Goal: Task Accomplishment & Management: Manage account settings

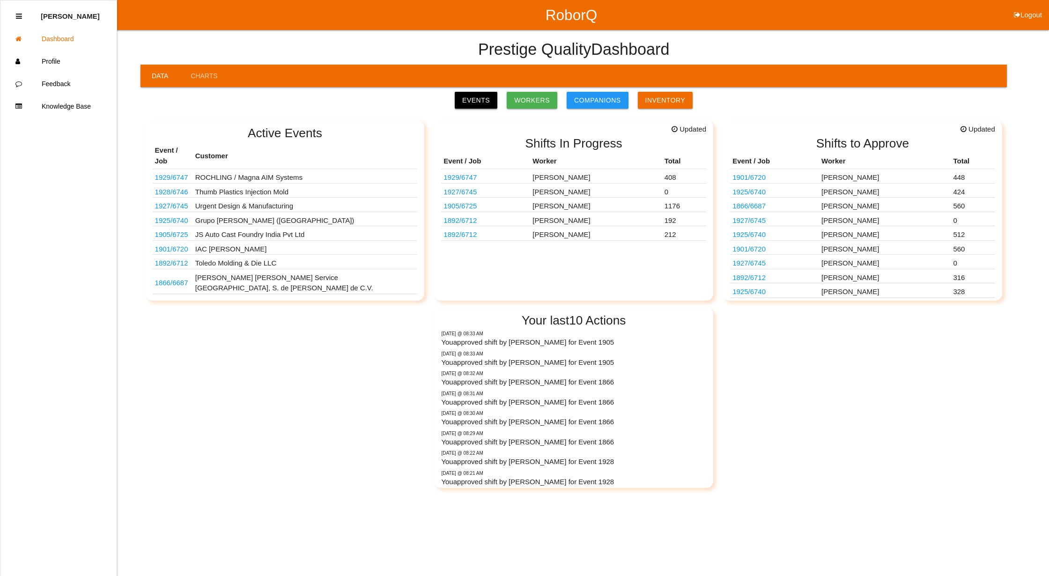
click at [486, 100] on link "Events" at bounding box center [476, 100] width 43 height 17
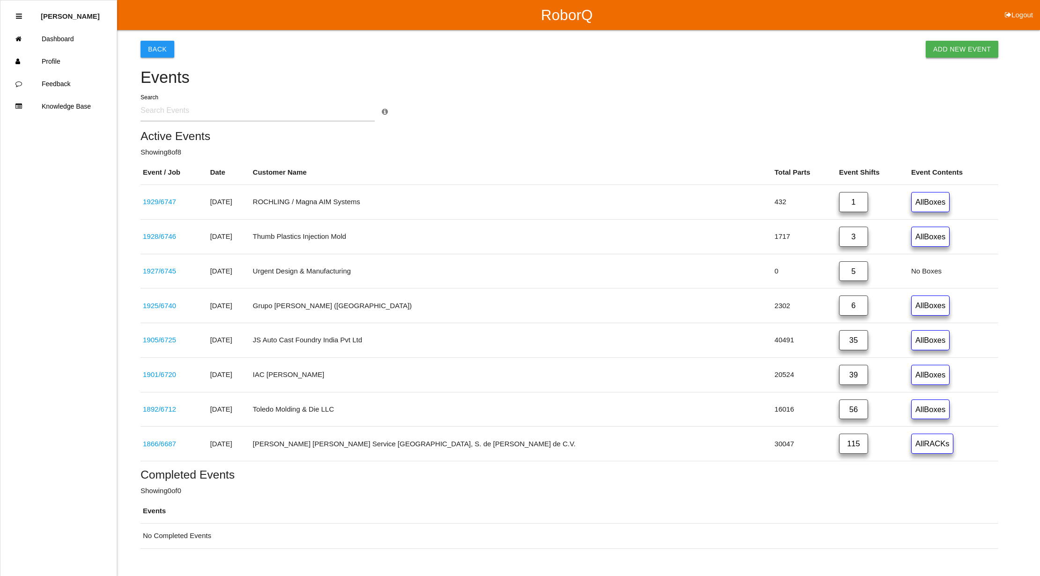
click at [958, 48] on link "Add New Event" at bounding box center [962, 49] width 73 height 17
select select "notRequired"
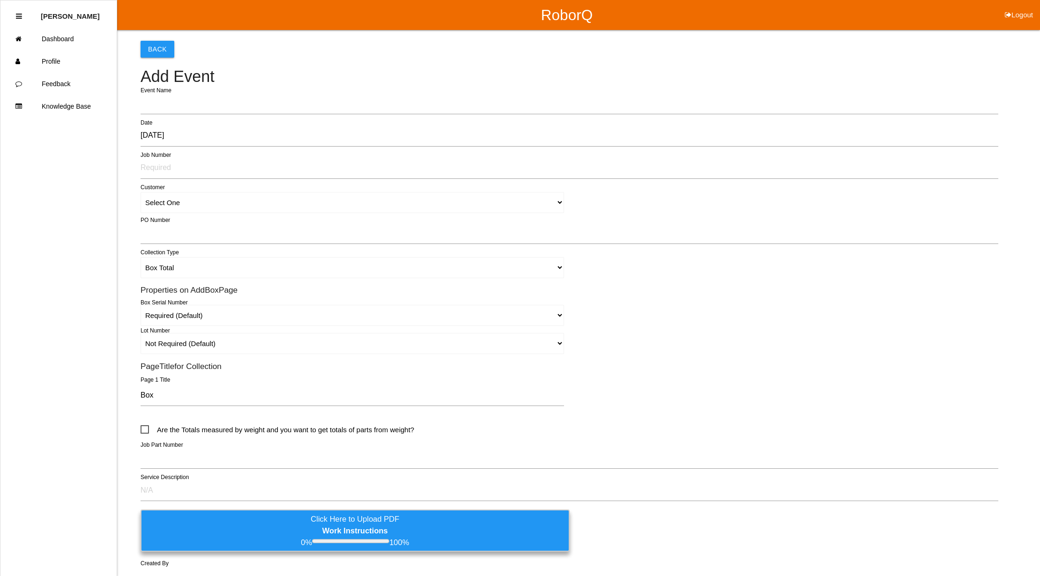
type input "1930"
type input "[PERSON_NAME]"
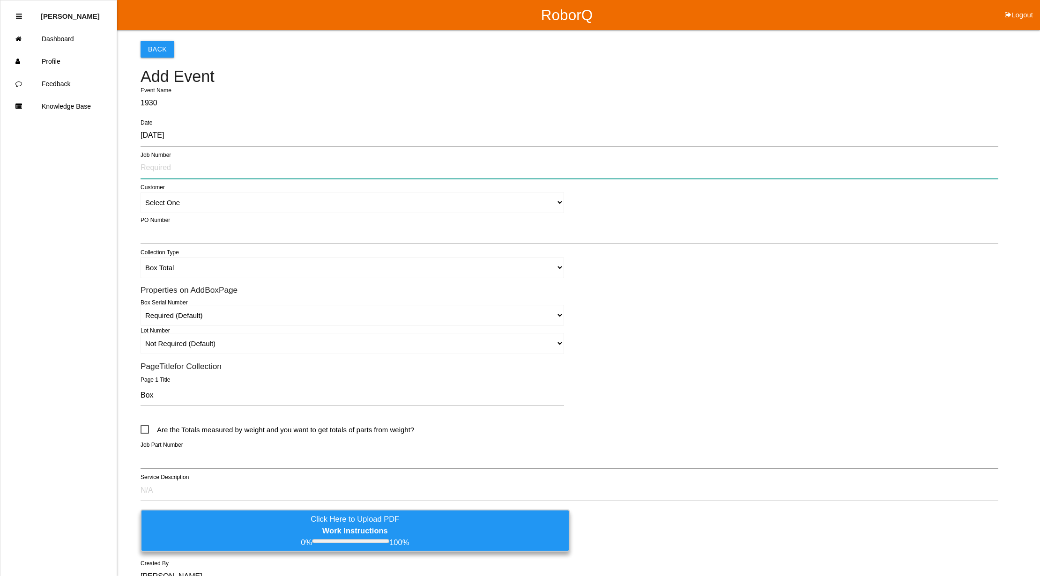
drag, startPoint x: 166, startPoint y: 171, endPoint x: 186, endPoint y: 173, distance: 20.2
click at [166, 171] on input "text" at bounding box center [570, 168] width 858 height 22
type input "6748"
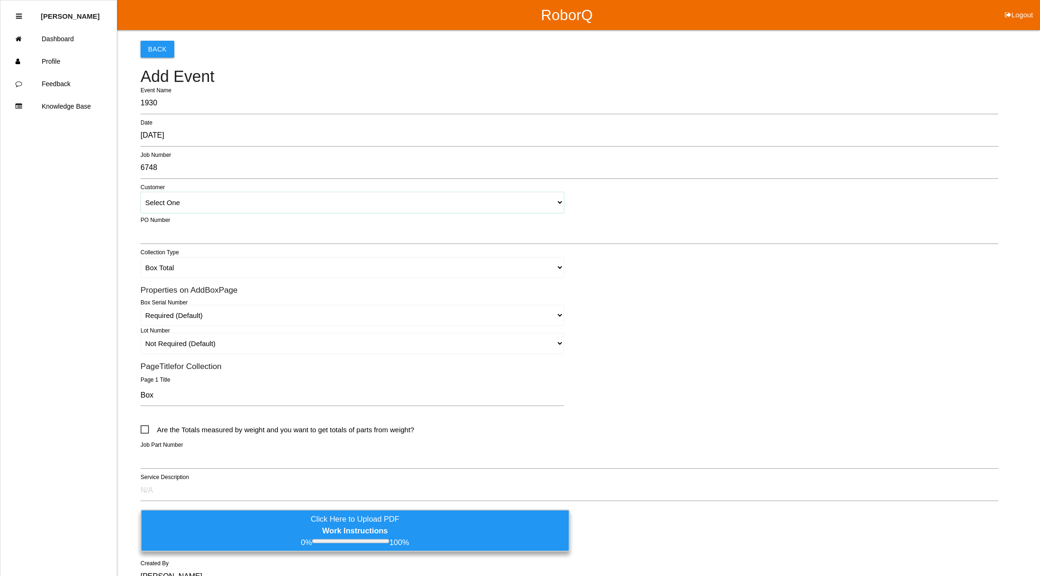
click at [556, 201] on select "Select One [PERSON_NAME] & Co., Inc. [PERSON_NAME] Canada (ARaymond Manufacturi…" at bounding box center [353, 202] width 424 height 21
select select "62b9945c1a3bb6001301173e"
click at [141, 192] on select "Select One [PERSON_NAME] & Co., Inc. [PERSON_NAME] Canada (ARaymond Manufacturi…" at bounding box center [353, 202] width 424 height 21
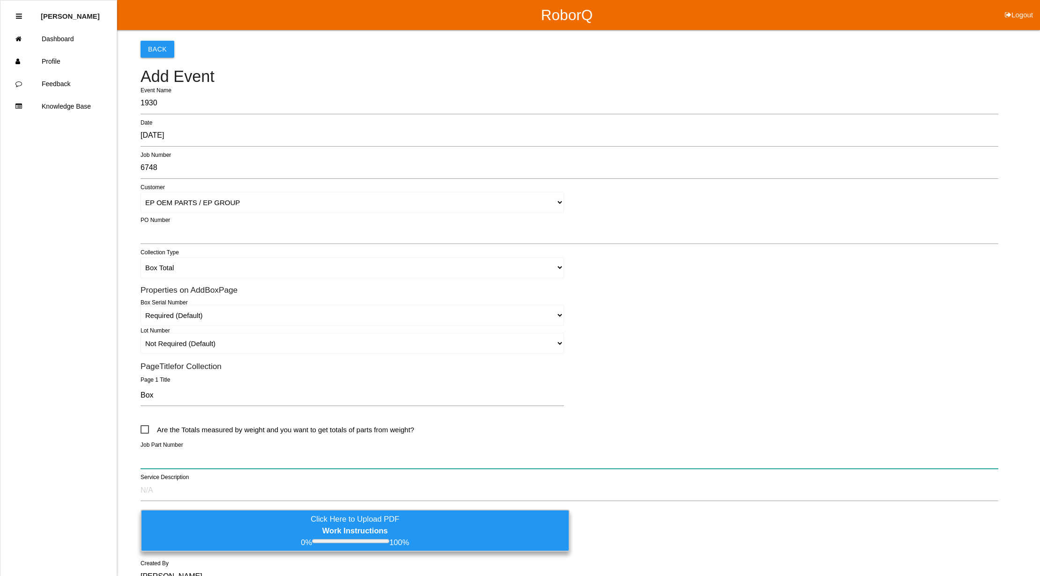
click at [164, 462] on input "text" at bounding box center [570, 458] width 858 height 22
type input "6576306022"
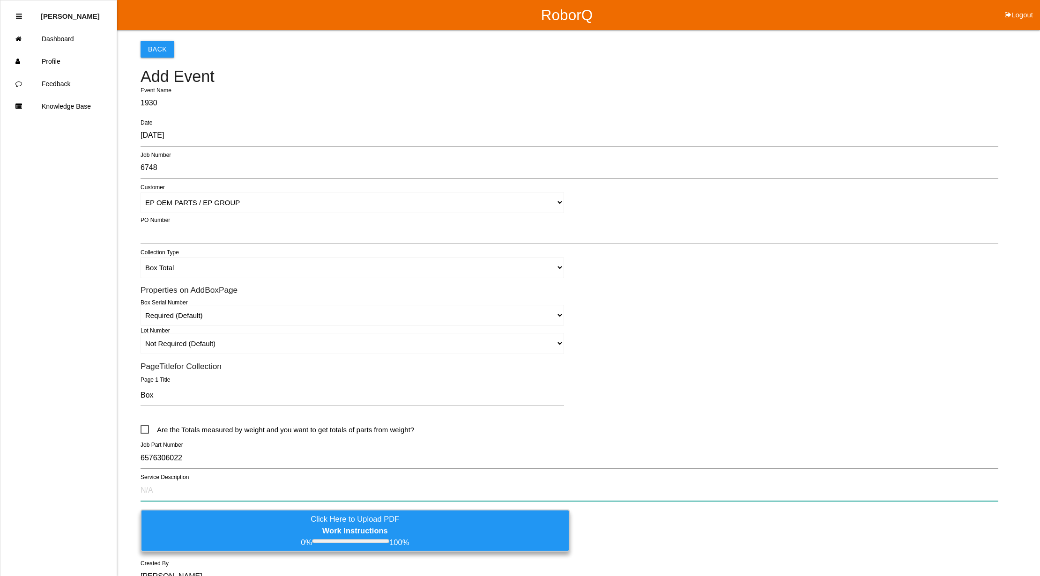
click at [151, 489] on input "text" at bounding box center [570, 491] width 858 height 22
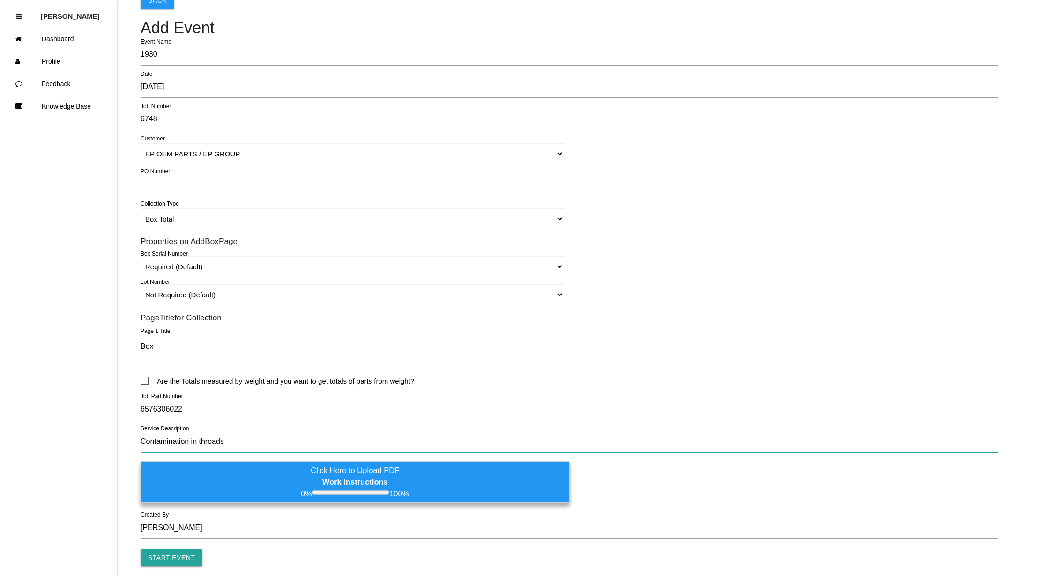
scroll to position [86, 0]
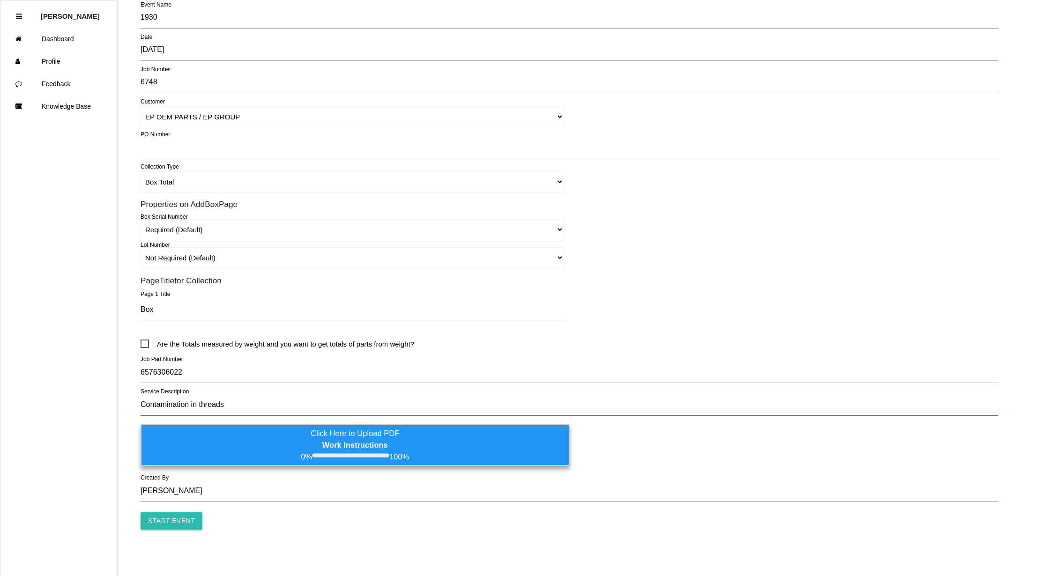
type input "Contamination in threads"
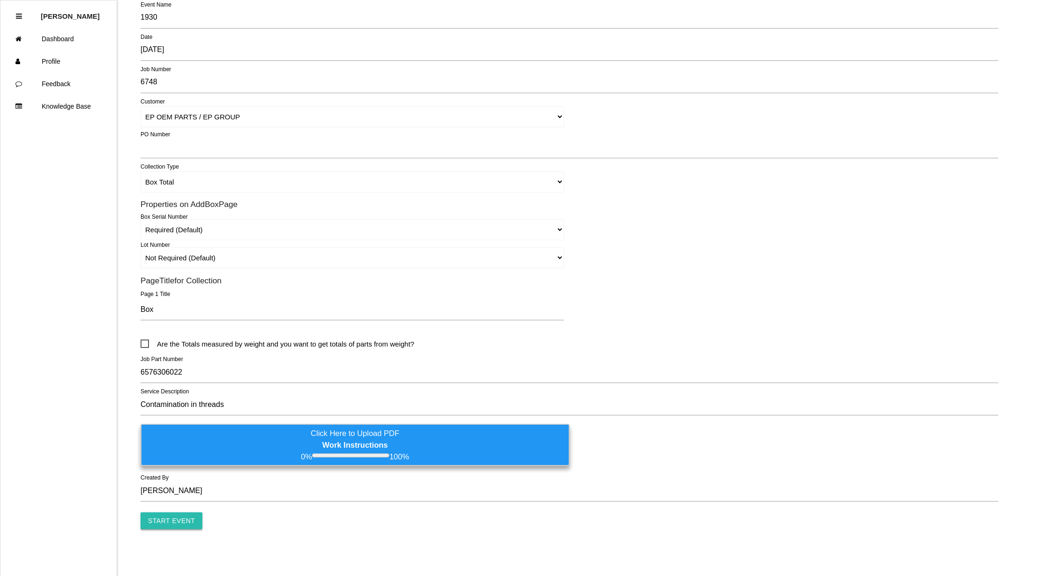
click at [153, 518] on input "Start Event" at bounding box center [172, 521] width 62 height 17
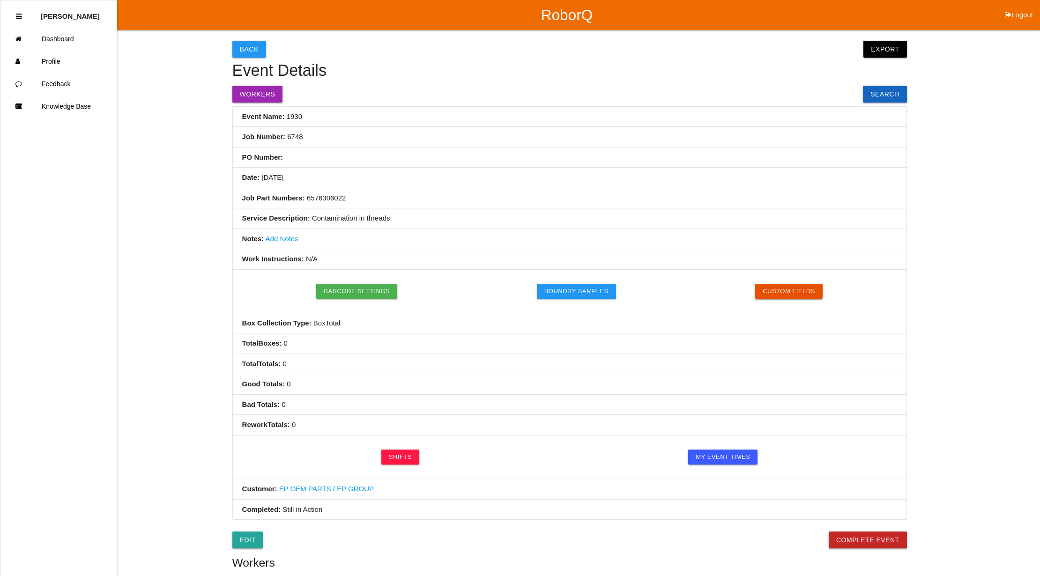
click at [784, 293] on button "Custom Fields" at bounding box center [788, 291] width 67 height 15
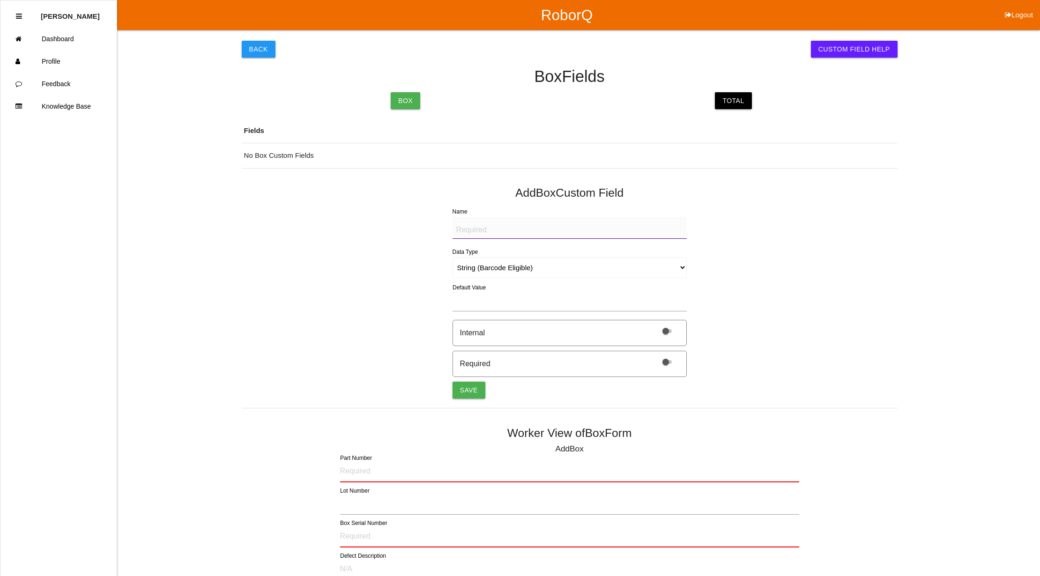
click at [484, 229] on textarea "Name" at bounding box center [570, 228] width 234 height 22
type textarea "Mfg Date"
click at [573, 267] on select "String (Barcode Eligible) Number Instructions True/False Select One of Many Sel…" at bounding box center [570, 267] width 234 height 21
select select "date"
click at [453, 257] on select "String (Barcode Eligible) Number Instructions True/False Select One of Many Sel…" at bounding box center [570, 267] width 234 height 21
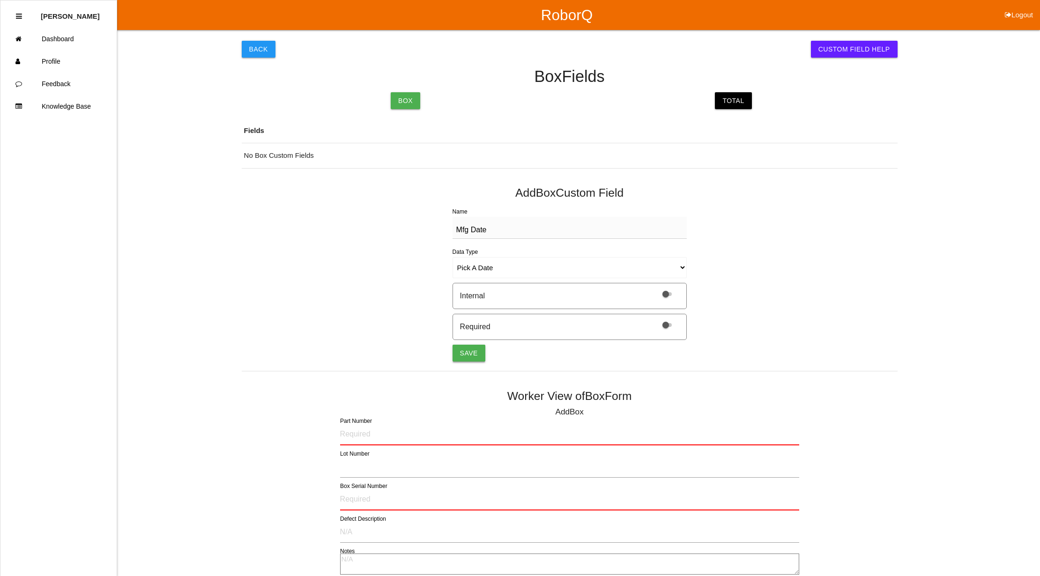
click at [466, 353] on button "Save" at bounding box center [469, 353] width 33 height 17
select select "string"
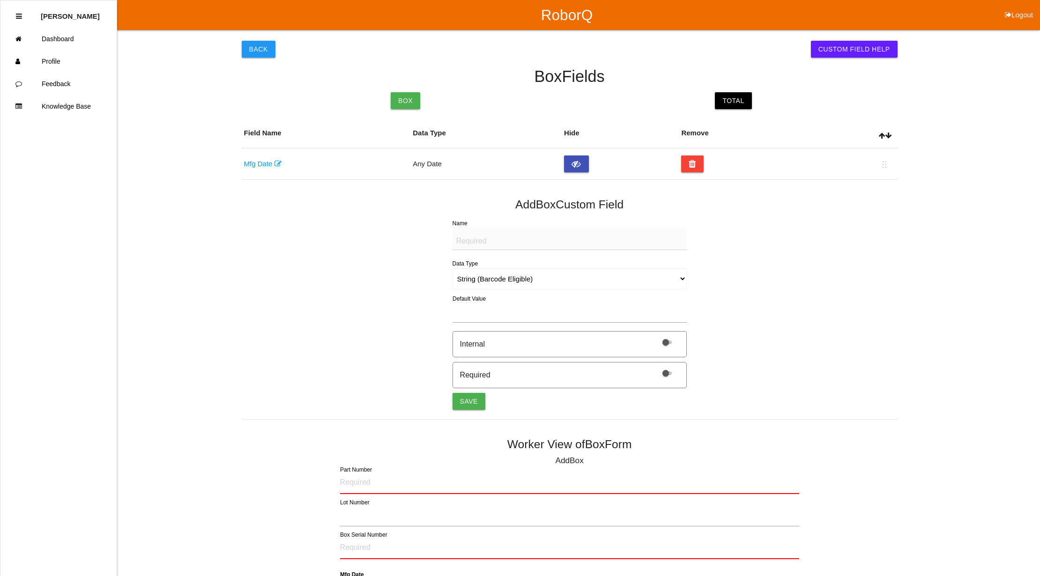
click at [259, 163] on link "Mfg Date" at bounding box center [262, 164] width 37 height 8
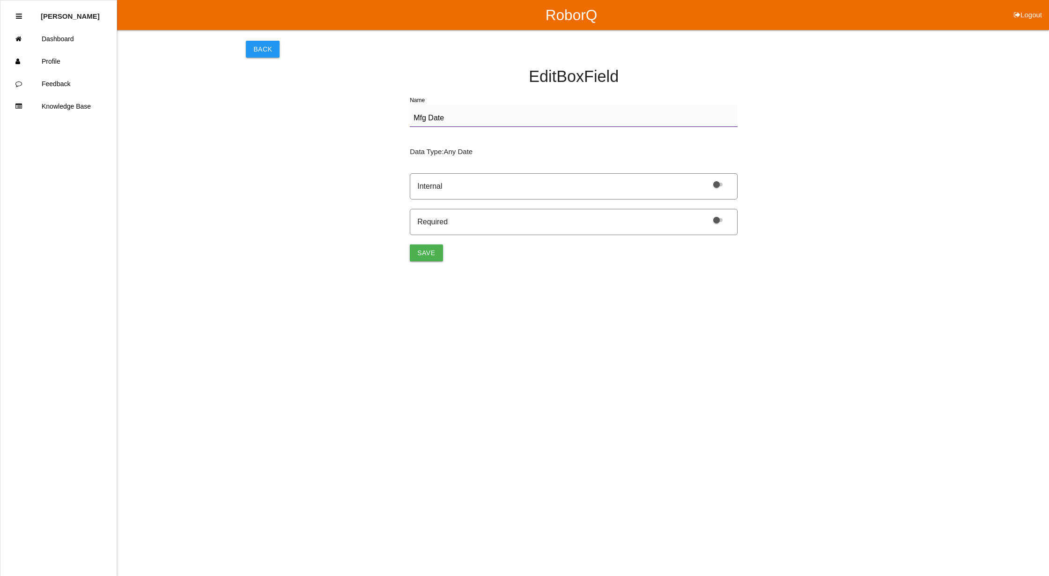
click at [714, 220] on span at bounding box center [718, 220] width 9 height 4
click at [706, 214] on input "checkbox" at bounding box center [706, 214] width 0 height 0
click at [419, 257] on button "Save" at bounding box center [426, 253] width 33 height 17
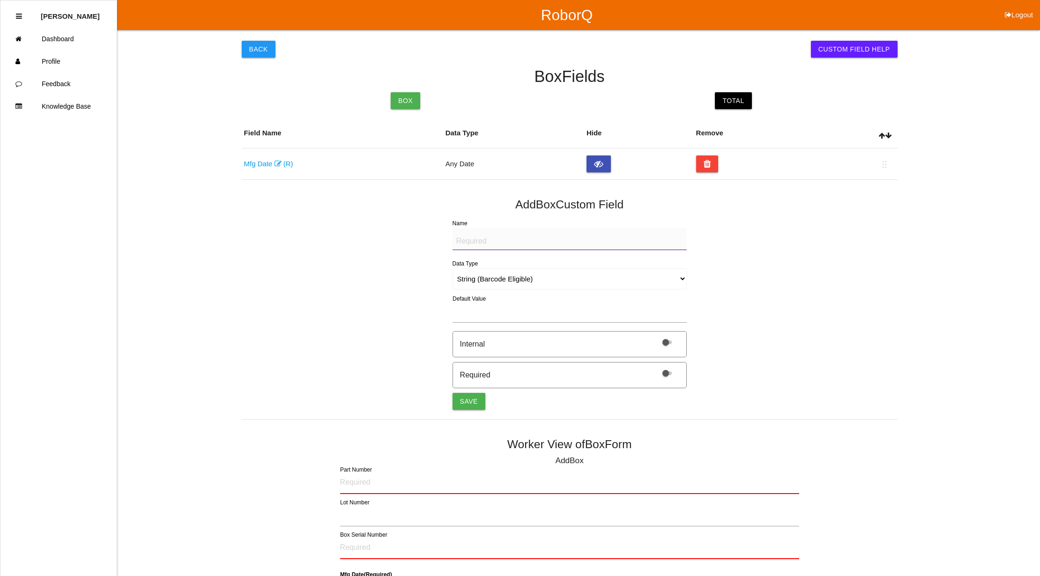
drag, startPoint x: 555, startPoint y: 240, endPoint x: 560, endPoint y: 240, distance: 5.6
click at [556, 240] on textarea "Name" at bounding box center [570, 239] width 234 height 22
type textarea "Quantity"
click at [682, 283] on select "String (Barcode Eligible) Number Instructions True/False Select One of Many Sel…" at bounding box center [570, 278] width 234 height 21
select select "number"
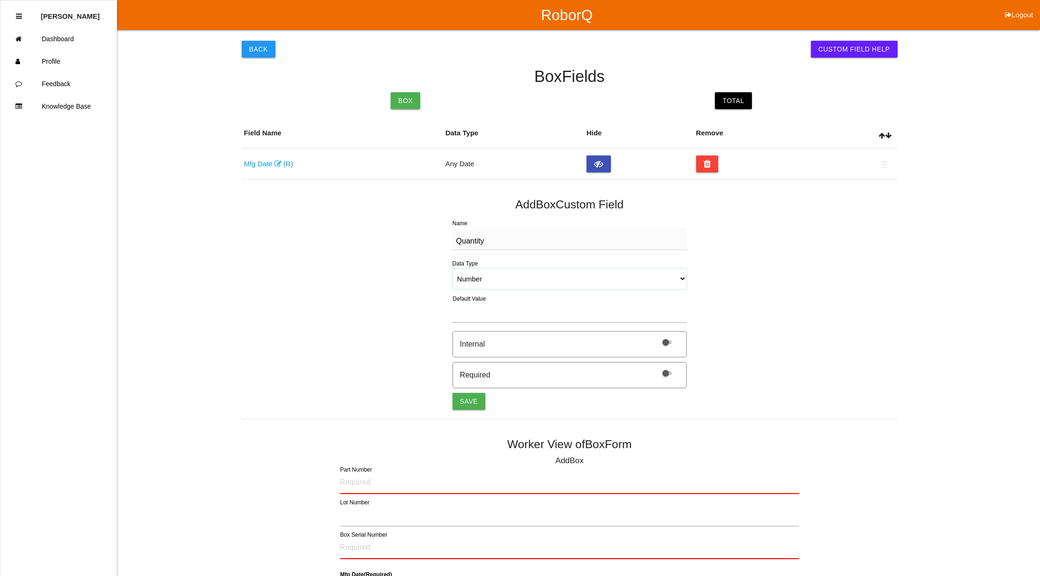
click at [453, 269] on select "String (Barcode Eligible) Number Instructions True/False Select One of Many Sel…" at bounding box center [570, 278] width 234 height 21
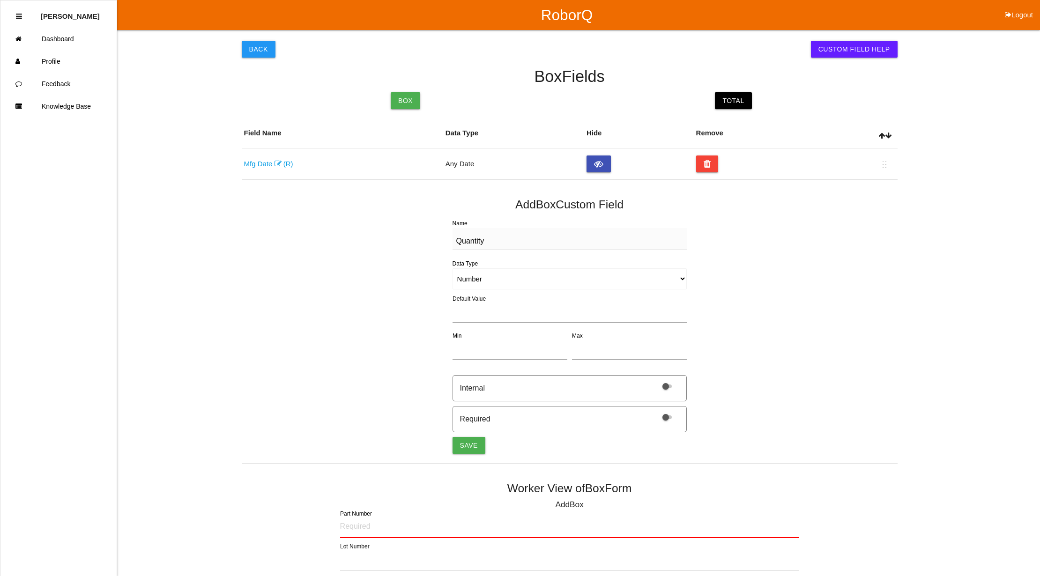
click at [670, 419] on span at bounding box center [666, 418] width 9 height 4
click at [655, 411] on input "checkbox" at bounding box center [655, 411] width 0 height 0
click at [473, 451] on button "Save" at bounding box center [469, 445] width 33 height 17
select select "string"
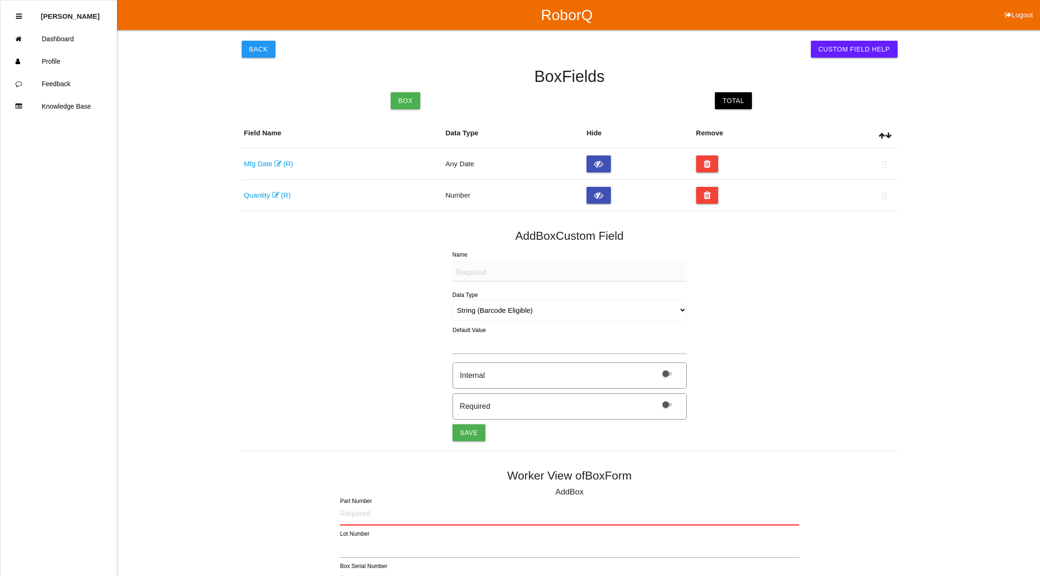
click at [552, 276] on textarea "Name" at bounding box center [570, 271] width 234 height 22
type textarea "LABEL (IMAGE)"
click at [679, 308] on select "String (Barcode Eligible) Number Instructions True/False Select One of Many Sel…" at bounding box center [570, 310] width 234 height 21
select select "imageCF"
click at [453, 300] on select "String (Barcode Eligible) Number Instructions True/False Select One of Many Sel…" at bounding box center [570, 310] width 234 height 21
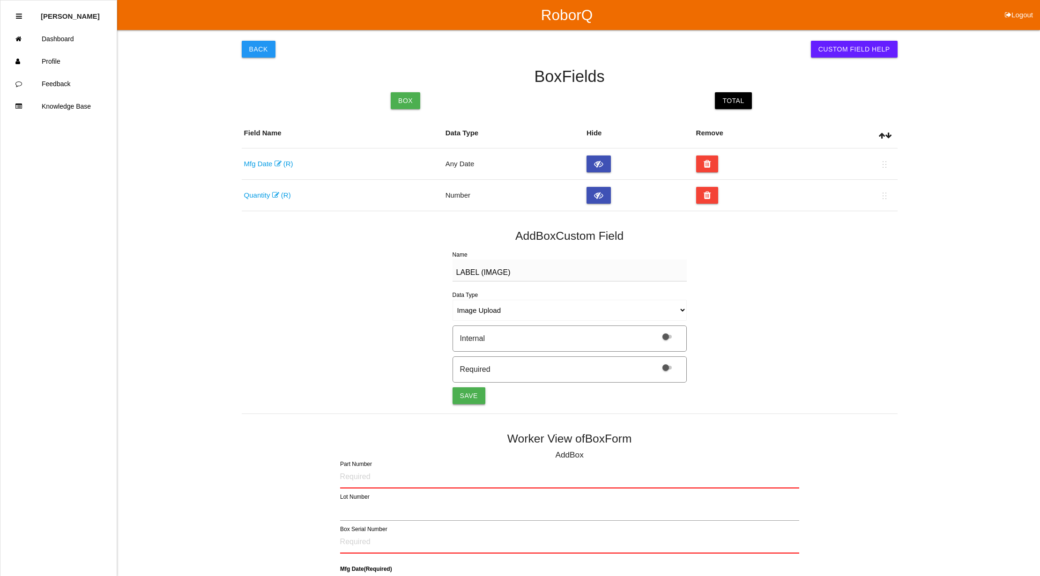
click at [469, 399] on button "Save" at bounding box center [469, 395] width 33 height 17
select select "string"
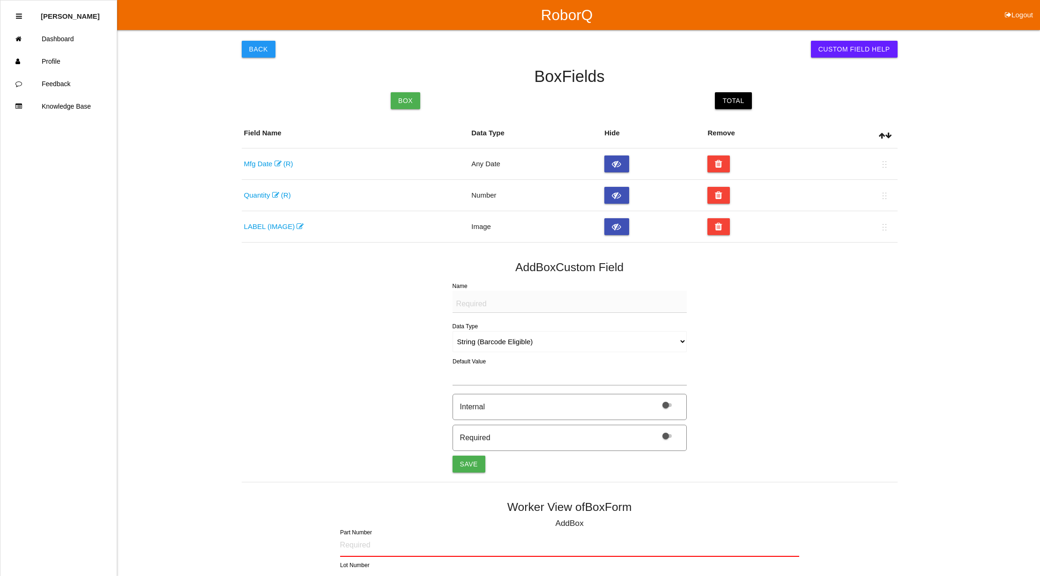
click at [744, 98] on link "Total" at bounding box center [733, 100] width 37 height 17
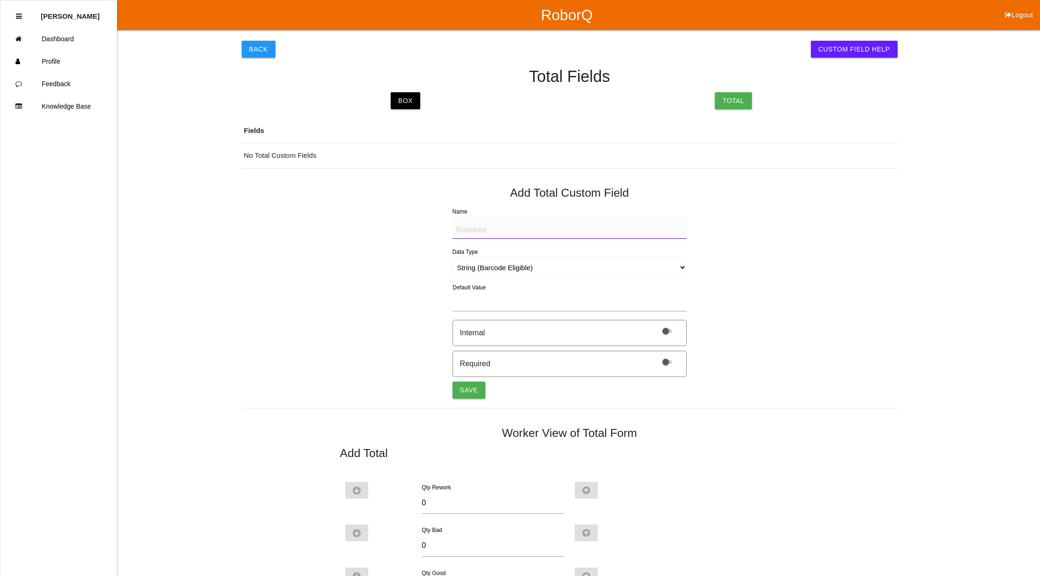
click at [491, 233] on textarea "Name" at bounding box center [570, 228] width 234 height 22
drag, startPoint x: 533, startPoint y: 231, endPoint x: 394, endPoint y: 213, distance: 140.3
click at [394, 213] on div "Back Custom Field Help Total Fields Box Total Fields No Total Custom Fields Add…" at bounding box center [570, 365] width 656 height 670
type textarea "BAD PART (IMAGE)"
click at [681, 272] on select "String (Barcode Eligible) Number Instructions True/False Select One of Many Sel…" at bounding box center [570, 267] width 234 height 21
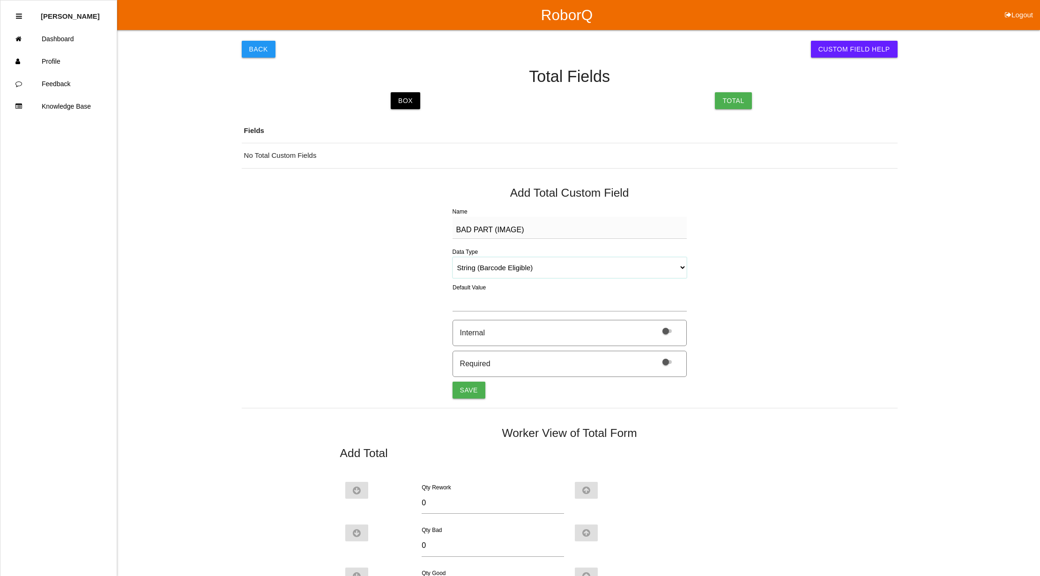
select select "imageCF"
click at [453, 257] on select "String (Barcode Eligible) Number Instructions True/False Select One of Many Sel…" at bounding box center [570, 267] width 234 height 21
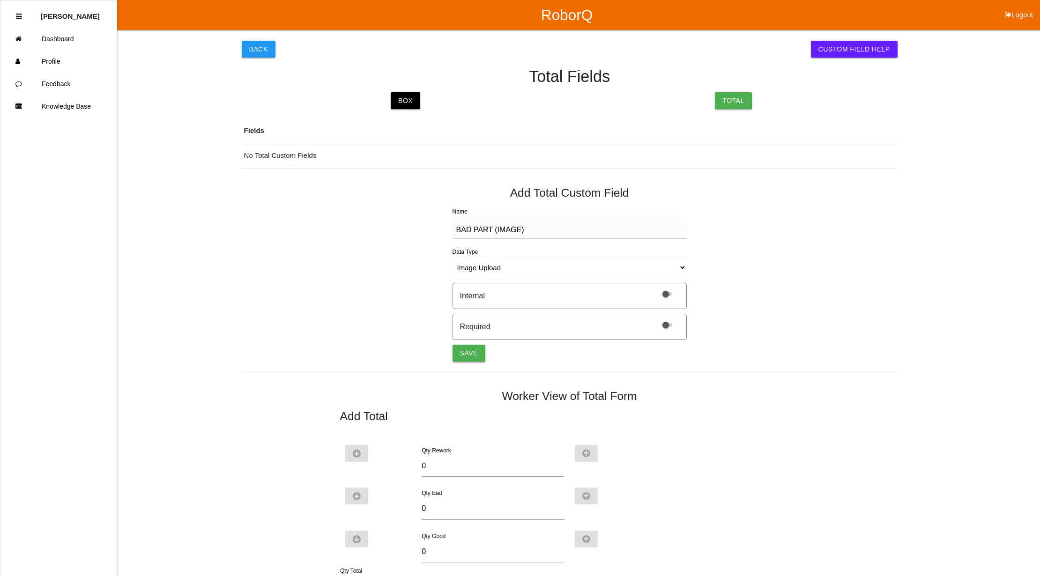
click at [459, 347] on button "Save" at bounding box center [469, 353] width 33 height 17
select select "string"
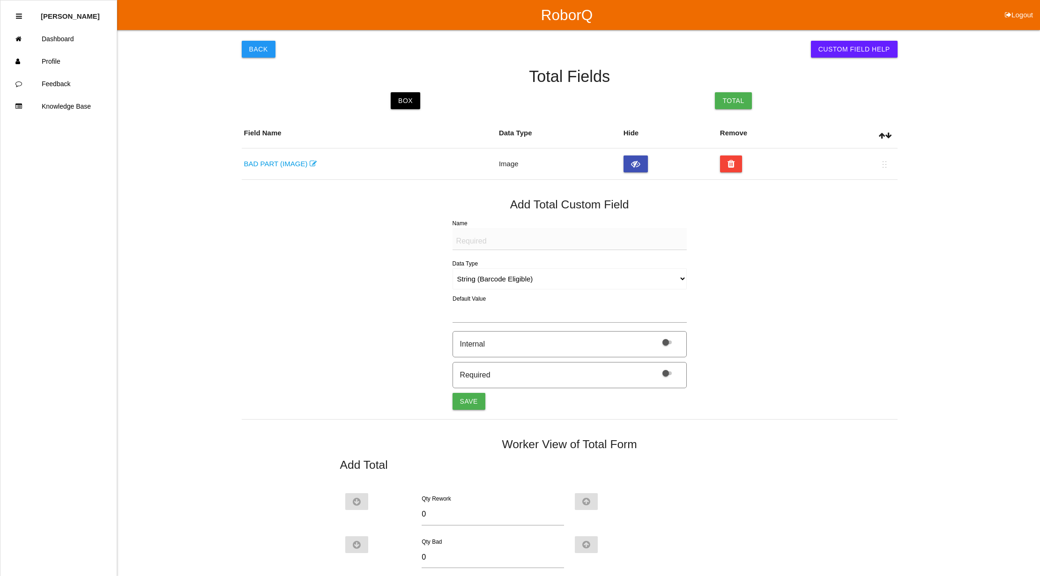
click at [462, 242] on textarea "Name" at bounding box center [570, 239] width 234 height 22
paste textarea "BAD PART (IMAGE)"
type textarea "BAD PART (IMAGE)"
click at [683, 280] on select "String (Barcode Eligible) Number Instructions True/False Select One of Many Sel…" at bounding box center [570, 278] width 234 height 21
select select "imageCF"
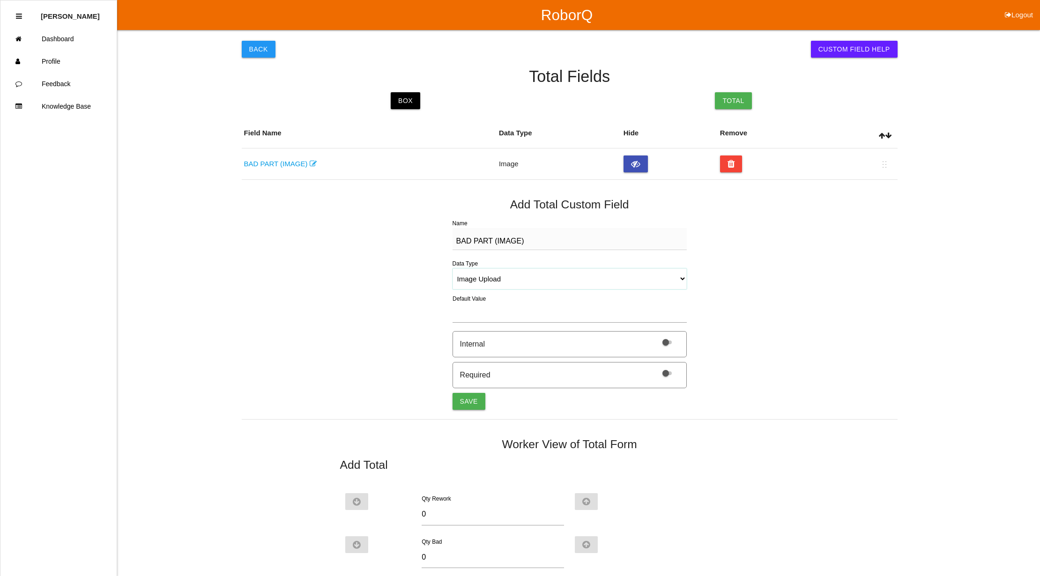
click at [453, 269] on select "String (Barcode Eligible) Number Instructions True/False Select One of Many Sel…" at bounding box center [570, 278] width 234 height 21
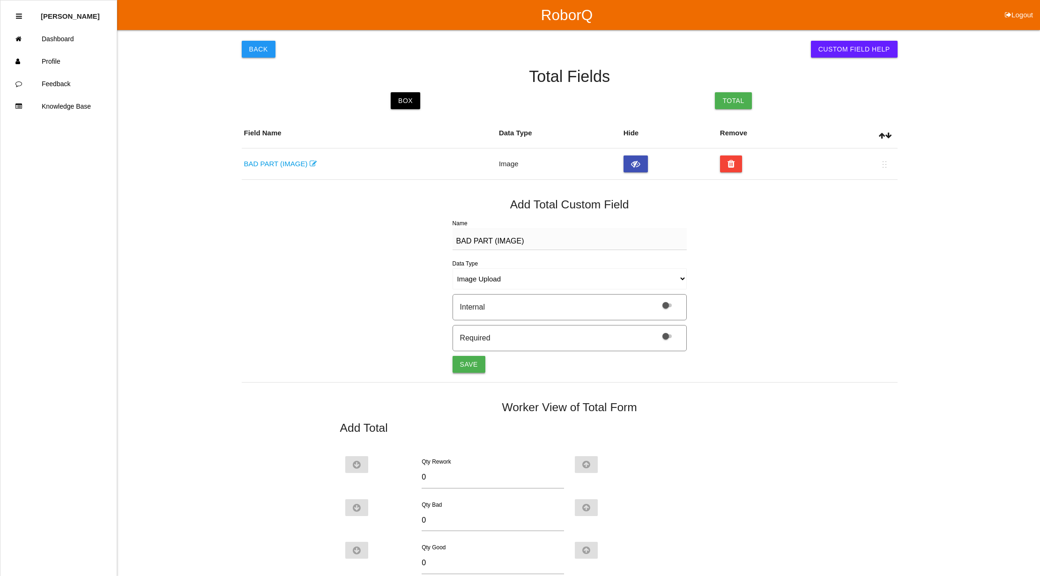
click at [469, 364] on button "Save" at bounding box center [469, 364] width 33 height 17
select select "string"
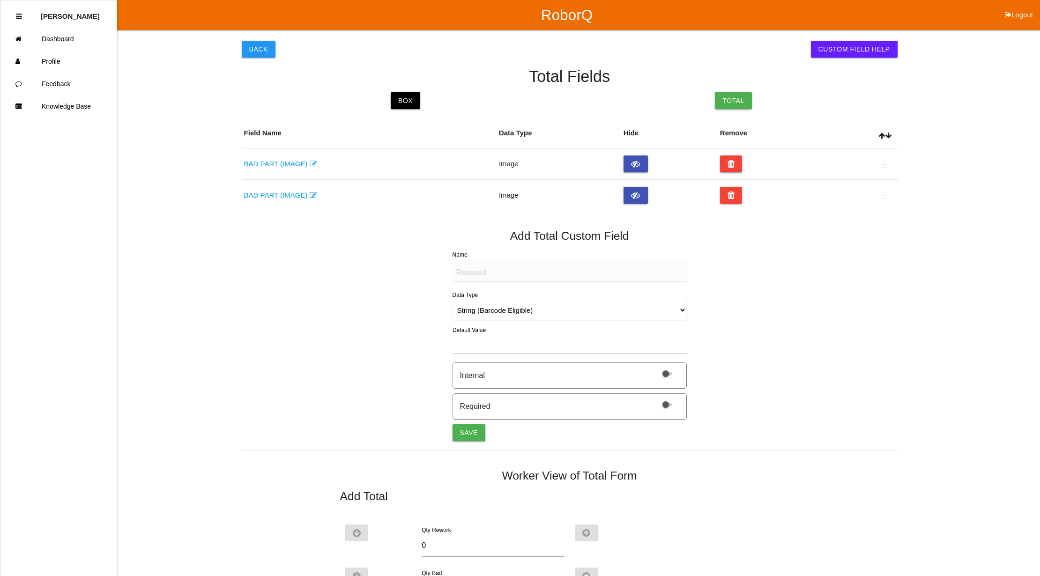
click at [471, 267] on textarea "Name" at bounding box center [570, 271] width 234 height 22
paste textarea "BAD PART (IMAGE)"
type textarea "BAD PART (IMAGE)"
click at [683, 306] on select "String (Barcode Eligible) Number Instructions True/False Select One of Many Sel…" at bounding box center [570, 310] width 234 height 21
select select "imageCF"
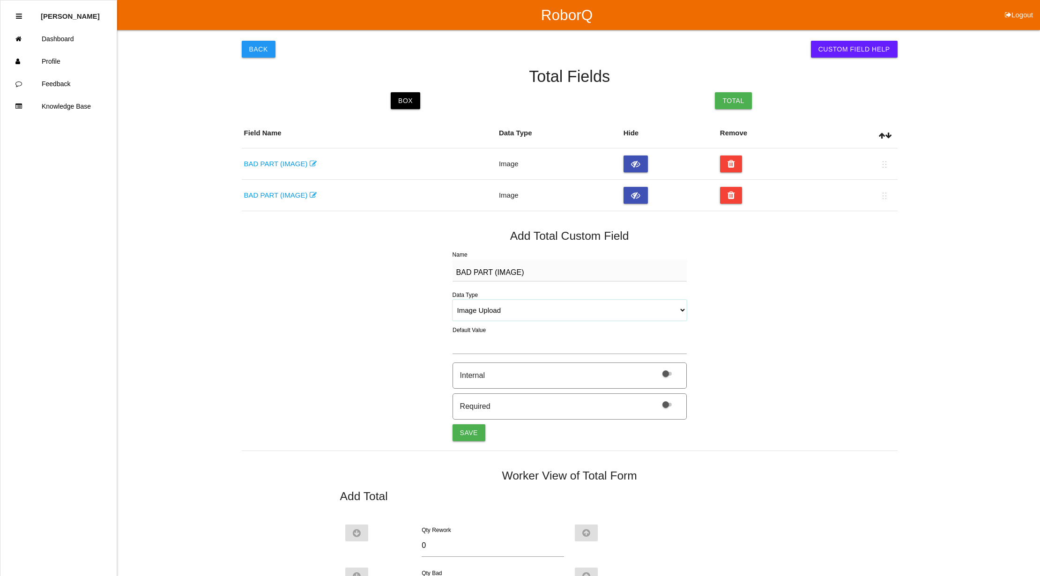
click at [453, 300] on select "String (Barcode Eligible) Number Instructions True/False Select One of Many Sel…" at bounding box center [570, 310] width 234 height 21
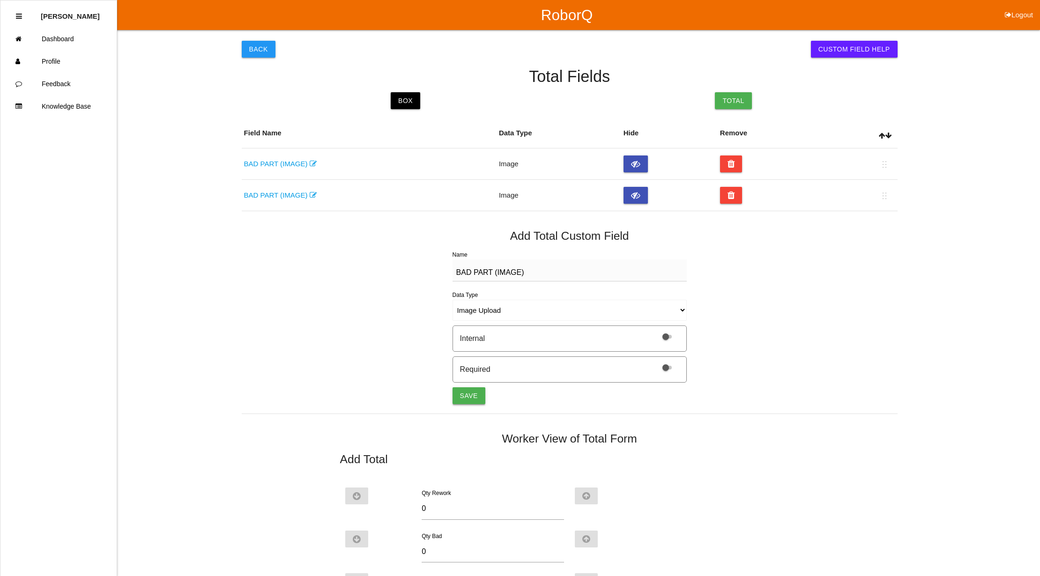
click at [464, 394] on button "Save" at bounding box center [469, 395] width 33 height 17
select select "string"
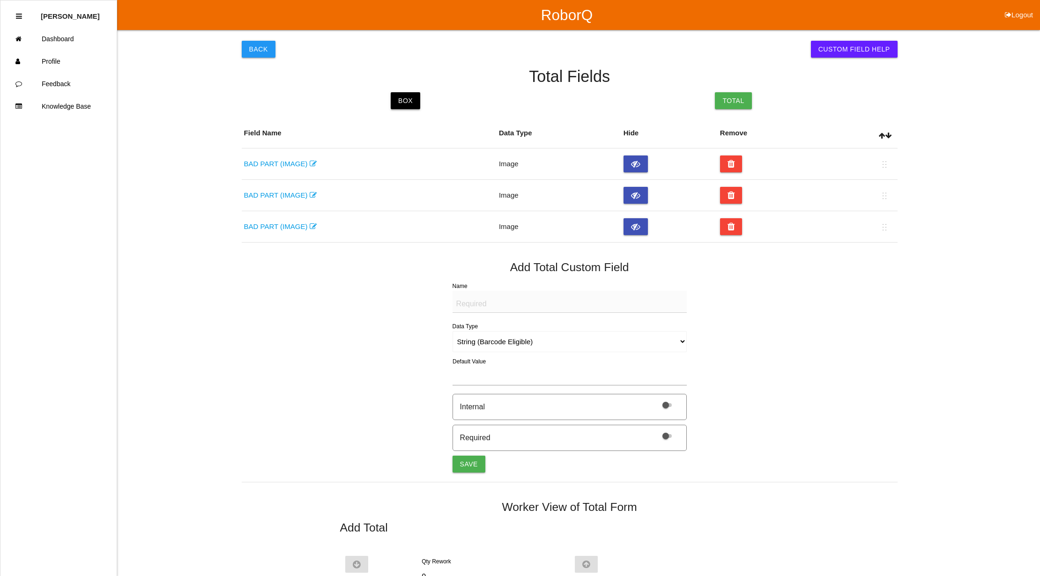
click at [409, 100] on link "Box" at bounding box center [406, 100] width 30 height 17
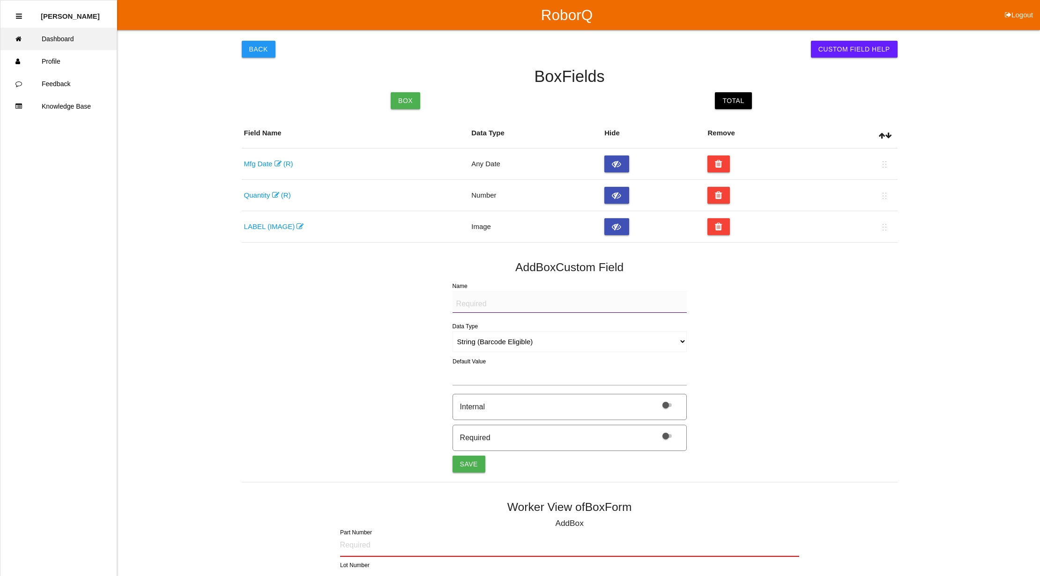
click at [70, 35] on link "Dashboard" at bounding box center [58, 39] width 116 height 22
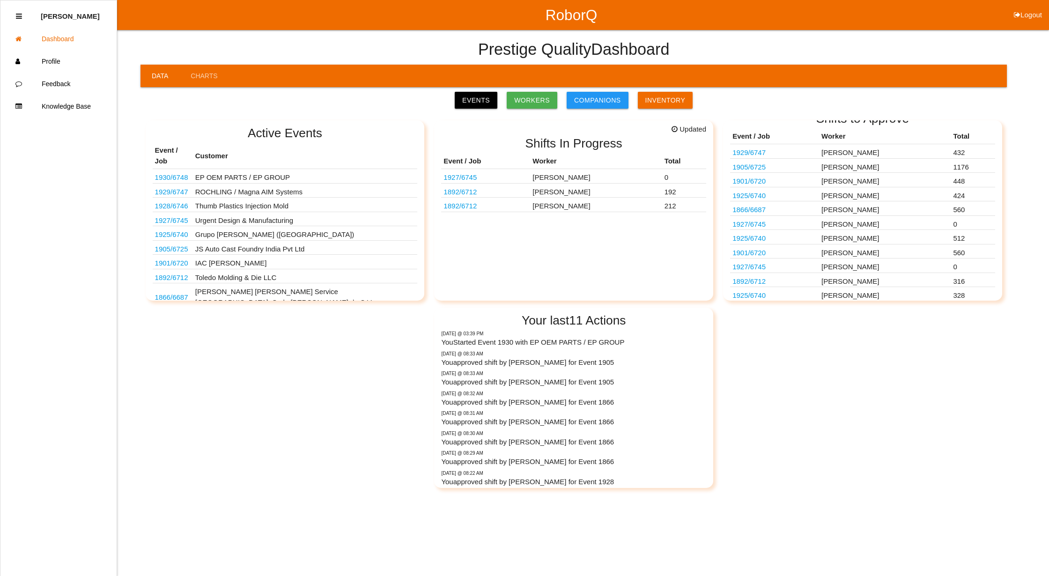
scroll to position [74, 0]
click at [493, 102] on link "Events" at bounding box center [476, 100] width 43 height 17
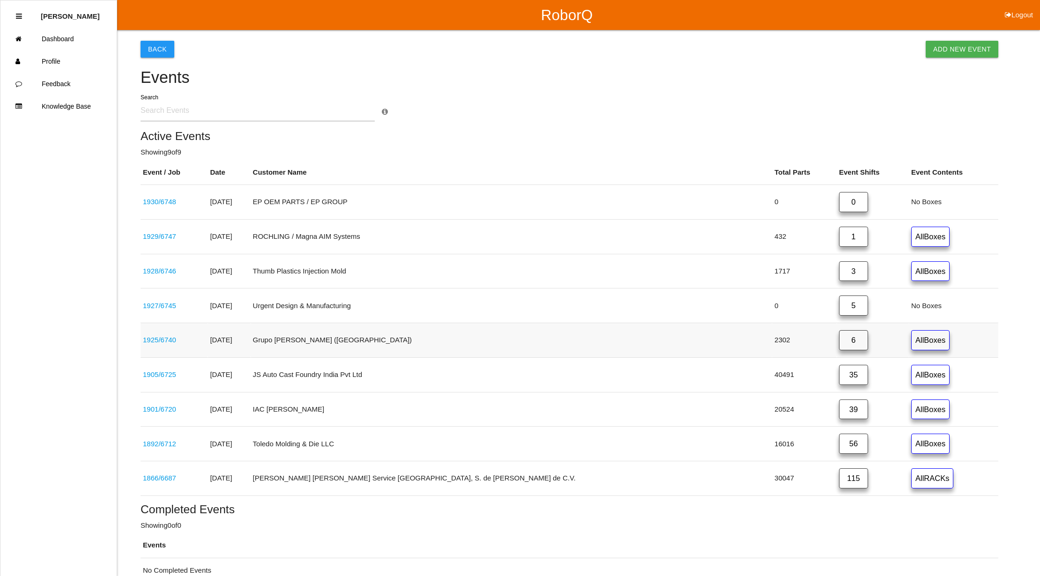
click at [839, 343] on link "6" at bounding box center [853, 340] width 29 height 20
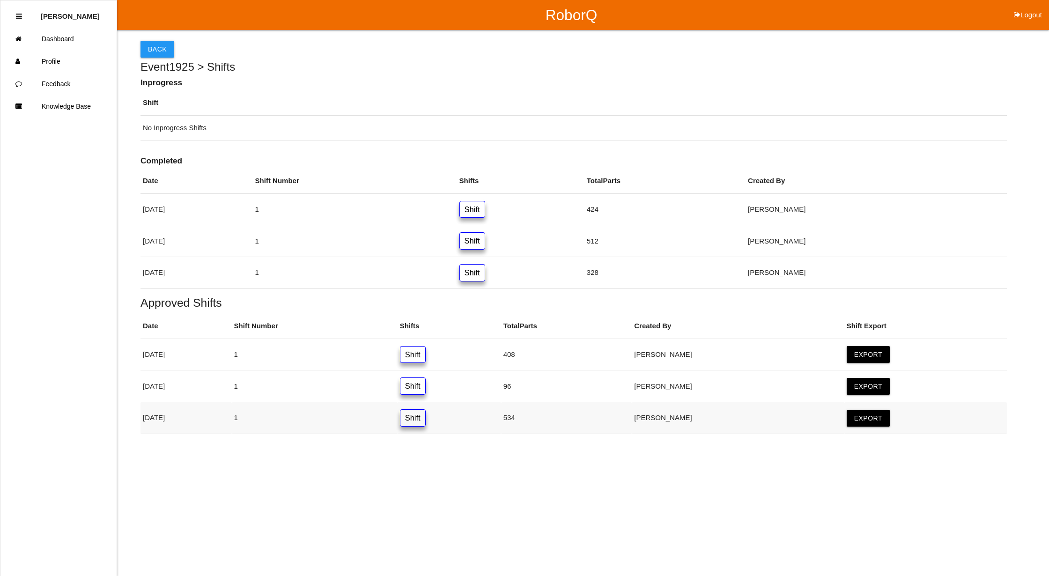
click at [426, 418] on link "Shift" at bounding box center [413, 417] width 26 height 17
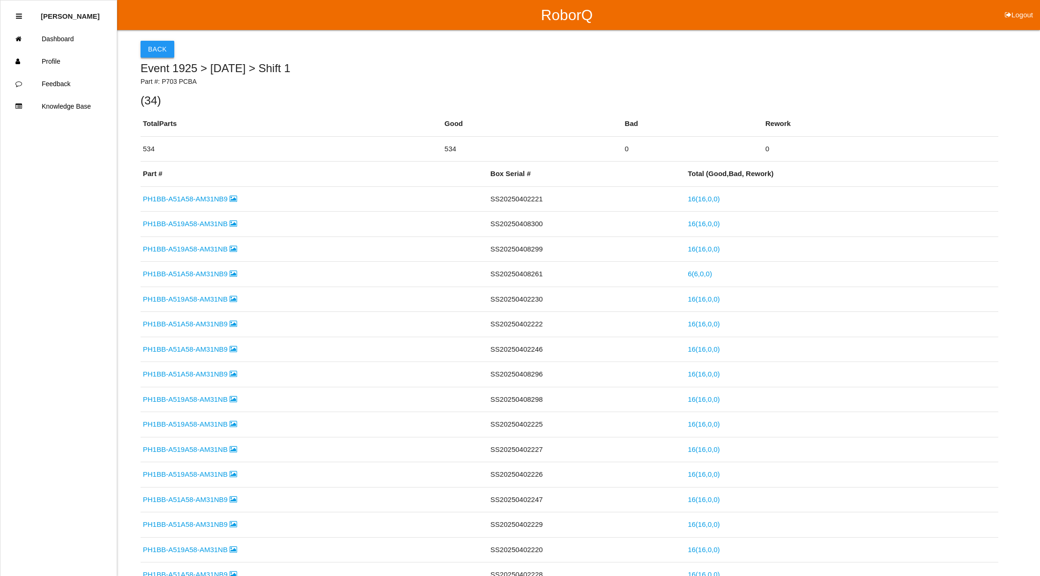
click at [152, 41] on button "Back" at bounding box center [158, 49] width 34 height 17
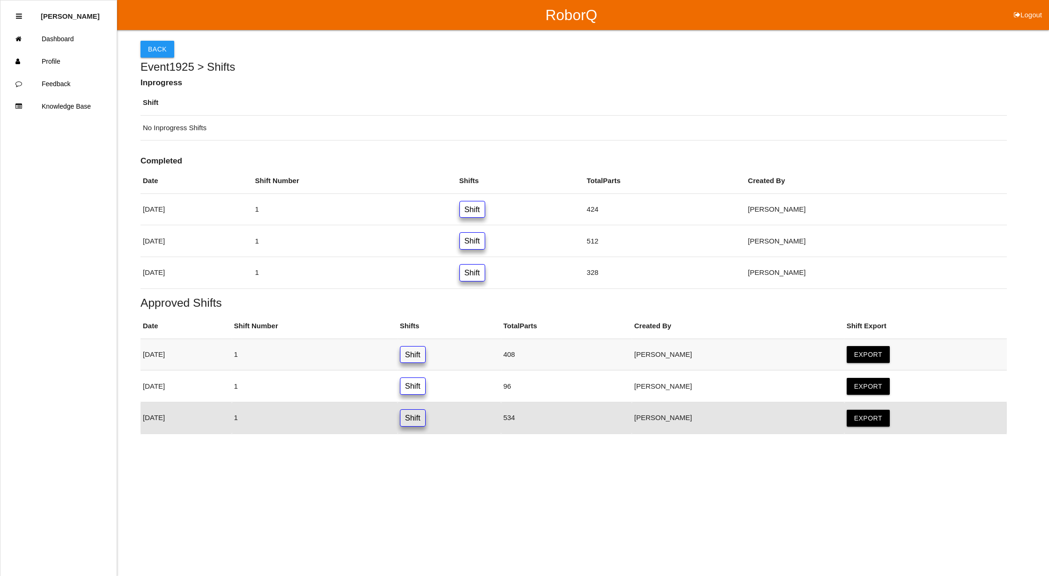
click at [426, 355] on link "Shift" at bounding box center [413, 354] width 26 height 17
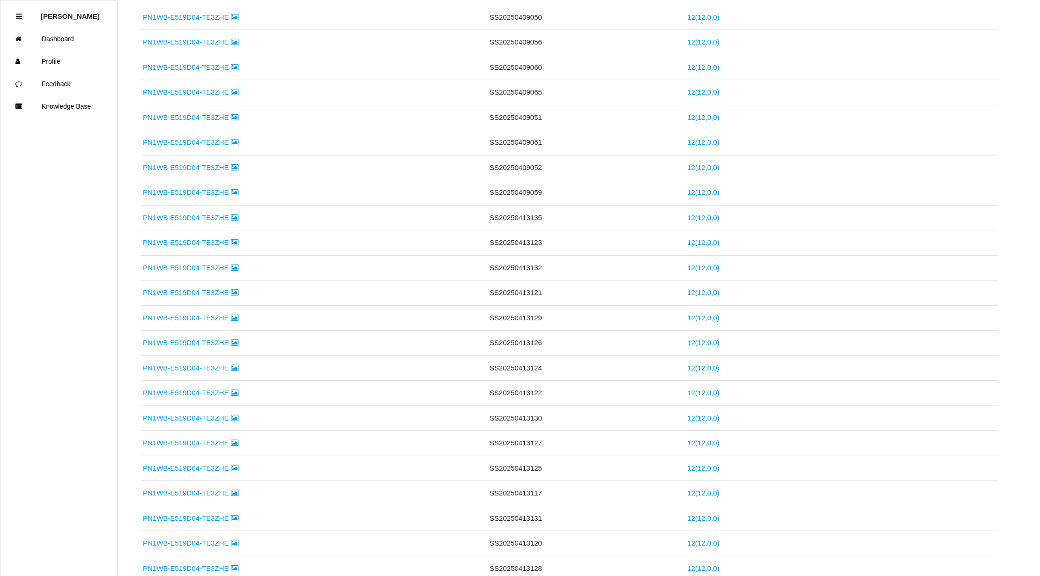
scroll to position [14, 0]
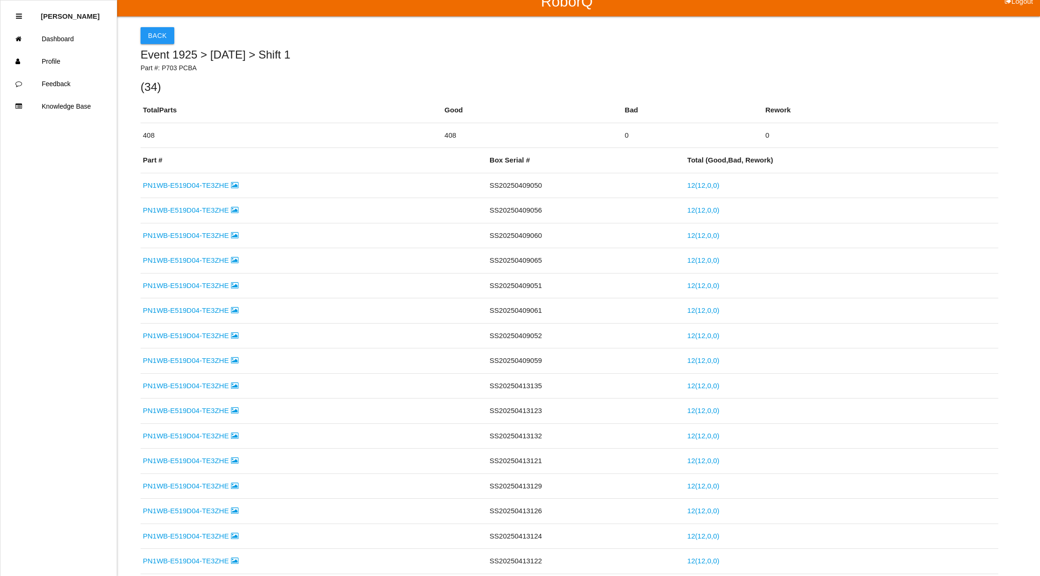
click at [162, 34] on button "Back" at bounding box center [158, 35] width 34 height 17
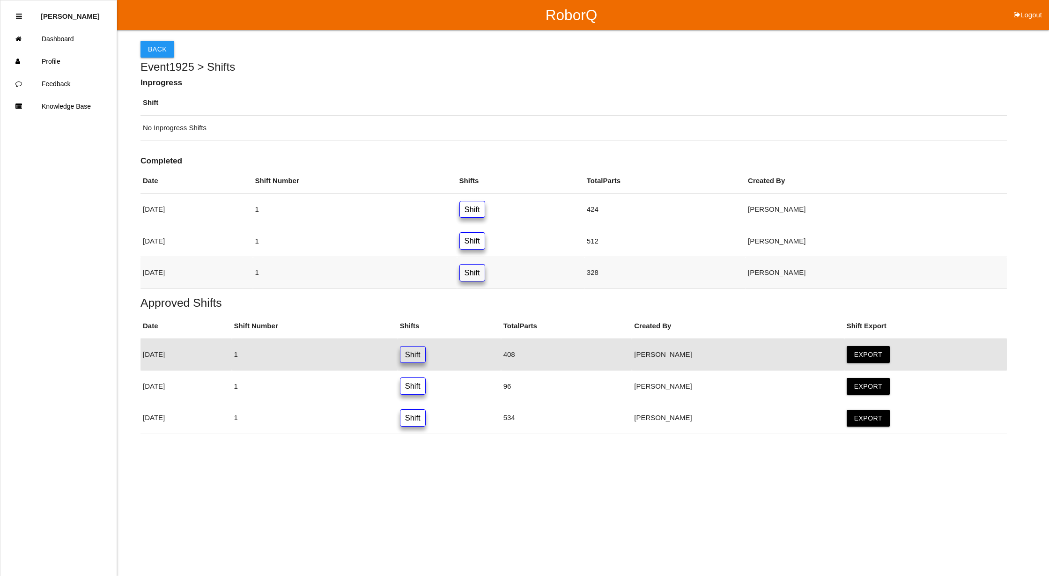
click at [485, 275] on link "Shift" at bounding box center [473, 272] width 26 height 17
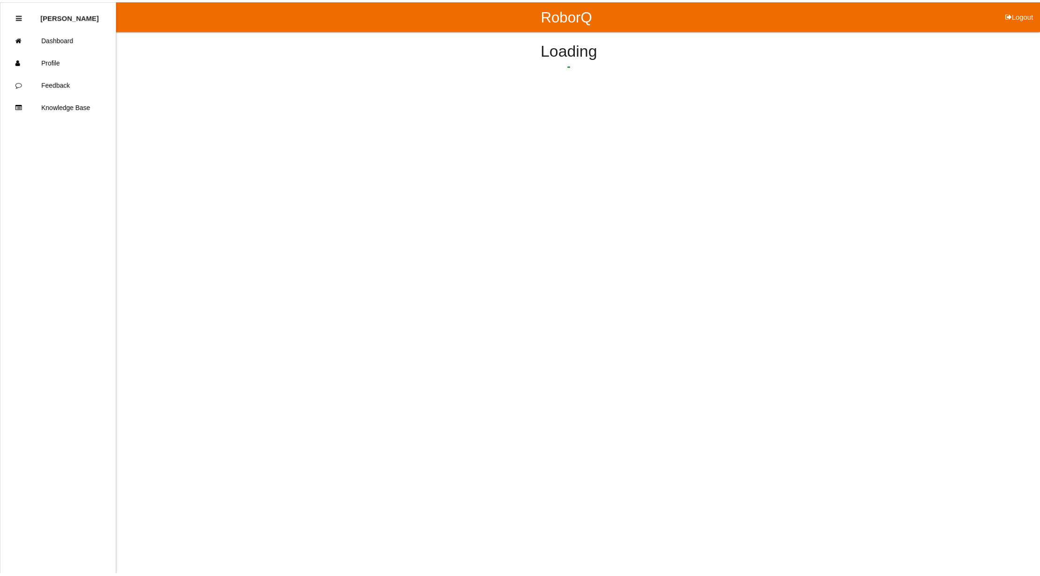
scroll to position [383, 0]
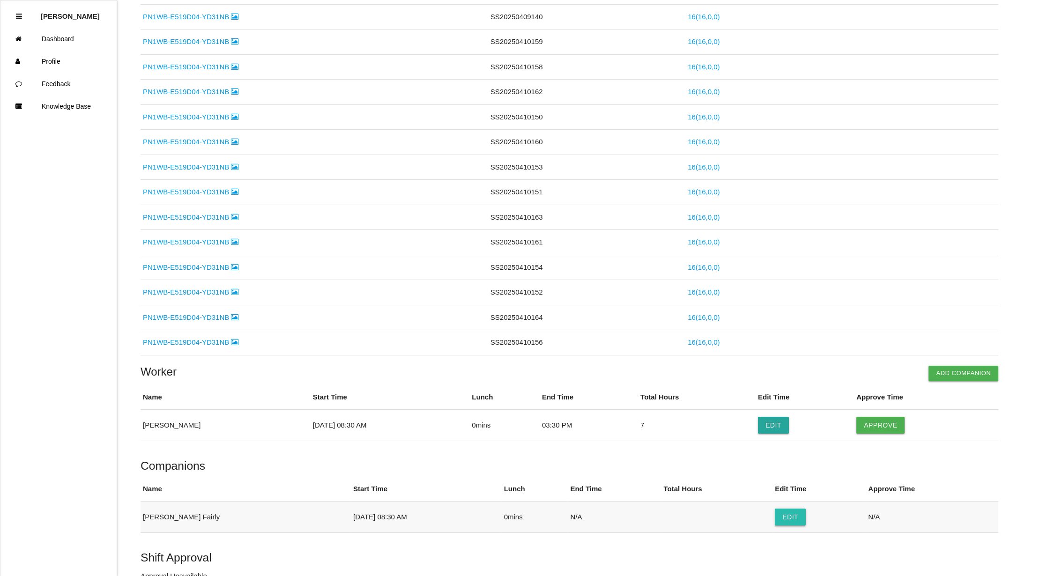
click at [775, 526] on button "Edit" at bounding box center [790, 517] width 31 height 17
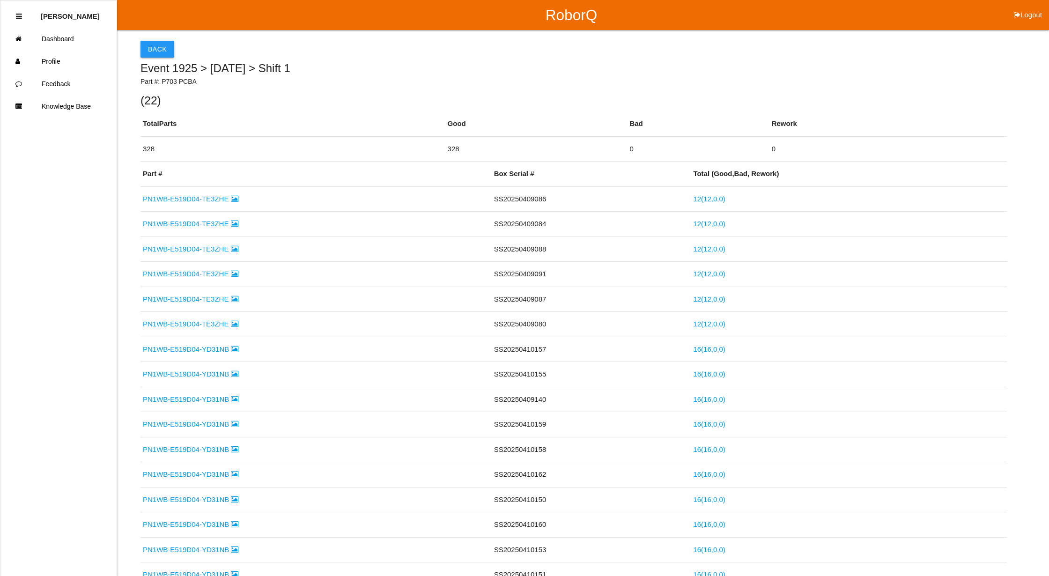
select select "8"
select select "30"
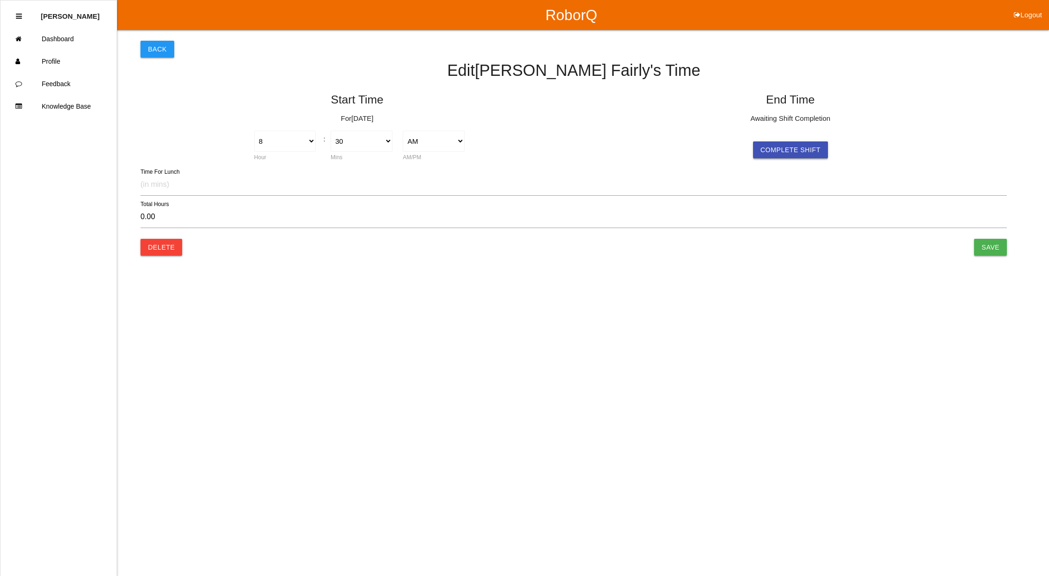
click at [795, 150] on button "Complete Shift" at bounding box center [790, 149] width 75 height 17
select select "8"
select select "30"
click at [891, 133] on select "AM PM" at bounding box center [867, 141] width 62 height 21
select select "2"
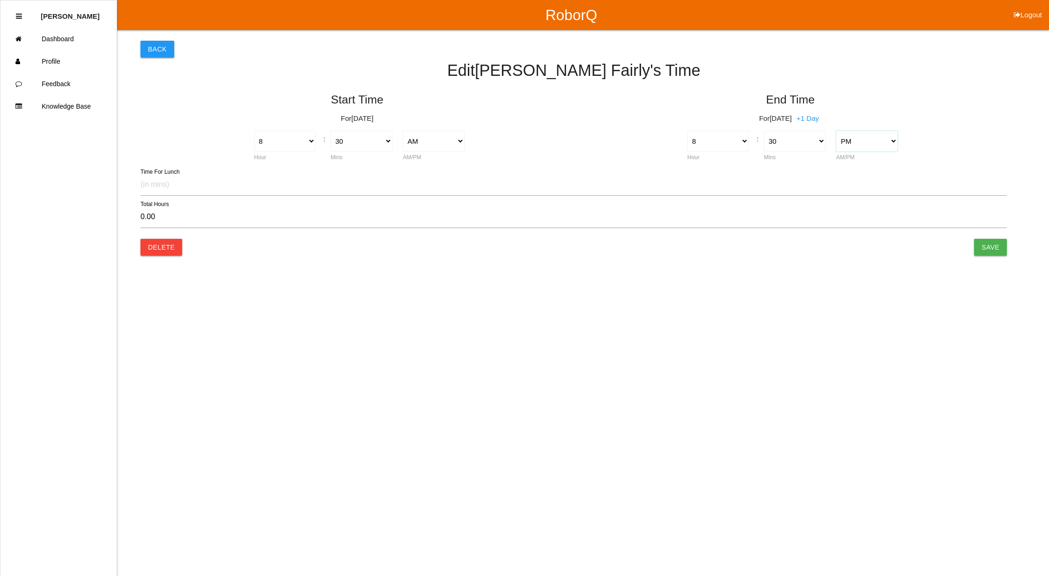
click at [836, 131] on select "AM PM" at bounding box center [867, 141] width 62 height 21
type input "12.00"
click at [737, 136] on select "1 2 3 4 5 6 7 8 9 10 11 12" at bounding box center [719, 141] width 62 height 21
select select "3"
click at [688, 131] on select "1 2 3 4 5 6 7 8 9 10 11 12" at bounding box center [719, 141] width 62 height 21
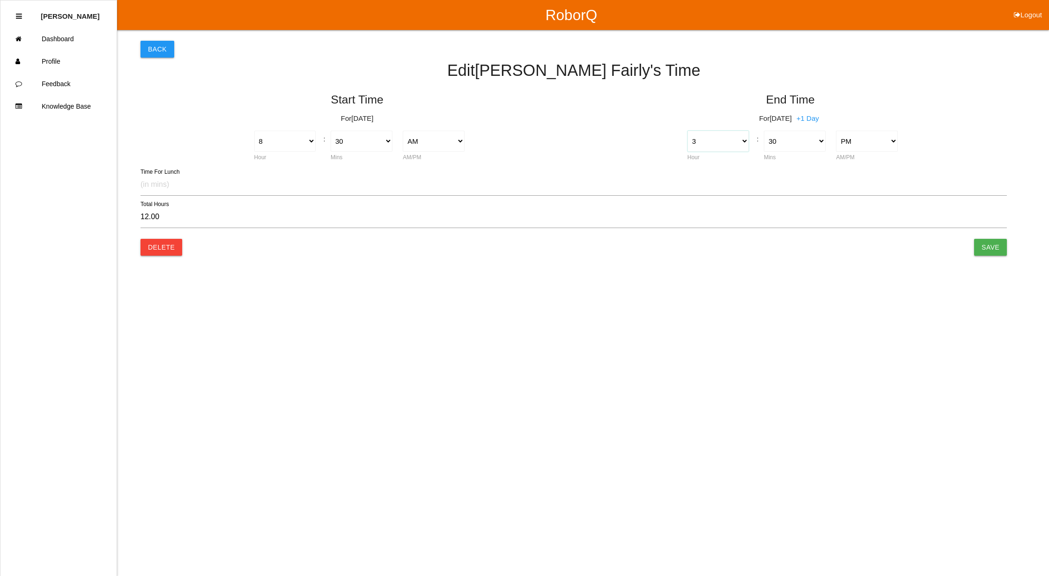
type input "7.00"
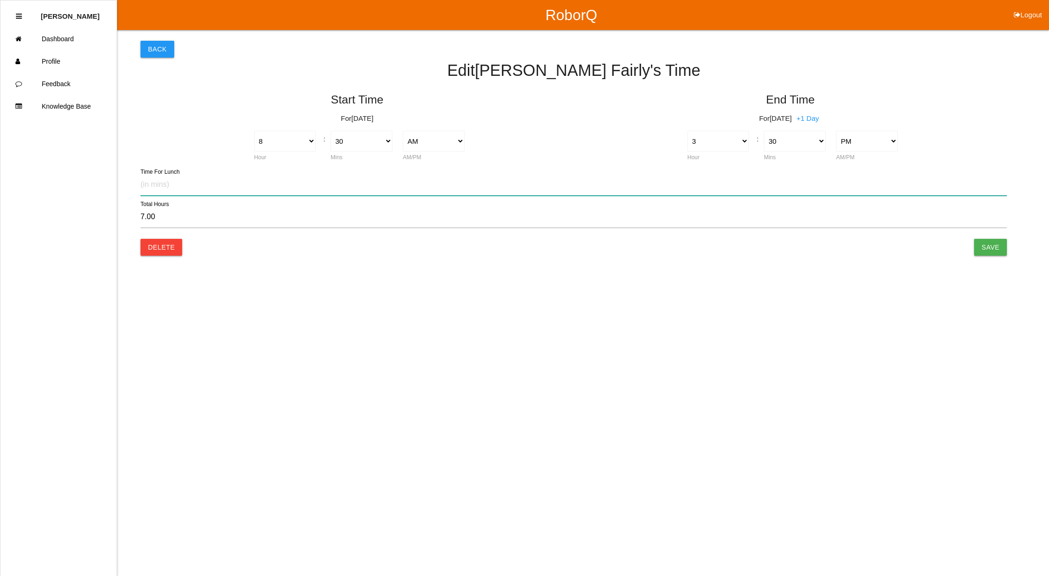
click at [151, 188] on input "text" at bounding box center [574, 185] width 867 height 22
type input "30"
type input "6.50"
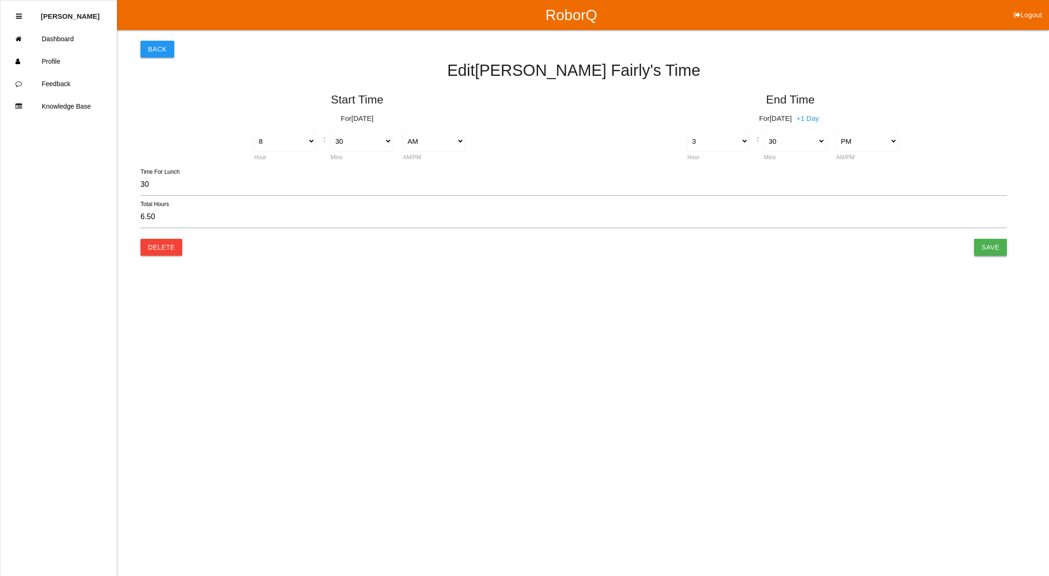
click at [990, 243] on input "Save" at bounding box center [991, 247] width 33 height 17
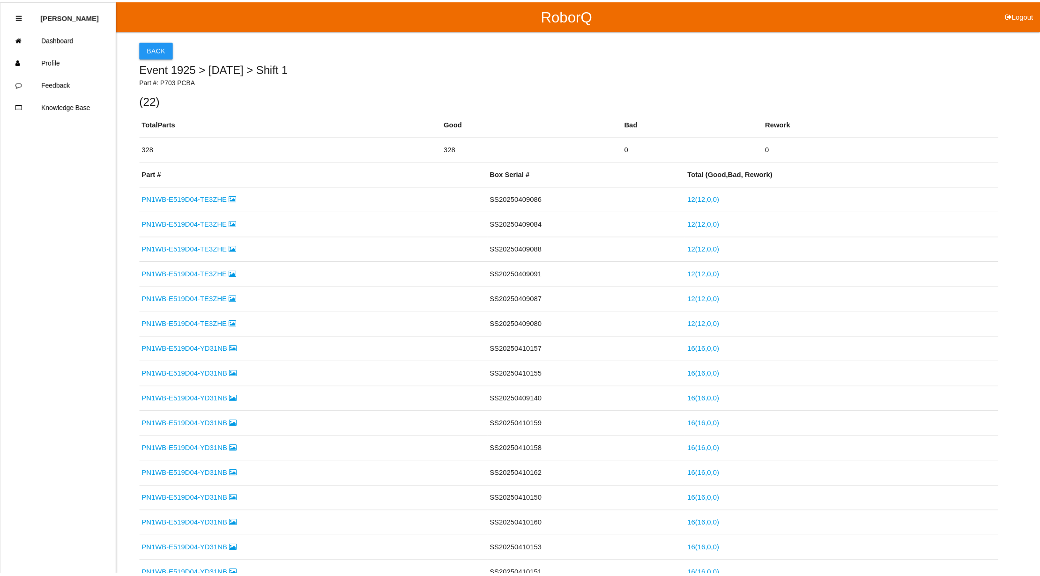
scroll to position [383, 0]
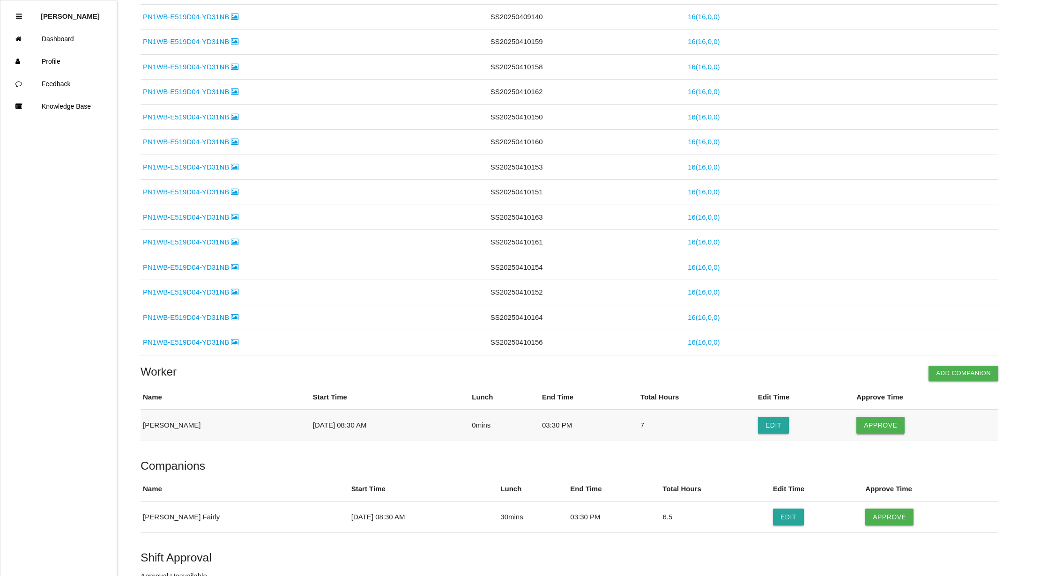
click at [886, 426] on button "Approve" at bounding box center [880, 425] width 48 height 17
click at [883, 519] on button "Approve" at bounding box center [889, 517] width 48 height 17
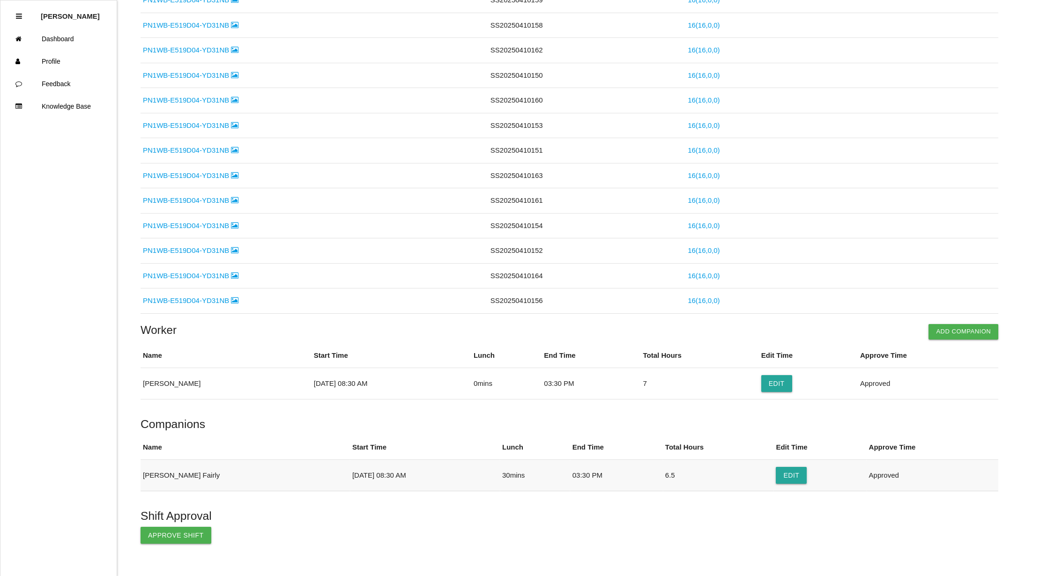
scroll to position [443, 0]
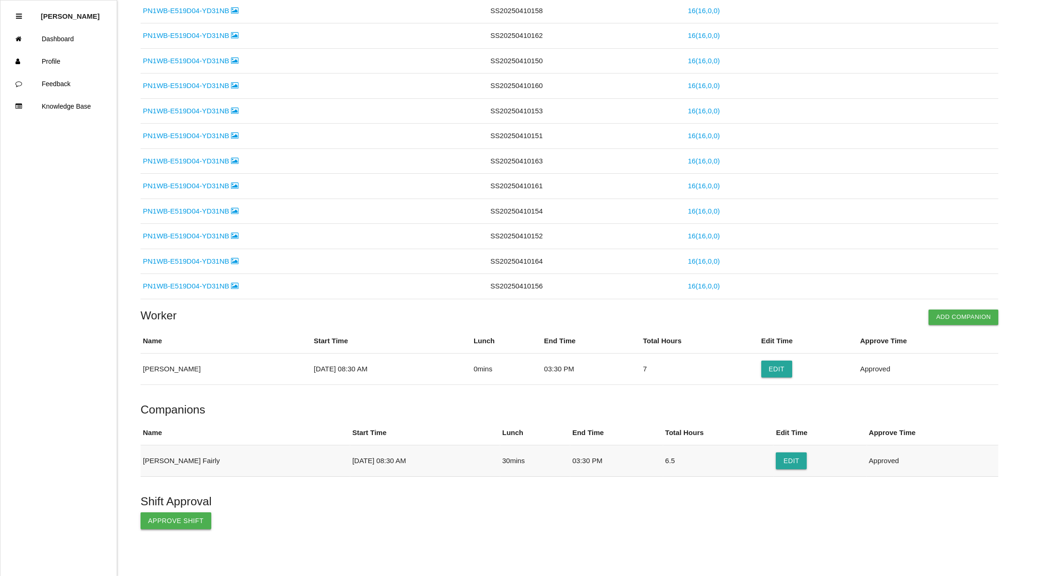
click at [179, 518] on button "Approve Shift" at bounding box center [176, 521] width 71 height 17
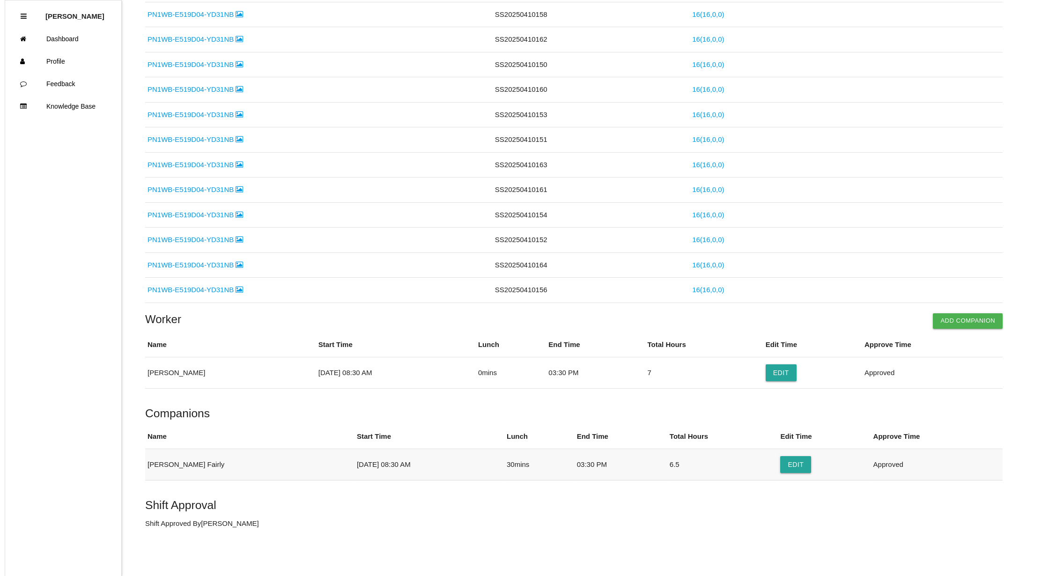
scroll to position [0, 0]
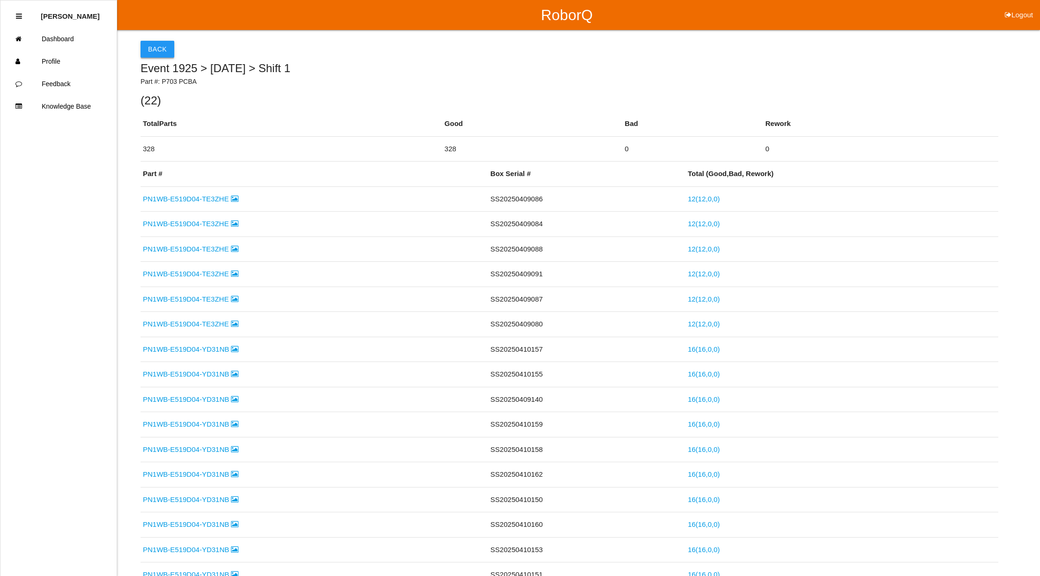
click at [152, 46] on button "Back" at bounding box center [158, 49] width 34 height 17
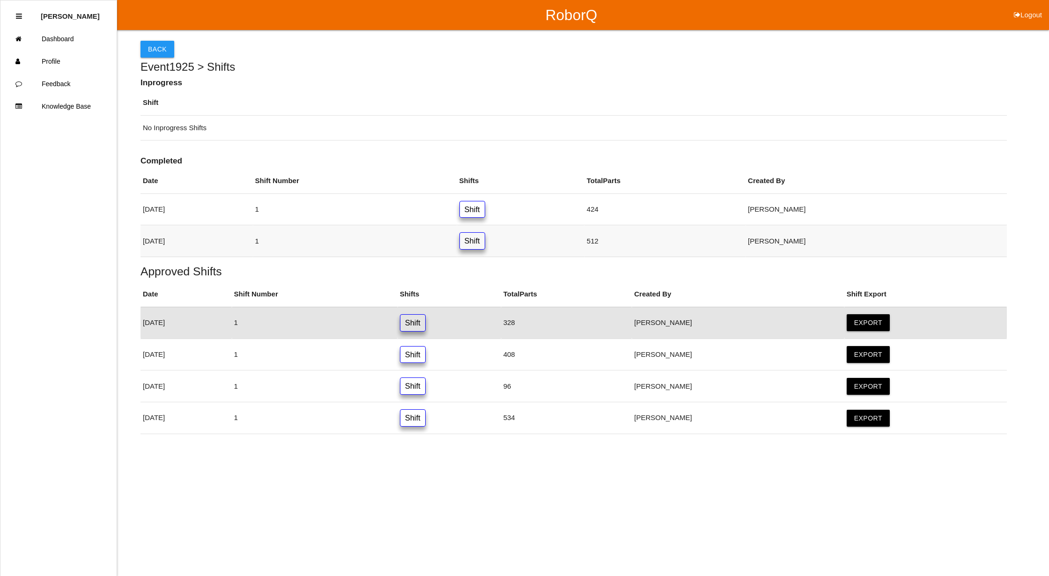
click at [485, 242] on link "Shift" at bounding box center [473, 240] width 26 height 17
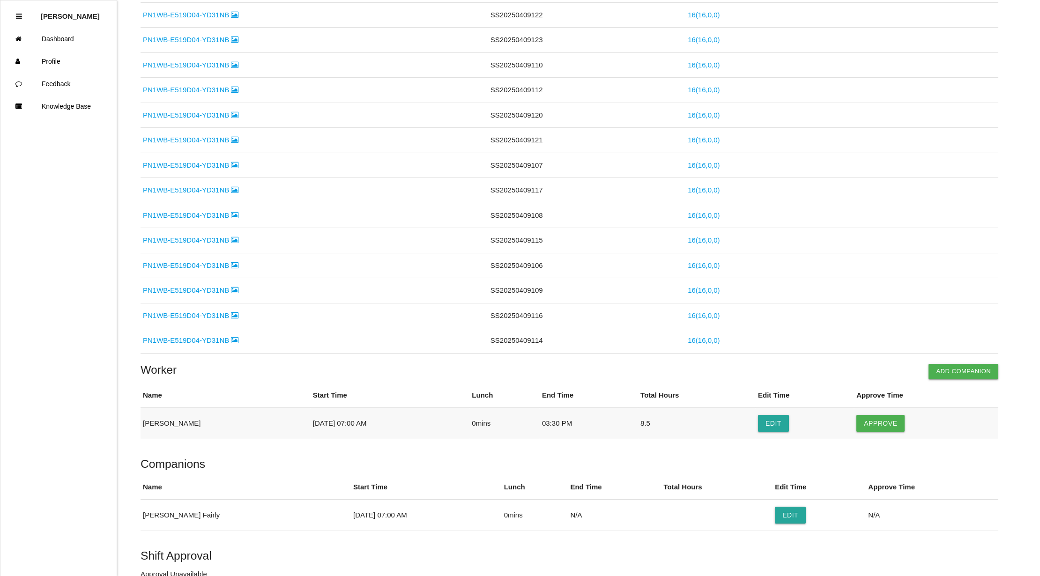
scroll to position [692, 0]
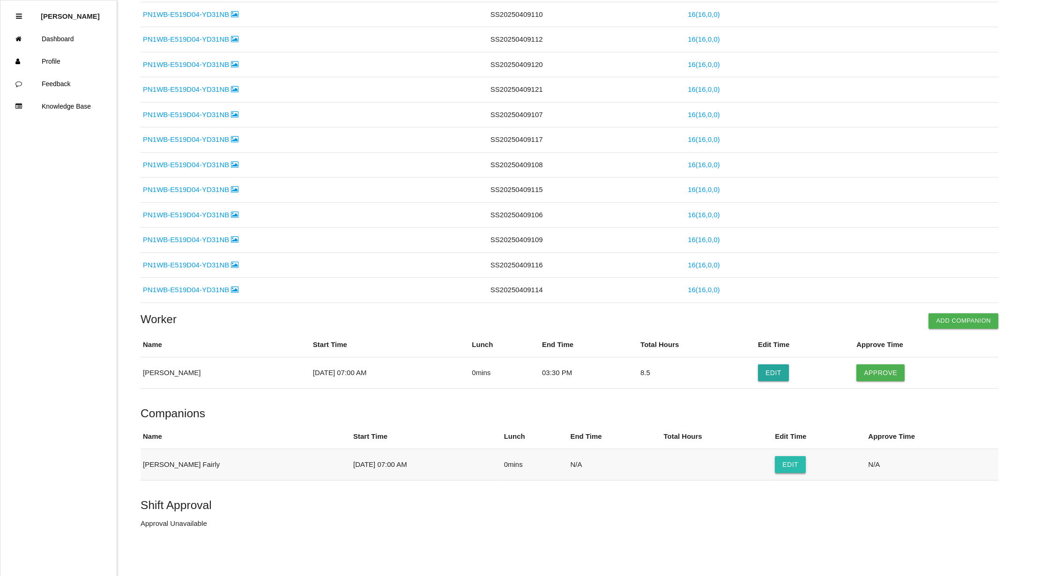
click at [775, 463] on button "Edit" at bounding box center [790, 464] width 31 height 17
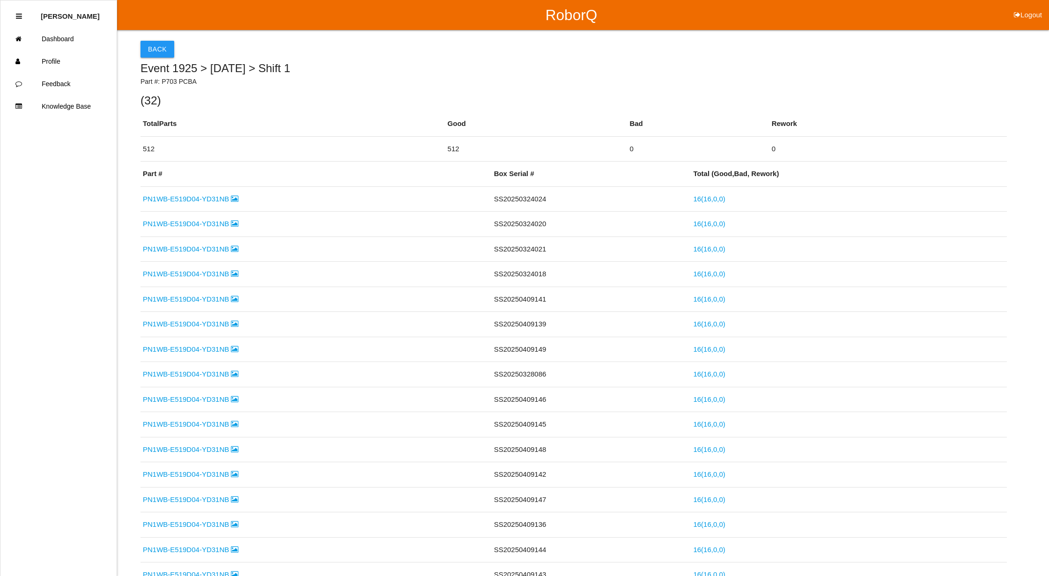
select select "7"
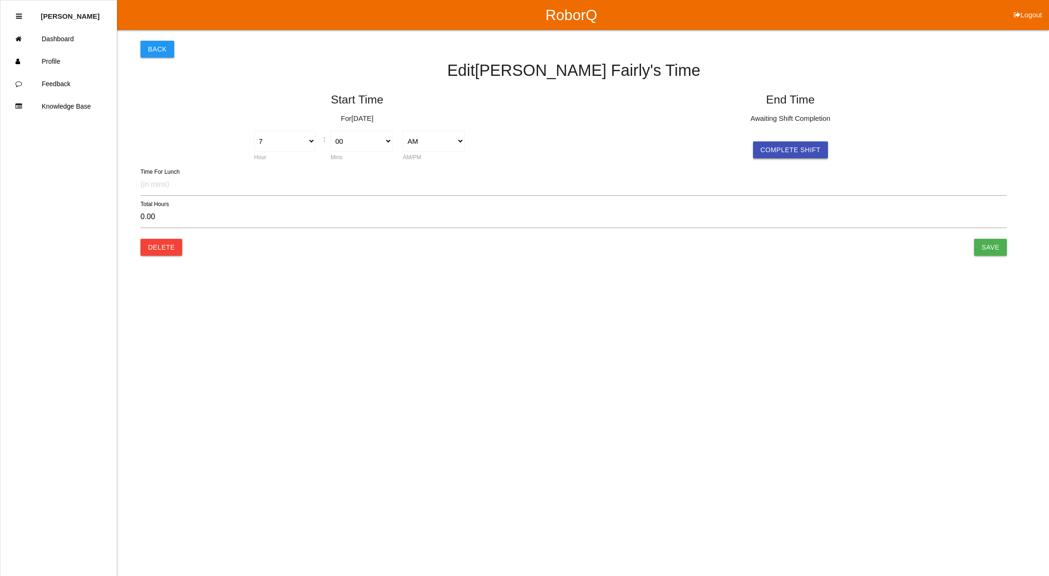
click at [786, 143] on button "Complete Shift" at bounding box center [790, 149] width 75 height 17
select select "7"
click at [889, 140] on select "AM PM" at bounding box center [867, 141] width 62 height 21
select select "2"
click at [836, 131] on select "AM PM" at bounding box center [867, 141] width 62 height 21
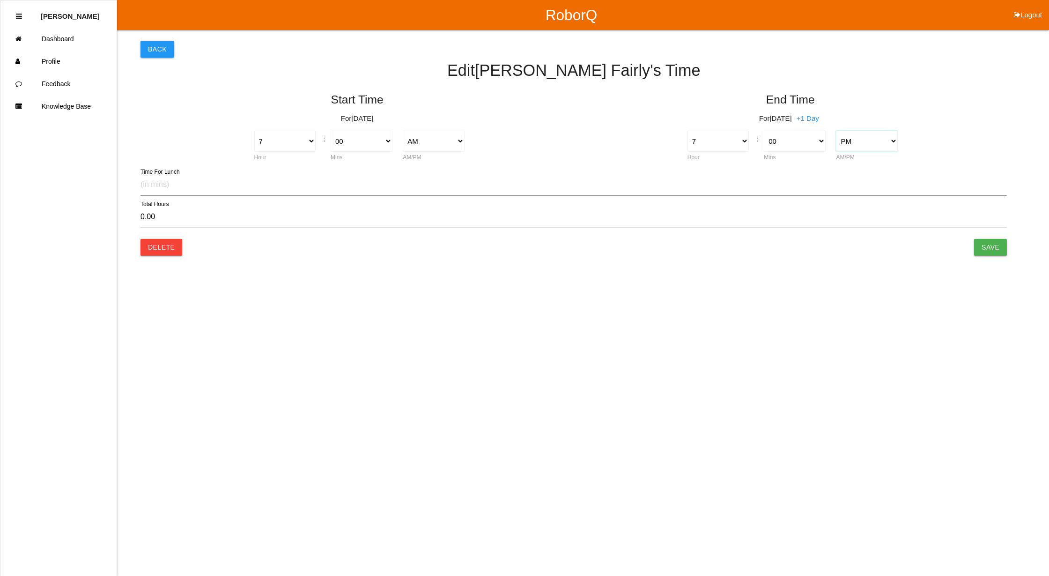
type input "12.00"
click at [731, 139] on select "1 2 3 4 5 6 7 8 9 10 11 12" at bounding box center [719, 141] width 62 height 21
select select "3"
click at [688, 131] on select "1 2 3 4 5 6 7 8 9 10 11 12" at bounding box center [719, 141] width 62 height 21
type input "8.00"
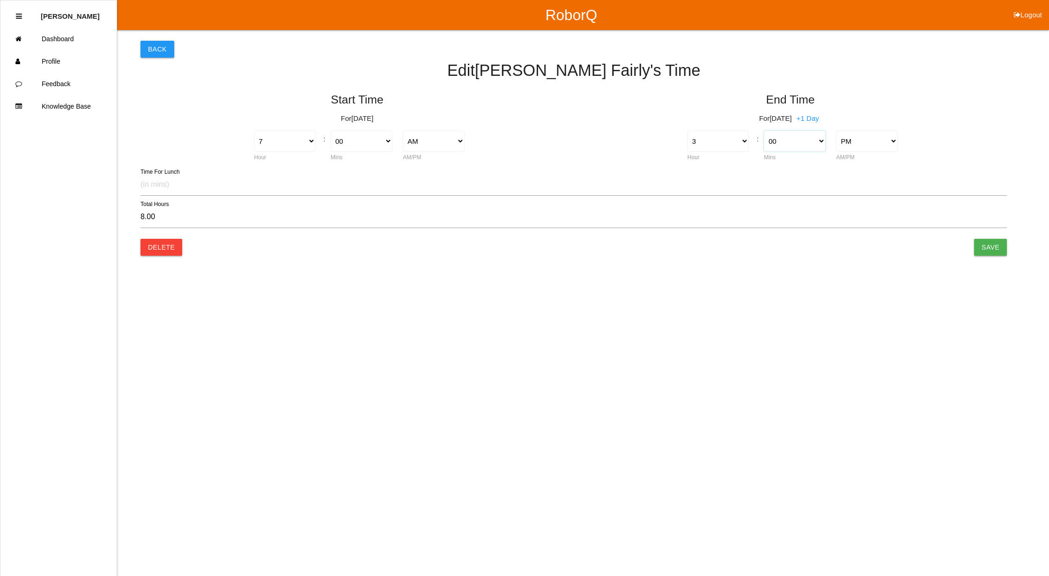
click at [776, 142] on select "00 01 02 03 04 05 06 07 08 09 10 11 12 13 14 15 16 17 18 19 20 21 22 23 24 25 2…" at bounding box center [795, 141] width 62 height 21
select select "30"
click at [764, 131] on select "00 01 02 03 04 05 06 07 08 09 10 11 12 13 14 15 16 17 18 19 20 21 22 23 24 25 2…" at bounding box center [795, 141] width 62 height 21
type input "8.50"
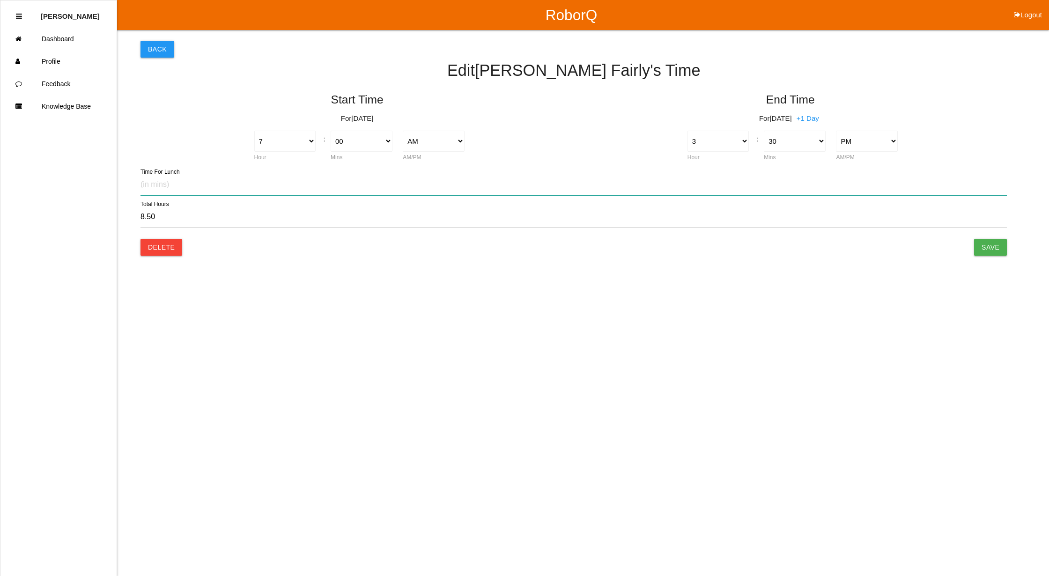
click at [163, 185] on input "text" at bounding box center [574, 185] width 867 height 22
type input "30"
type input "8.00"
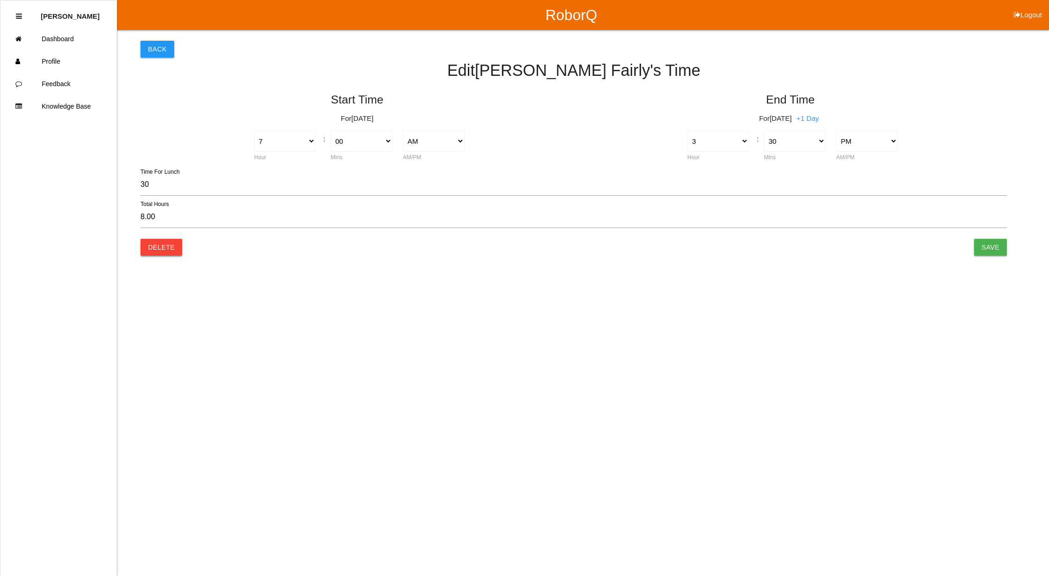
click at [149, 250] on button "Delete" at bounding box center [162, 247] width 42 height 17
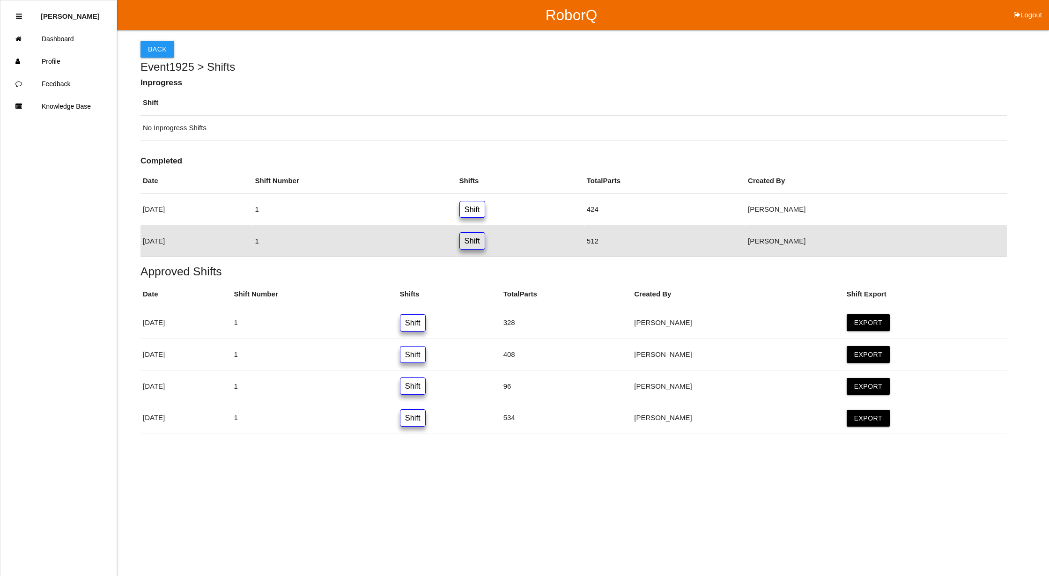
click at [485, 246] on link "Shift" at bounding box center [473, 240] width 26 height 17
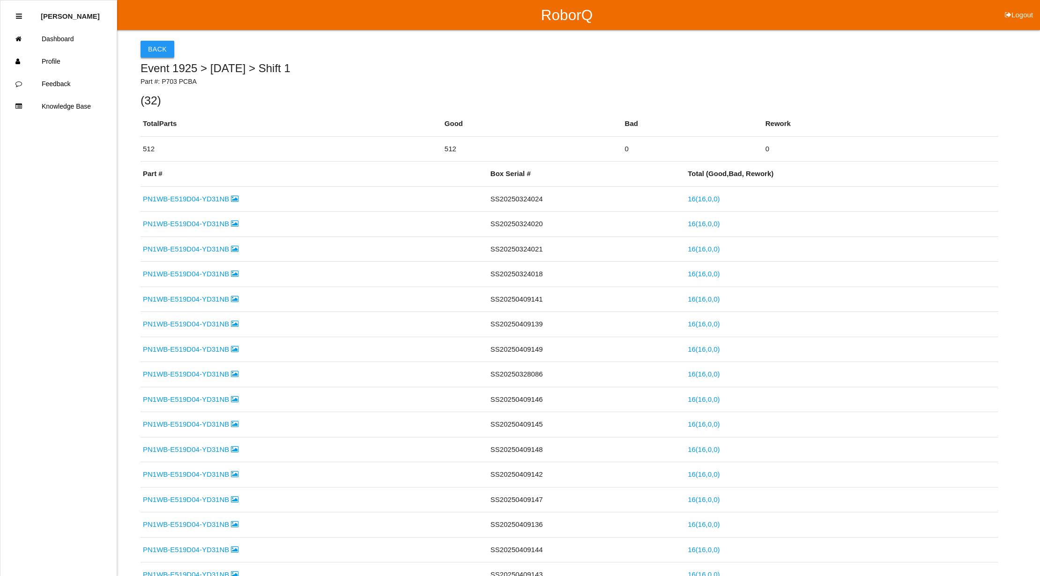
click at [148, 46] on button "Back" at bounding box center [158, 49] width 34 height 17
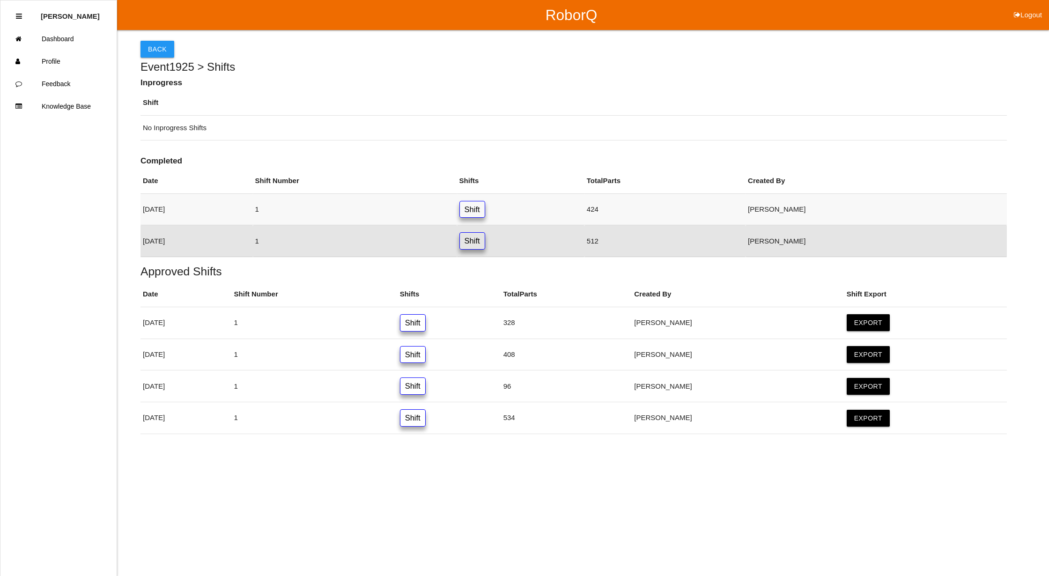
click at [485, 207] on link "Shift" at bounding box center [473, 209] width 26 height 17
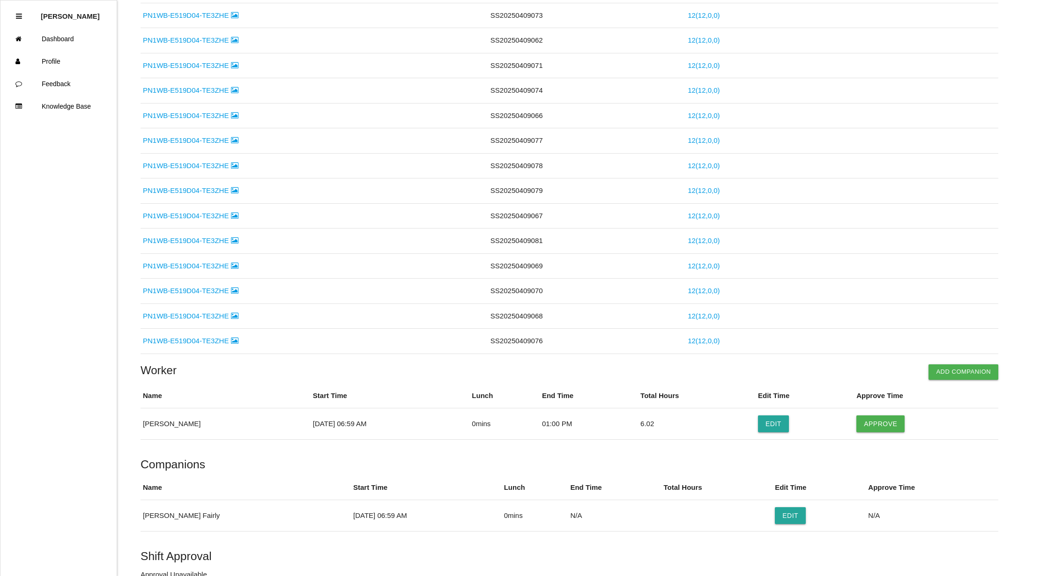
scroll to position [641, 0]
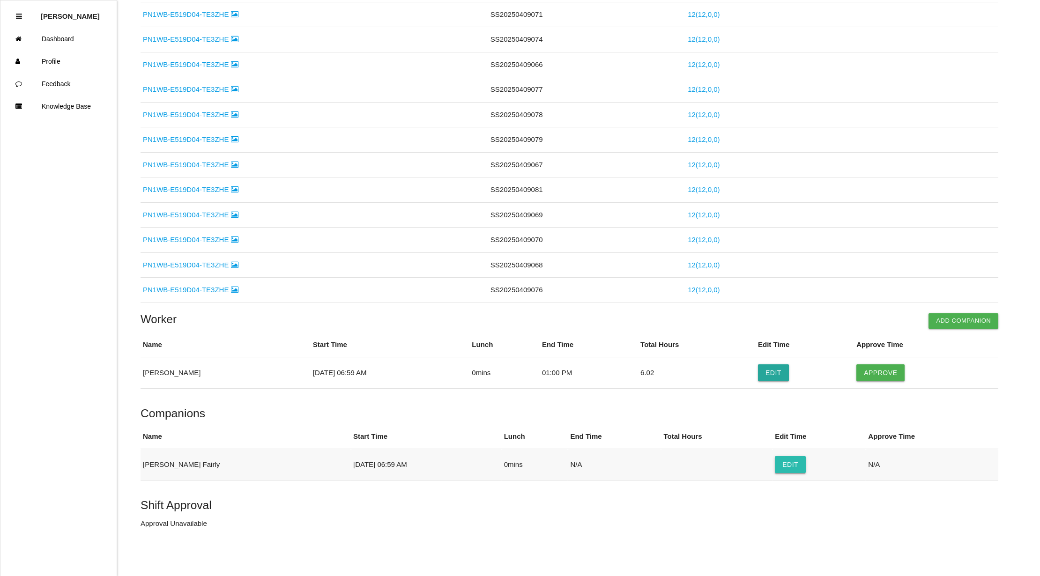
click at [775, 466] on button "Edit" at bounding box center [790, 464] width 31 height 17
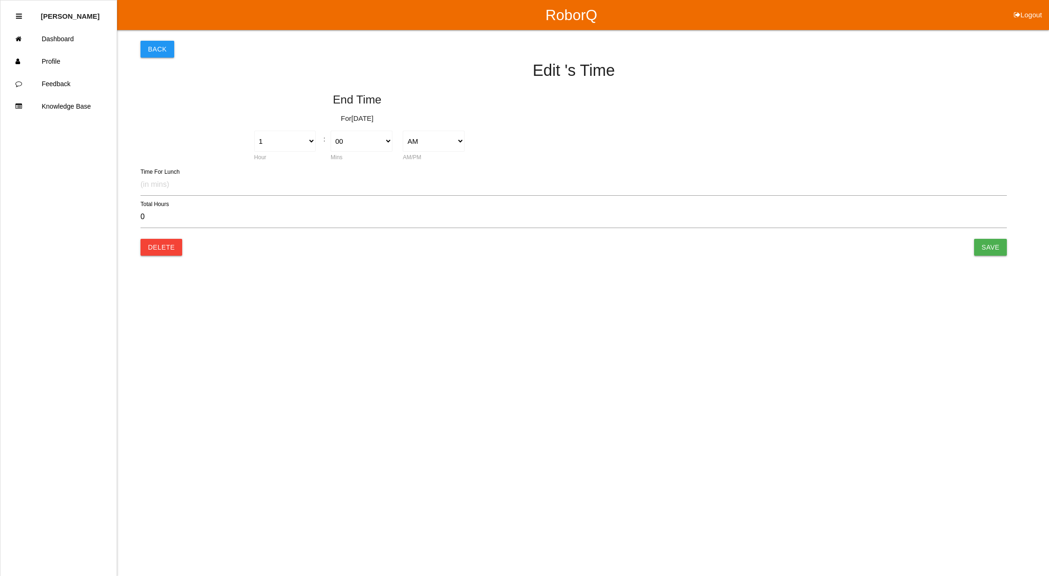
type input "0.00"
select select "6"
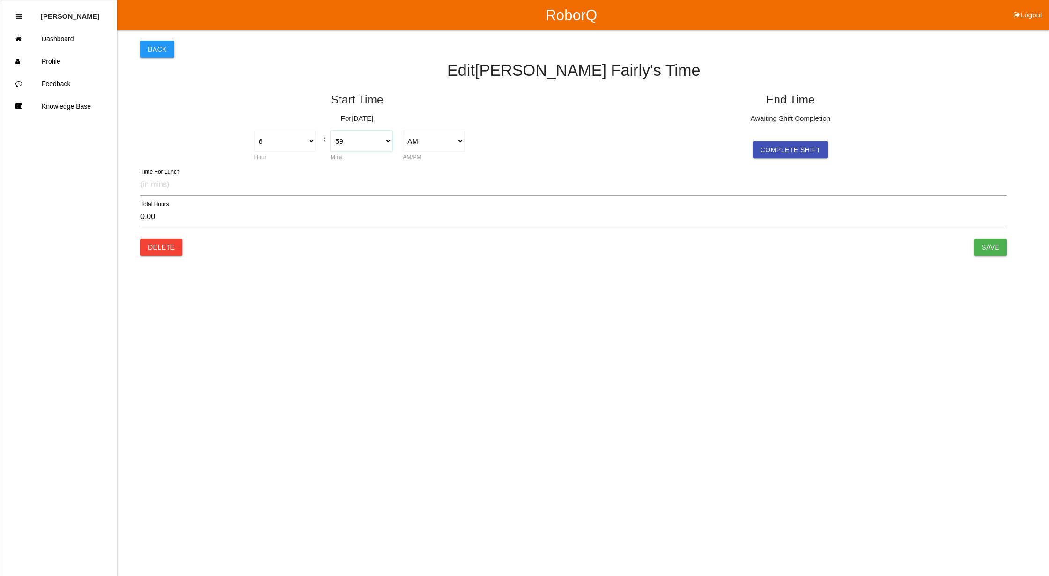
click at [386, 141] on select "00 01 02 03 04 05 06 07 08 09 10 11 12 13 14 15 16 17 18 19 20 21 22 23 24 25 2…" at bounding box center [362, 141] width 62 height 21
select select "0"
click at [331, 131] on select "00 01 02 03 04 05 06 07 08 09 10 11 12 13 14 15 16 17 18 19 20 21 22 23 24 25 2…" at bounding box center [362, 141] width 62 height 21
click at [310, 141] on select "1 2 3 4 5 6 7 8 9 10 11 12" at bounding box center [285, 141] width 62 height 21
select select "7"
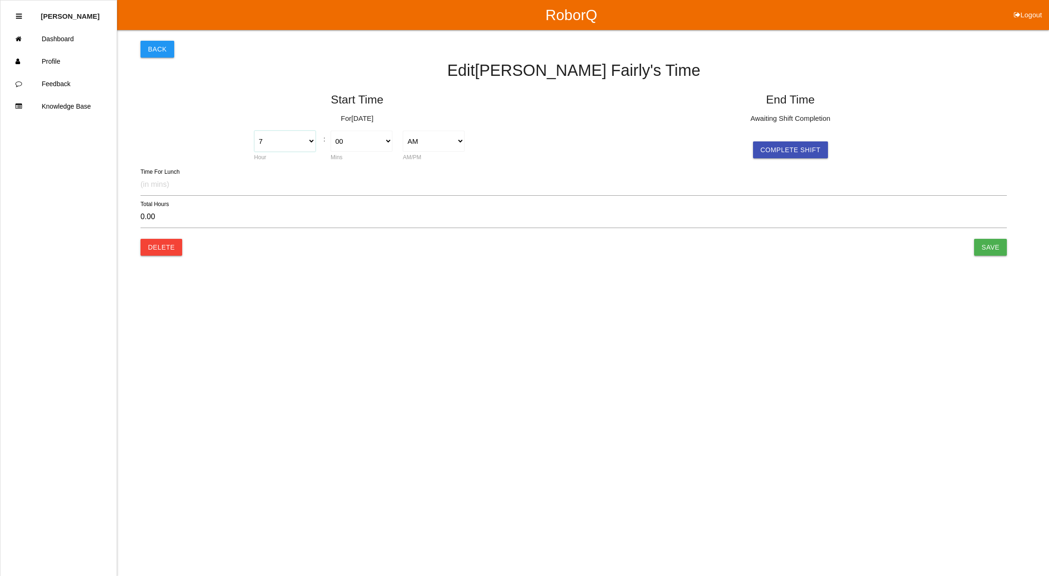
click at [254, 131] on select "1 2 3 4 5 6 7 8 9 10 11 12" at bounding box center [285, 141] width 62 height 21
click at [785, 147] on button "Complete Shift" at bounding box center [790, 149] width 75 height 17
type input "8.93"
select select "3"
select select "56"
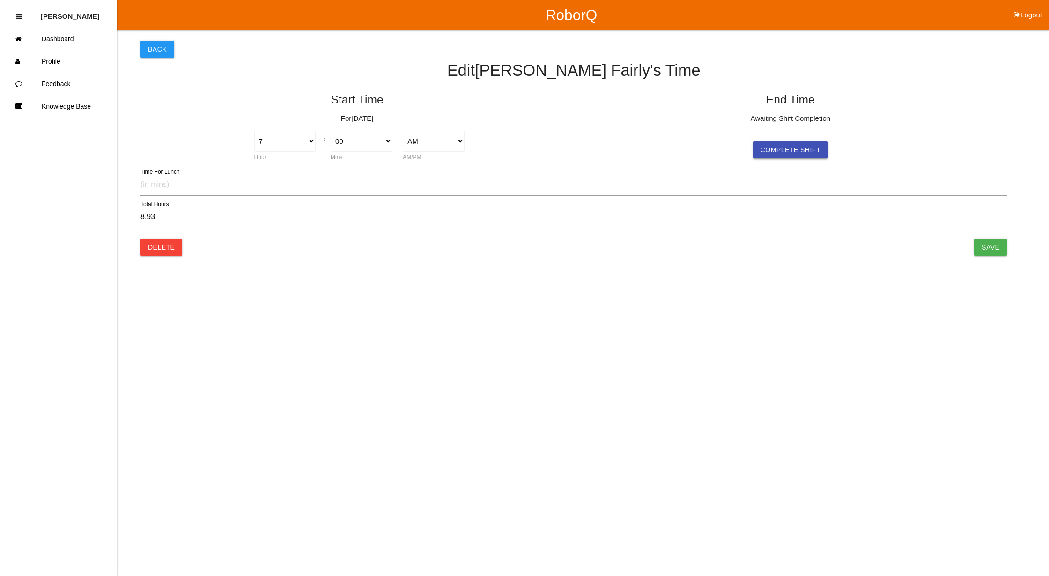
select select "2"
click at [737, 138] on select "1 2 3 4 5 6 7 8 9 10 11 12" at bounding box center [719, 141] width 62 height 21
select select "1"
click at [688, 131] on select "1 2 3 4 5 6 7 8 9 10 11 12" at bounding box center [719, 141] width 62 height 21
type input "6.93"
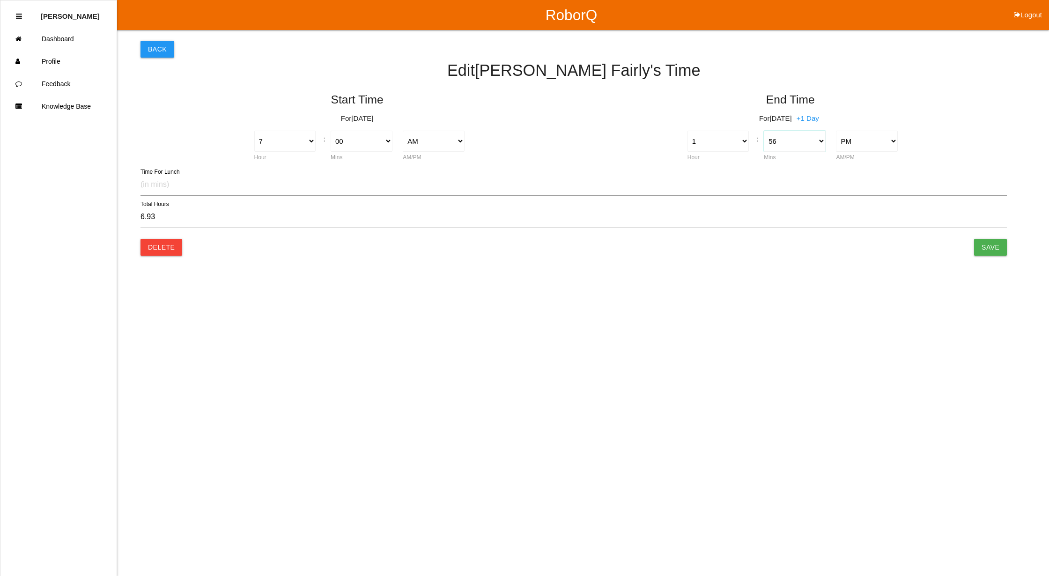
click at [814, 137] on select "00 01 02 03 04 05 06 07 08 09 10 11 12 13 14 15 16 17 18 19 20 21 22 23 24 25 2…" at bounding box center [795, 141] width 62 height 21
select select "0"
click at [764, 131] on select "00 01 02 03 04 05 06 07 08 09 10 11 12 13 14 15 16 17 18 19 20 21 22 23 24 25 2…" at bounding box center [795, 141] width 62 height 21
type input "6.00"
click at [160, 47] on button "Back" at bounding box center [158, 49] width 34 height 17
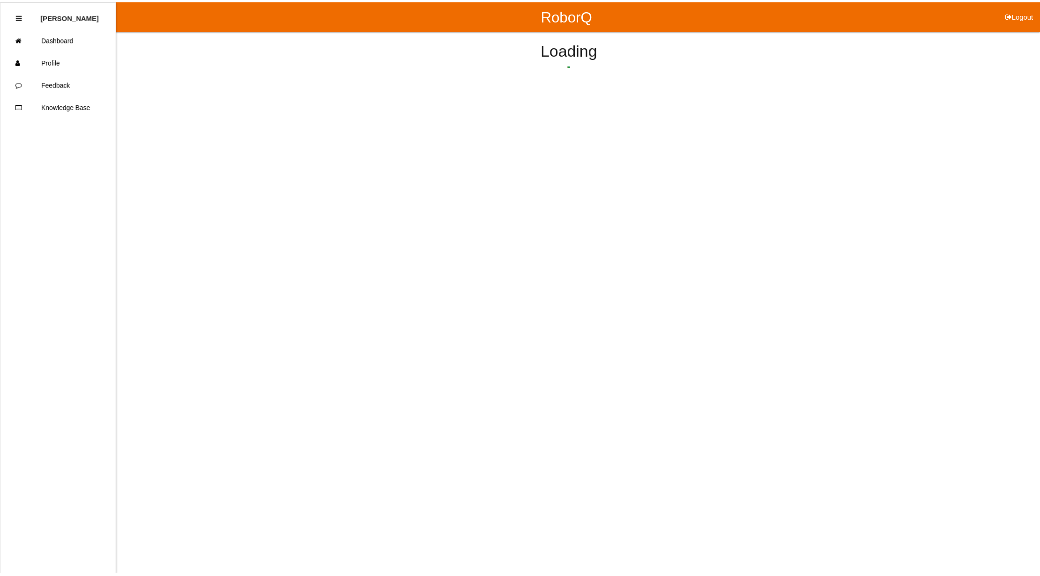
scroll to position [585, 0]
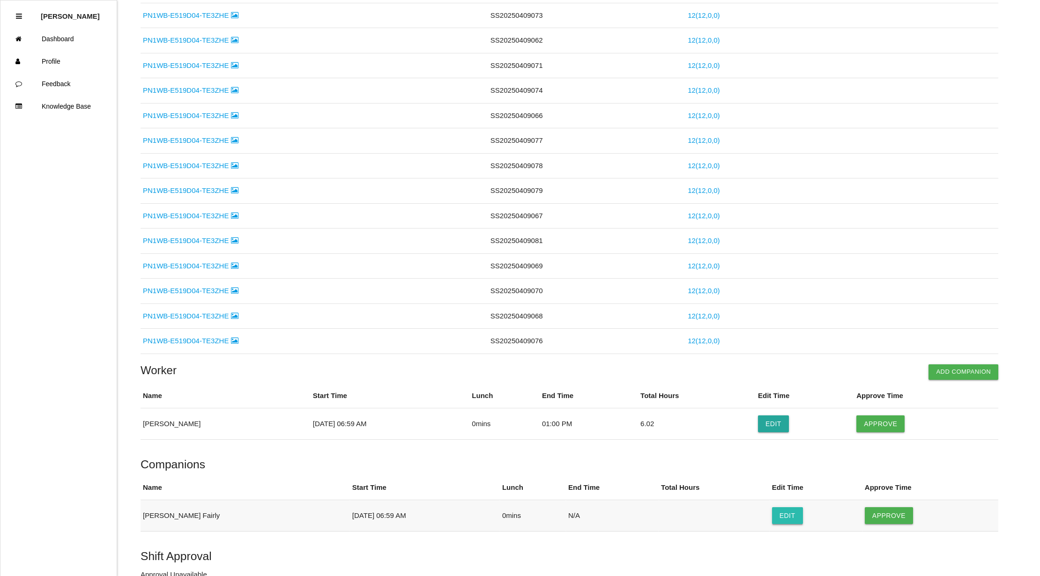
click at [772, 521] on button "Edit" at bounding box center [787, 515] width 31 height 17
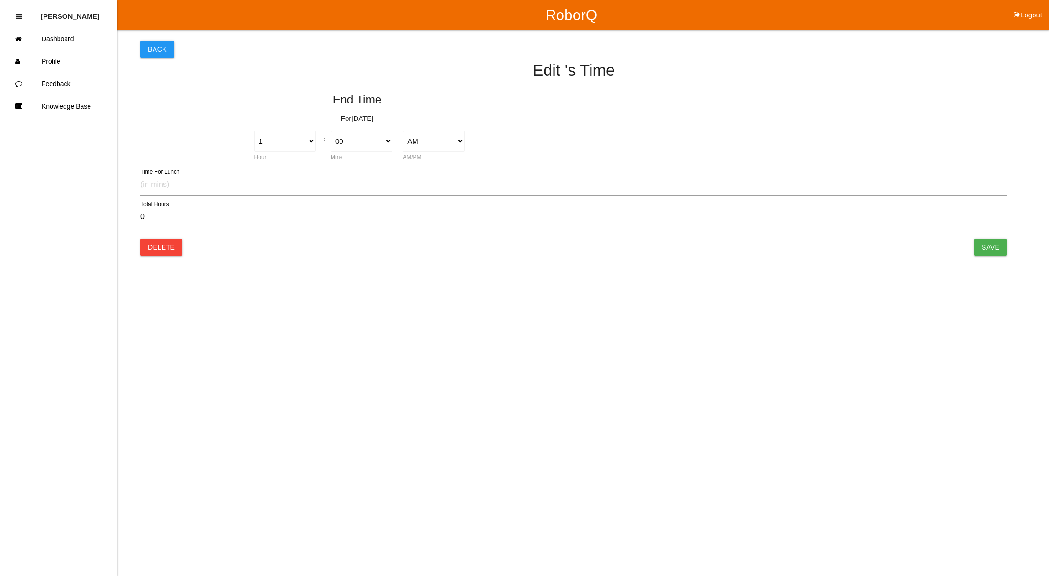
select select "3"
select select "59"
select select "2"
type input "9.00"
select select "6"
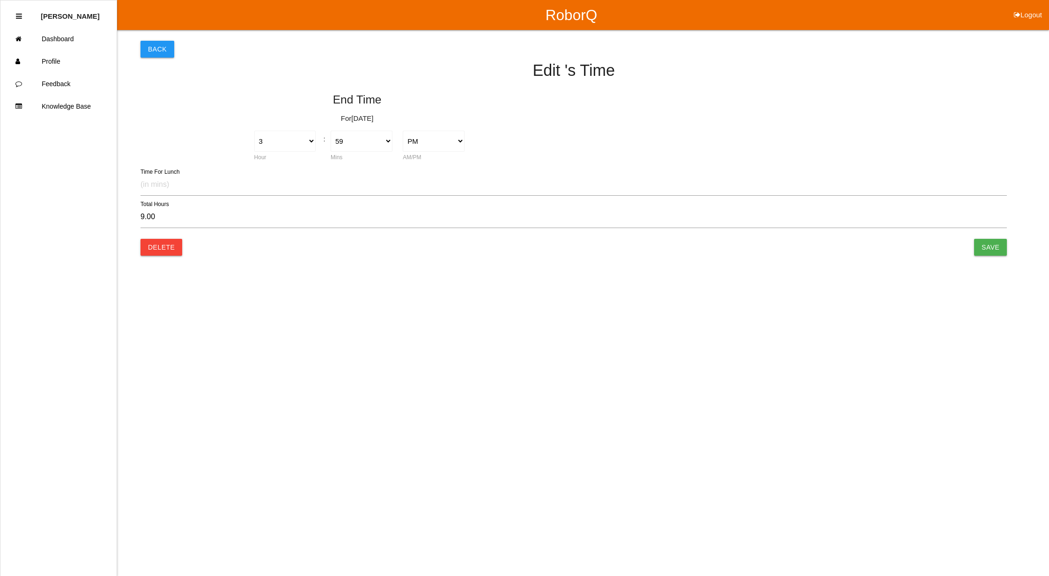
select select "59"
click at [744, 137] on select "1 2 3 4 5 6 7 8 9 10 11 12" at bounding box center [719, 141] width 62 height 21
select select "1"
click at [688, 131] on select "1 2 3 4 5 6 7 8 9 10 11 12" at bounding box center [719, 141] width 62 height 21
type input "7.00"
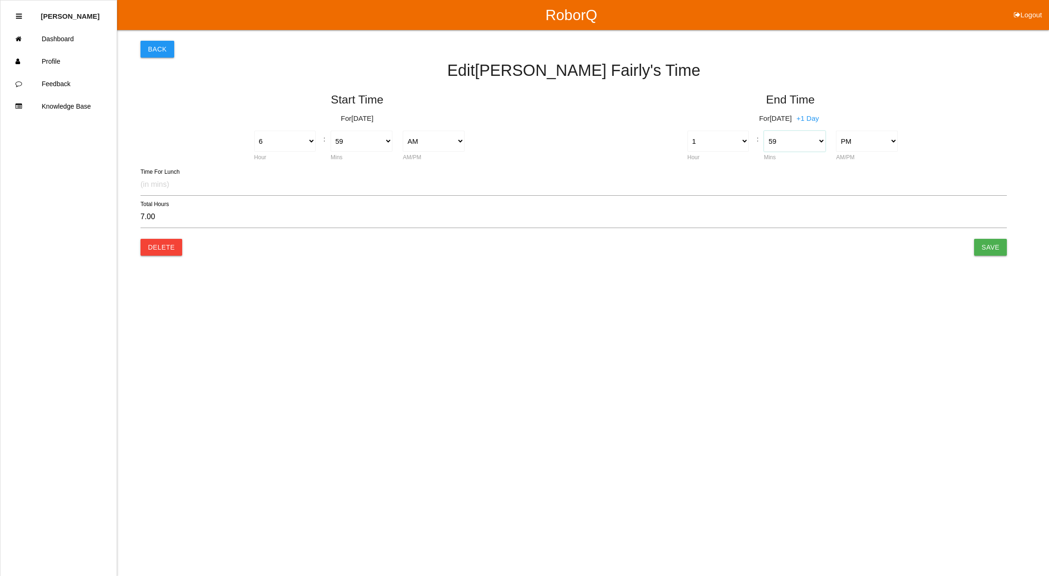
click at [814, 140] on select "00 01 02 03 04 05 06 07 08 09 10 11 12 13 14 15 16 17 18 19 20 21 22 23 24 25 2…" at bounding box center [795, 141] width 62 height 21
select select "0"
click at [764, 131] on select "00 01 02 03 04 05 06 07 08 09 10 11 12 13 14 15 16 17 18 19 20 21 22 23 24 25 2…" at bounding box center [795, 141] width 62 height 21
type input "6.02"
click at [310, 141] on select "1 2 3 4 5 6 7 8 9 10 11 12" at bounding box center [285, 141] width 62 height 21
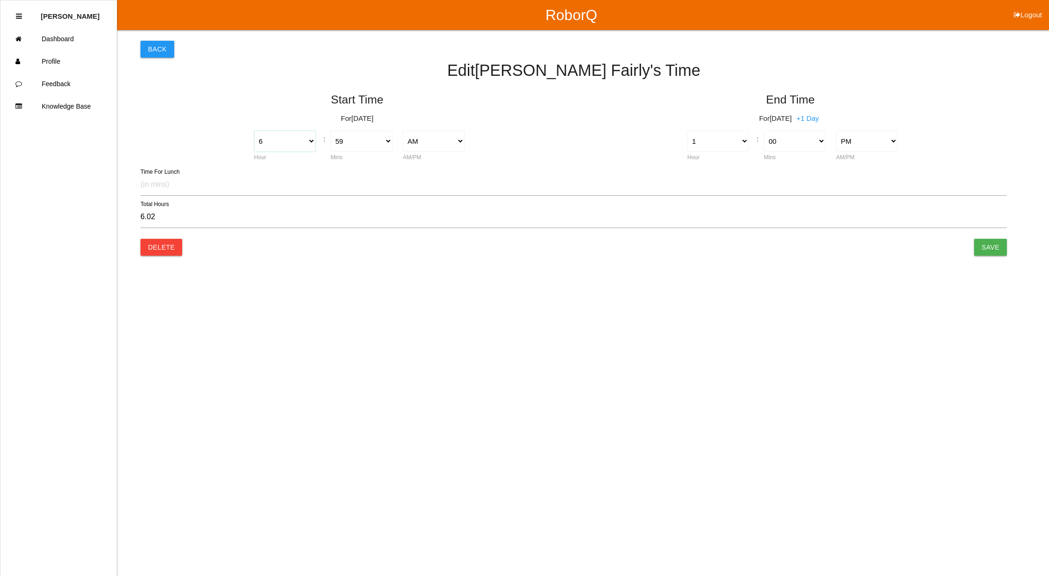
select select "7"
click at [254, 131] on select "1 2 3 4 5 6 7 8 9 10 11 12" at bounding box center [285, 141] width 62 height 21
type input "5.02"
click at [384, 141] on select "00 01 02 03 04 05 06 07 08 09 10 11 12 13 14 15 16 17 18 19 20 21 22 23 24 25 2…" at bounding box center [362, 141] width 62 height 21
click at [360, 149] on select "00 01 02 03 04 05 06 07 08 09 10 11 12 13 14 15 16 17 18 19 20 21 22 23 24 25 2…" at bounding box center [362, 141] width 62 height 21
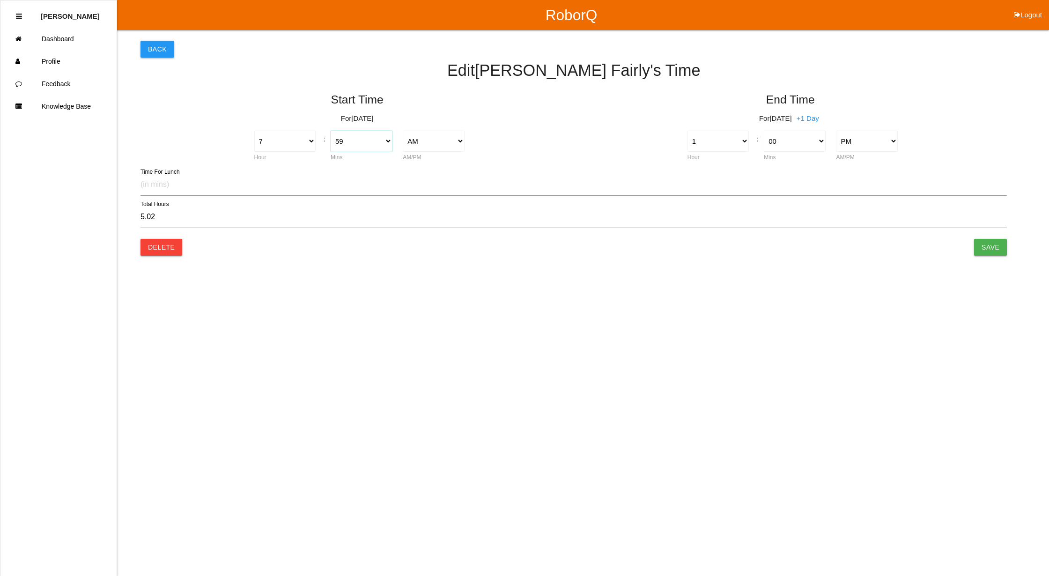
click at [387, 141] on select "00 01 02 03 04 05 06 07 08 09 10 11 12 13 14 15 16 17 18 19 20 21 22 23 24 25 2…" at bounding box center [362, 141] width 62 height 21
select select "0"
click at [331, 131] on select "00 01 02 03 04 05 06 07 08 09 10 11 12 13 14 15 16 17 18 19 20 21 22 23 24 25 2…" at bounding box center [362, 141] width 62 height 21
type input "6.00"
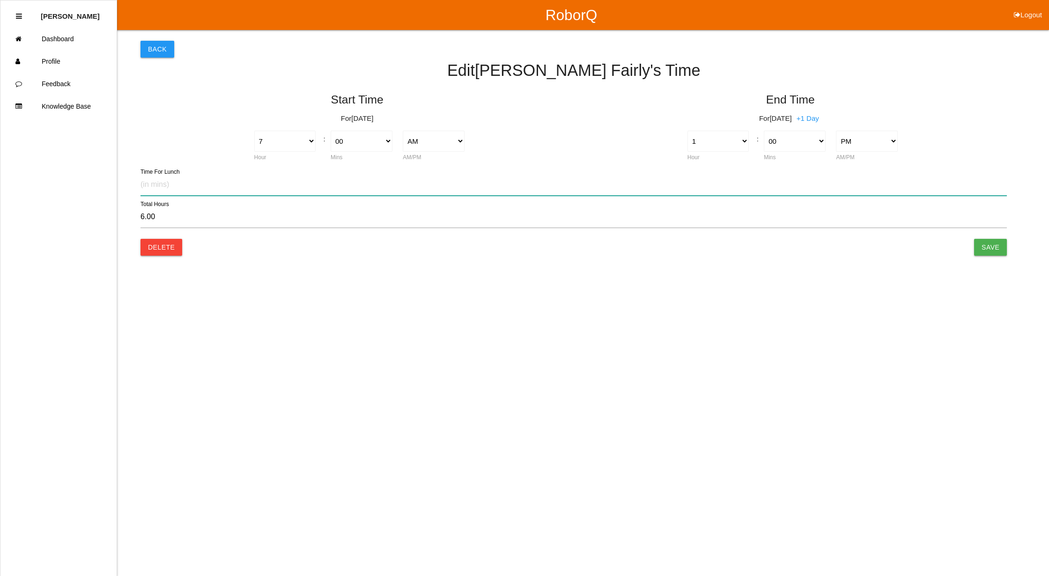
click at [145, 180] on input "text" at bounding box center [574, 185] width 867 height 22
type input "30"
type input "5.50"
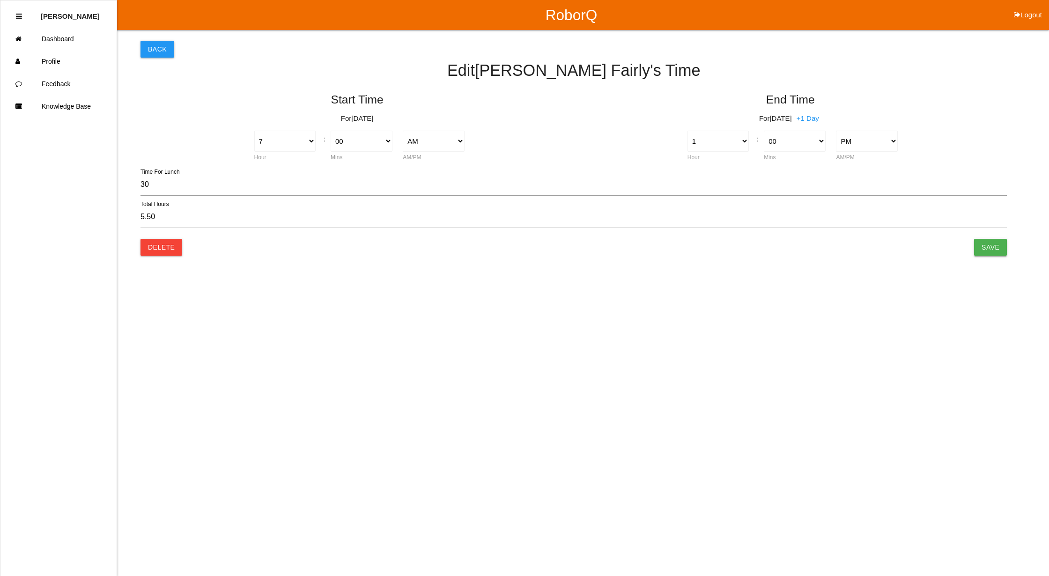
click at [979, 244] on input "Save" at bounding box center [991, 247] width 33 height 17
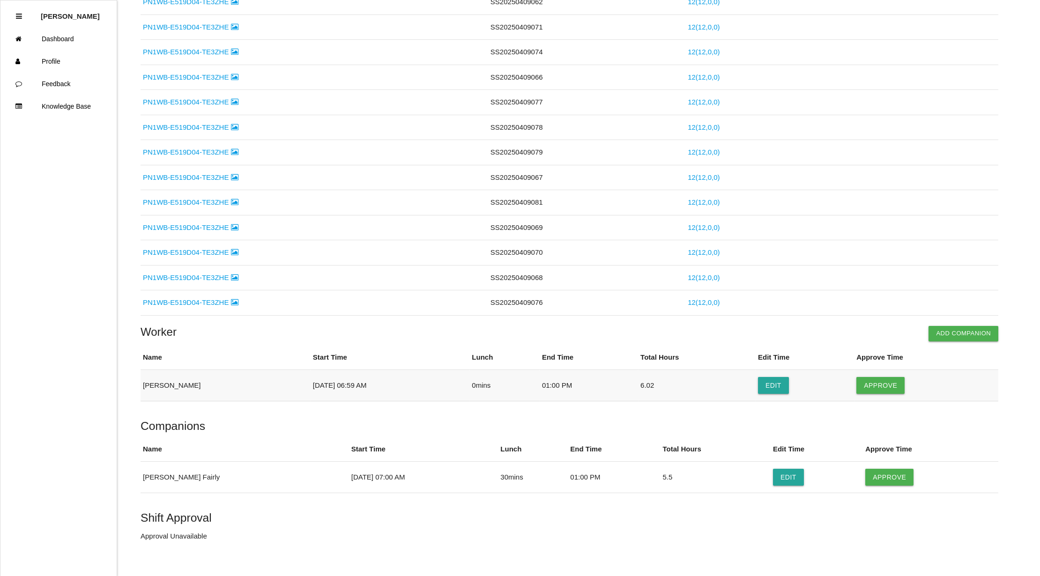
scroll to position [641, 0]
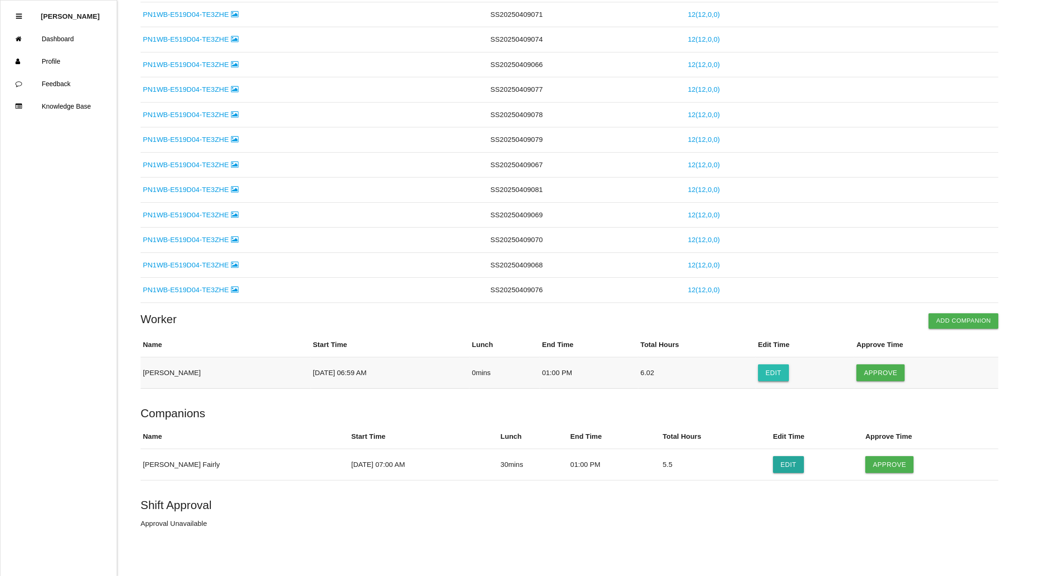
click at [765, 375] on button "Edit" at bounding box center [773, 373] width 31 height 17
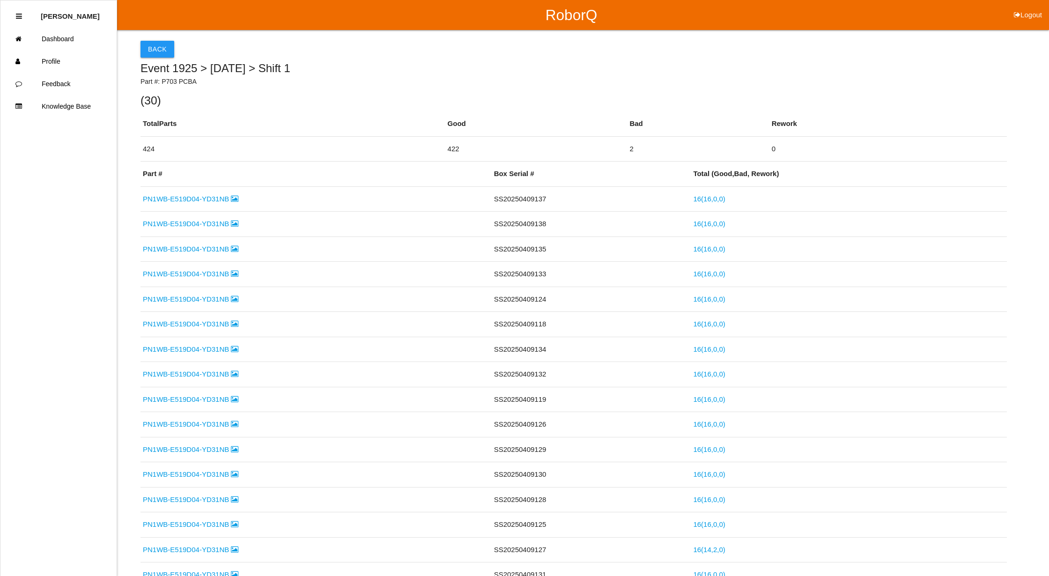
select select "6"
select select "59"
select select "2"
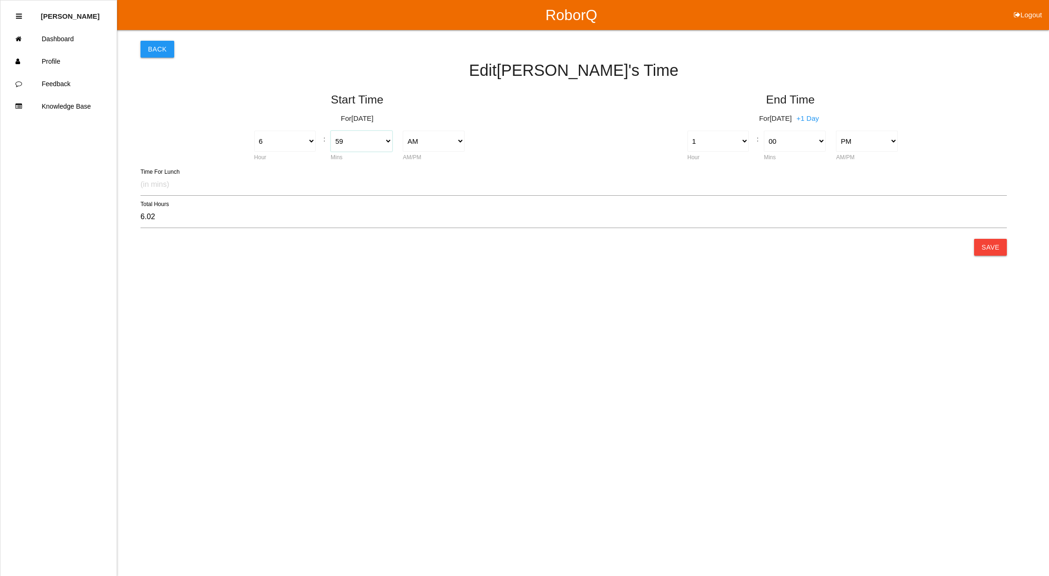
click at [385, 137] on select "00 01 02 03 04 05 06 07 08 09 10 11 12 13 14 15 16 17 18 19 20 21 22 23 24 25 2…" at bounding box center [362, 141] width 62 height 21
select select "0"
click at [331, 131] on select "00 01 02 03 04 05 06 07 08 09 10 11 12 13 14 15 16 17 18 19 20 21 22 23 24 25 2…" at bounding box center [362, 141] width 62 height 21
type input "7.00"
click at [308, 140] on select "1 2 3 4 5 6 7 8 9 10 11 12" at bounding box center [285, 141] width 62 height 21
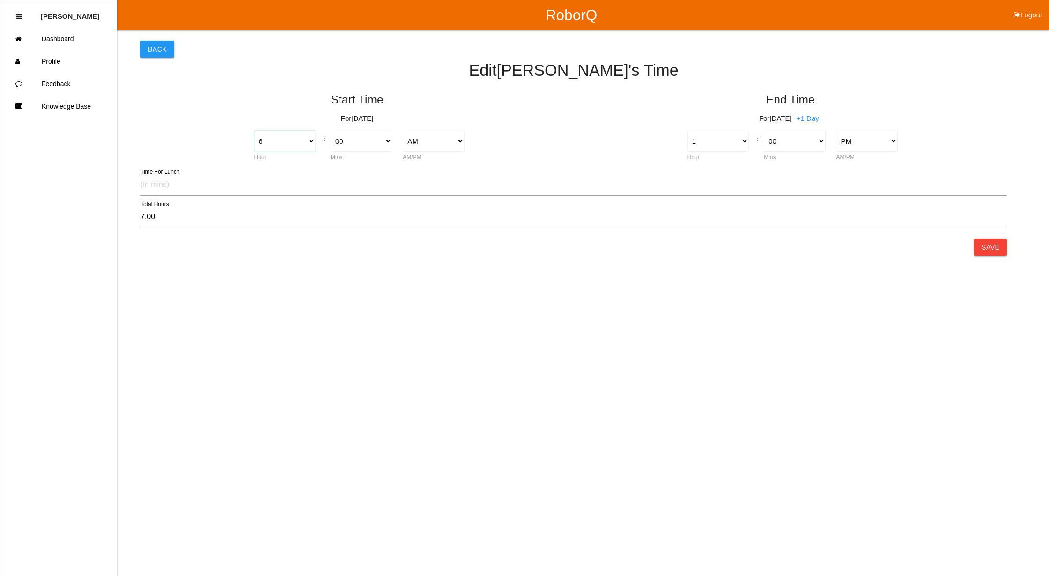
select select "7"
click at [254, 131] on select "1 2 3 4 5 6 7 8 9 10 11 12" at bounding box center [285, 141] width 62 height 21
type input "6.00"
click at [979, 244] on button "Save" at bounding box center [991, 247] width 33 height 17
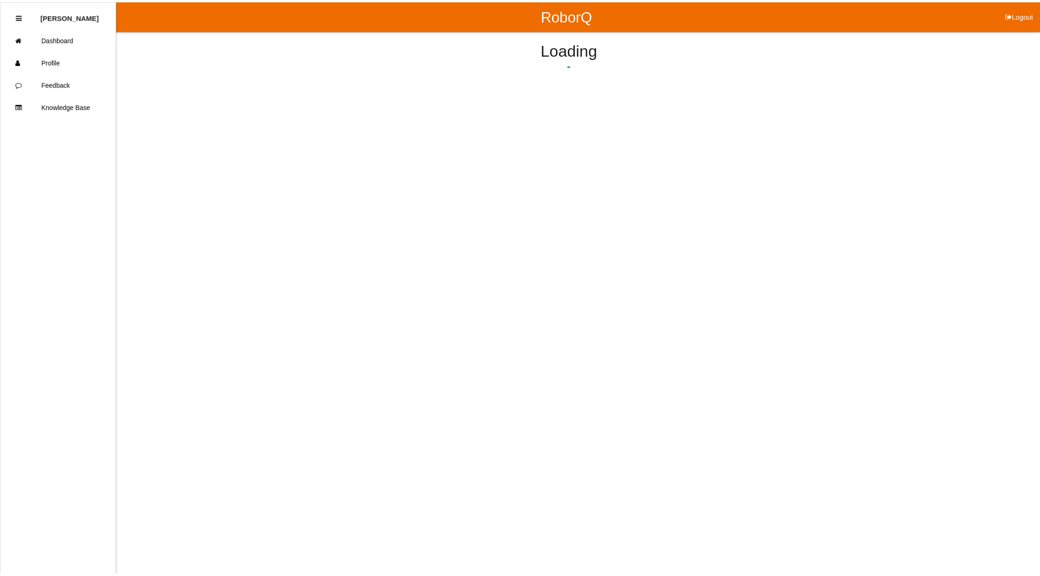
scroll to position [585, 0]
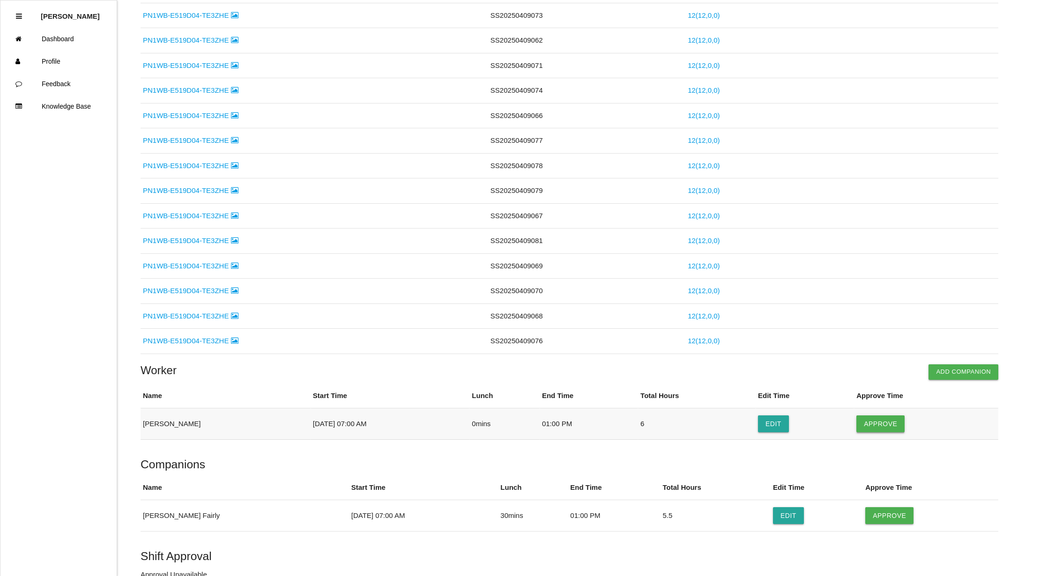
click at [878, 426] on button "Approve" at bounding box center [880, 424] width 48 height 17
click at [884, 523] on button "Approve" at bounding box center [889, 515] width 48 height 17
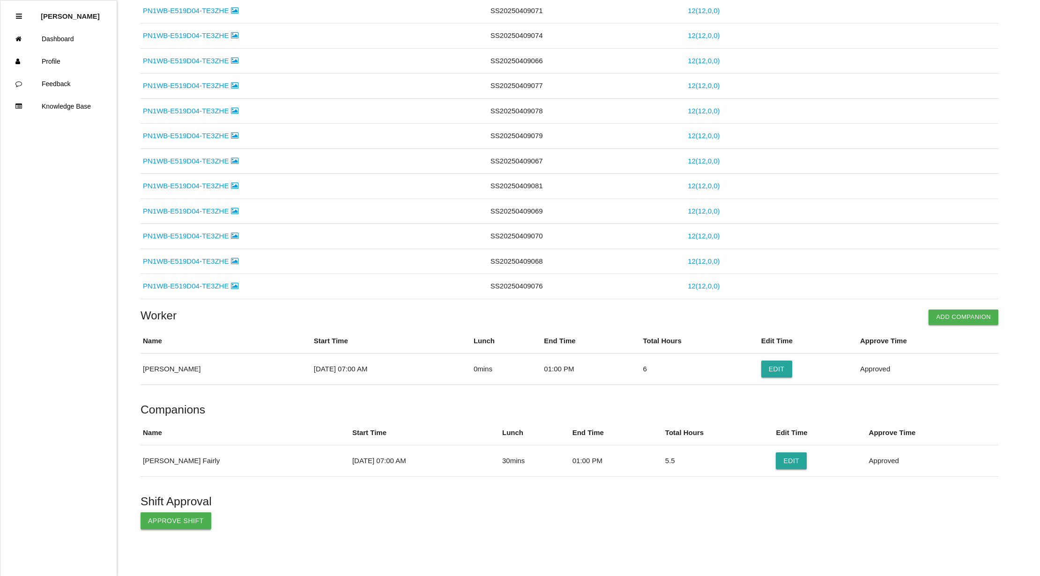
click at [164, 518] on button "Approve Shift" at bounding box center [176, 521] width 71 height 17
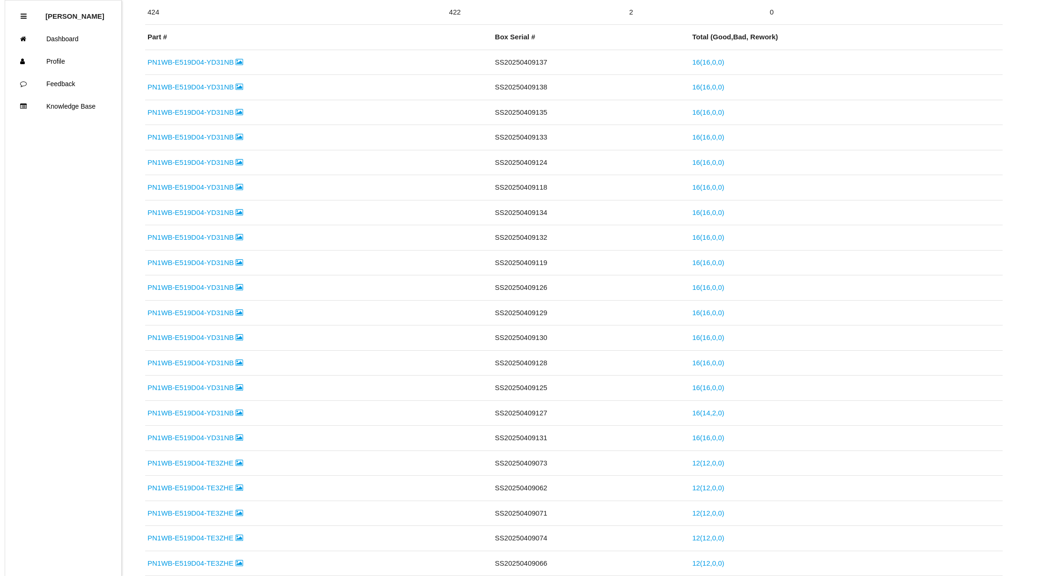
scroll to position [0, 0]
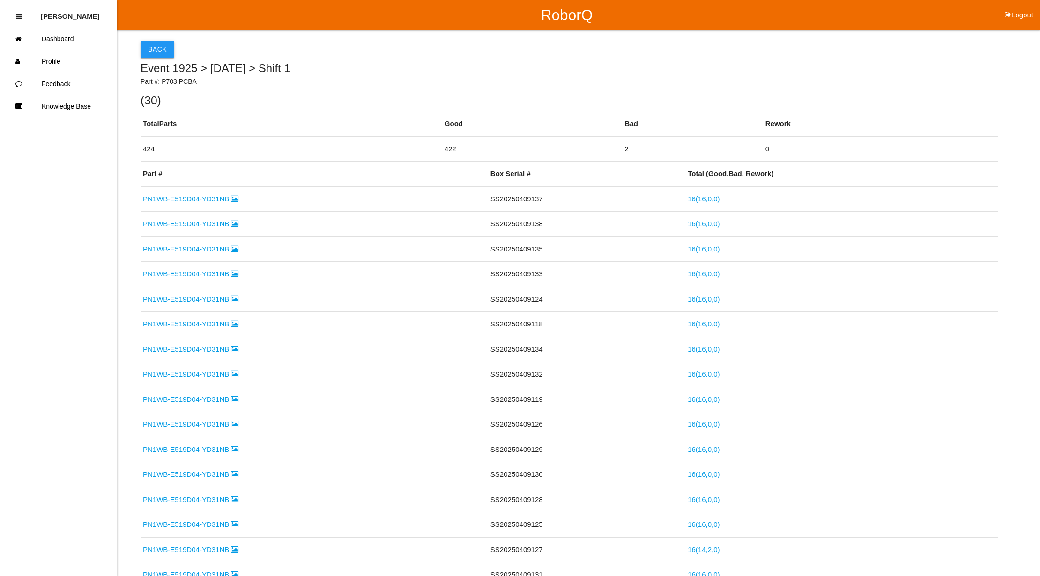
click at [156, 50] on button "Back" at bounding box center [158, 49] width 34 height 17
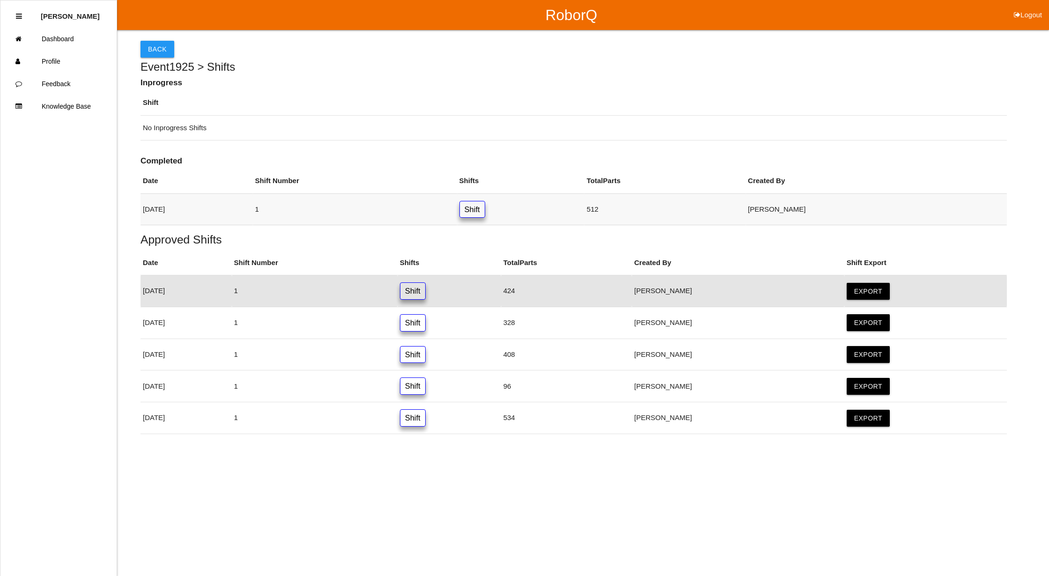
click at [485, 210] on link "Shift" at bounding box center [473, 209] width 26 height 17
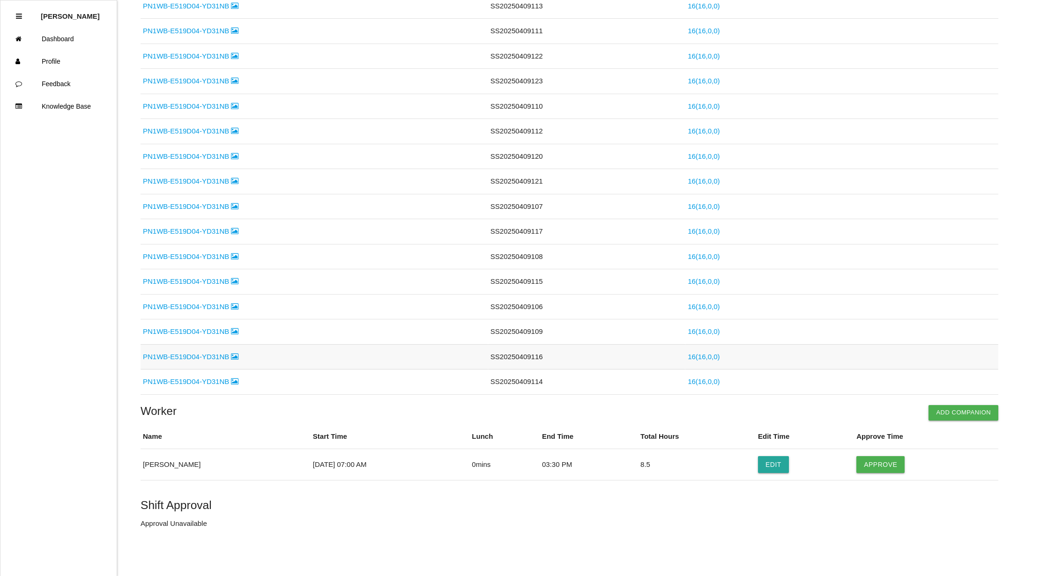
scroll to position [599, 0]
click at [951, 406] on button "Add Companion" at bounding box center [964, 412] width 70 height 15
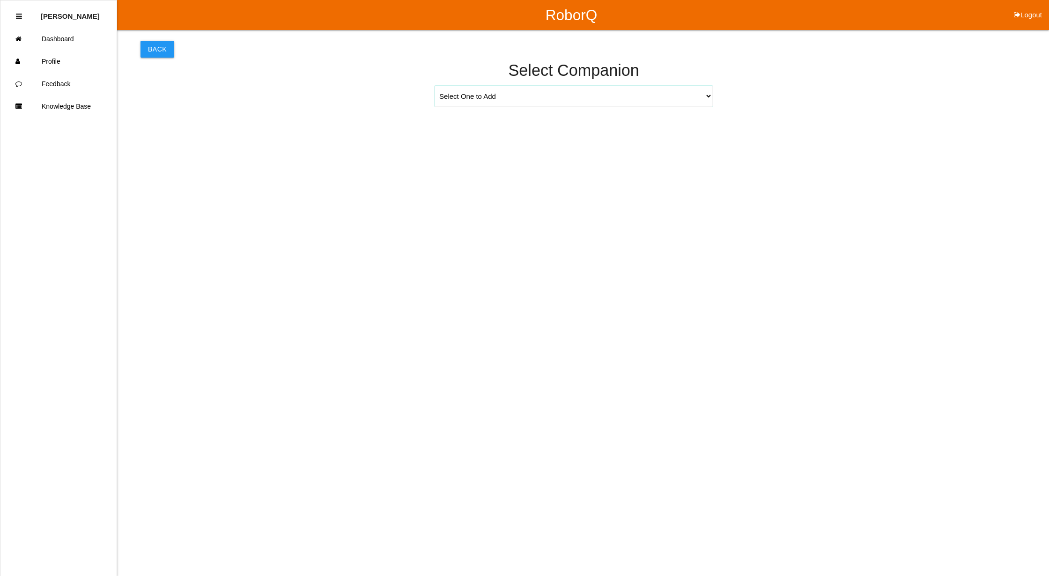
click at [593, 95] on select "Select One to Add [PERSON_NAME] [EMAIL_ADDRESS][DOMAIN_NAME] [PERSON_NAME] [EMA…" at bounding box center [574, 96] width 278 height 21
select select "[PERSON_NAME] s@[DOMAIN_NAME]"
click at [435, 86] on select "Select One to Add [PERSON_NAME] [EMAIL_ADDRESS][DOMAIN_NAME] [PERSON_NAME] [EMA…" at bounding box center [574, 96] width 278 height 21
select select "7"
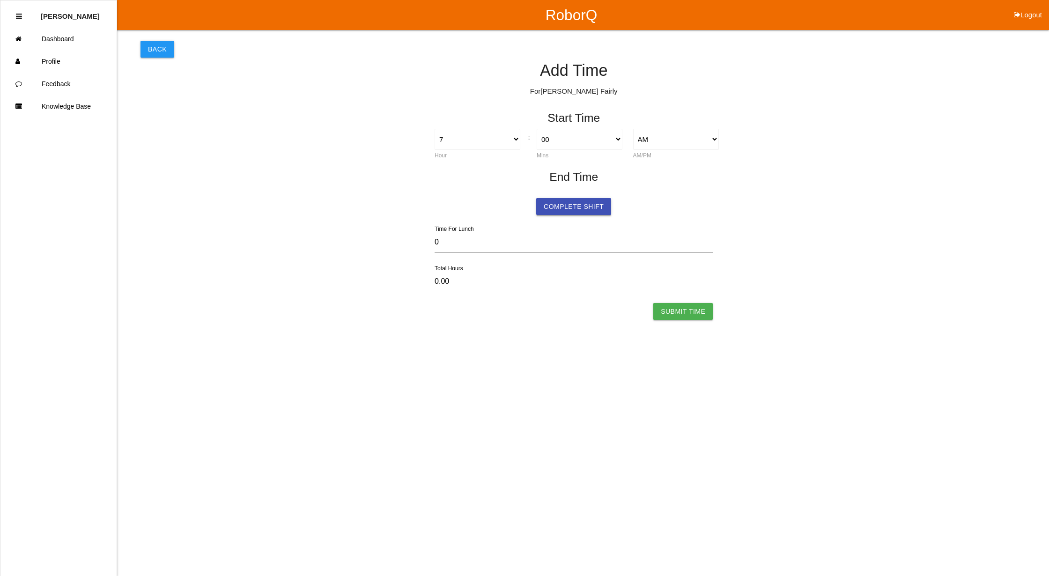
click at [583, 204] on button "Complete Shift" at bounding box center [573, 206] width 75 height 17
select select "7"
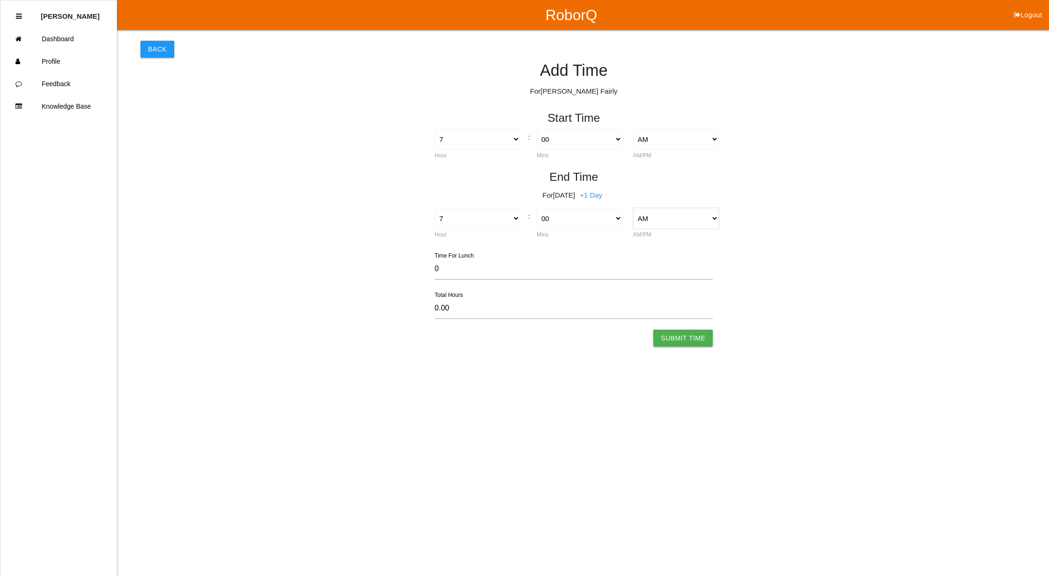
click at [714, 218] on select "AM PM" at bounding box center [676, 218] width 86 height 21
select select "2"
click at [633, 208] on select "AM PM" at bounding box center [676, 218] width 86 height 21
type input "12.00"
click at [514, 219] on select "1 2 3 4 5 6 7 8 9 10 11 12" at bounding box center [478, 218] width 86 height 21
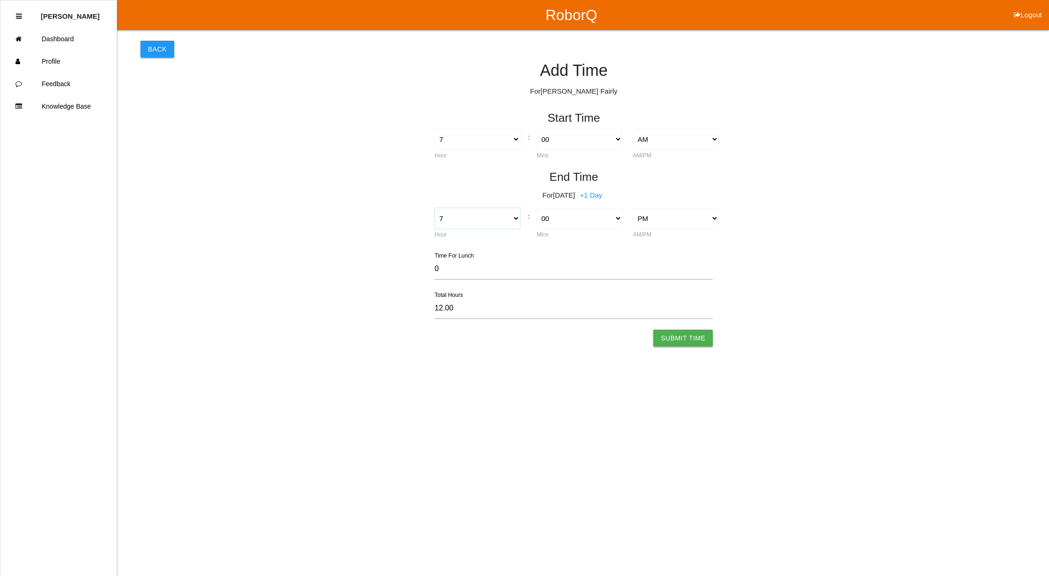
select select "3"
click at [435, 208] on select "1 2 3 4 5 6 7 8 9 10 11 12" at bounding box center [478, 218] width 86 height 21
type input "8.00"
click at [567, 214] on select "00 01 02 03 04 05 06 07 08 09 10 11 12 13 14 15 16 17 18 19 20 21 22 23 24 25 2…" at bounding box center [580, 218] width 86 height 21
select select "30"
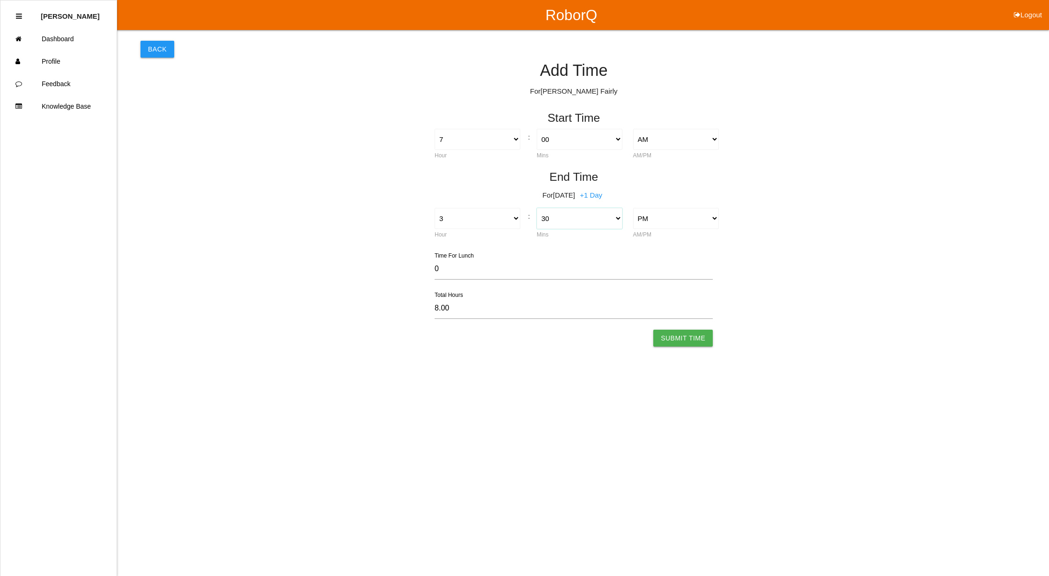
click at [537, 208] on select "00 01 02 03 04 05 06 07 08 09 10 11 12 13 14 15 16 17 18 19 20 21 22 23 24 25 2…" at bounding box center [580, 218] width 86 height 21
type input "8.50"
click at [447, 274] on input "0" at bounding box center [574, 269] width 278 height 22
click at [447, 267] on input "0" at bounding box center [574, 269] width 278 height 22
drag, startPoint x: 447, startPoint y: 267, endPoint x: 408, endPoint y: 268, distance: 38.9
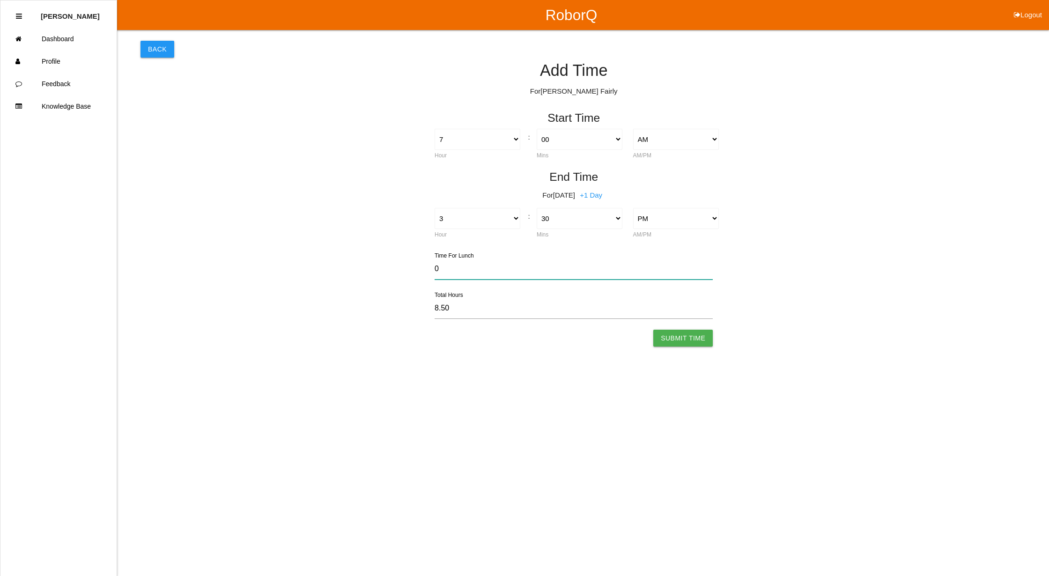
click at [408, 268] on div "0 Time For Lunch 8.50 Total Hours Submit Time" at bounding box center [574, 299] width 867 height 96
type input "3"
type input "8.45"
type input "30"
type input "8.00"
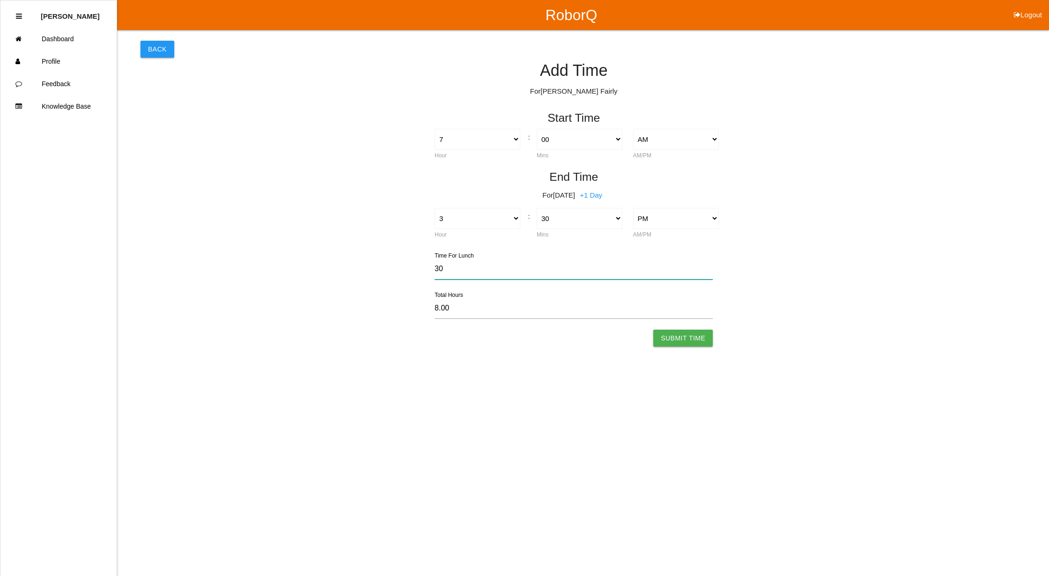
type input "30"
click at [577, 191] on button "+1 Day" at bounding box center [591, 195] width 28 height 9
type input "32.00"
drag, startPoint x: 452, startPoint y: 268, endPoint x: 285, endPoint y: 225, distance: 172.3
click at [285, 225] on form "Start Time 1 2 3 4 5 6 7 8 9 10 11 12 Hour : 00 01 02 03 04 05 06 07 08 09 10 1…" at bounding box center [574, 225] width 867 height 243
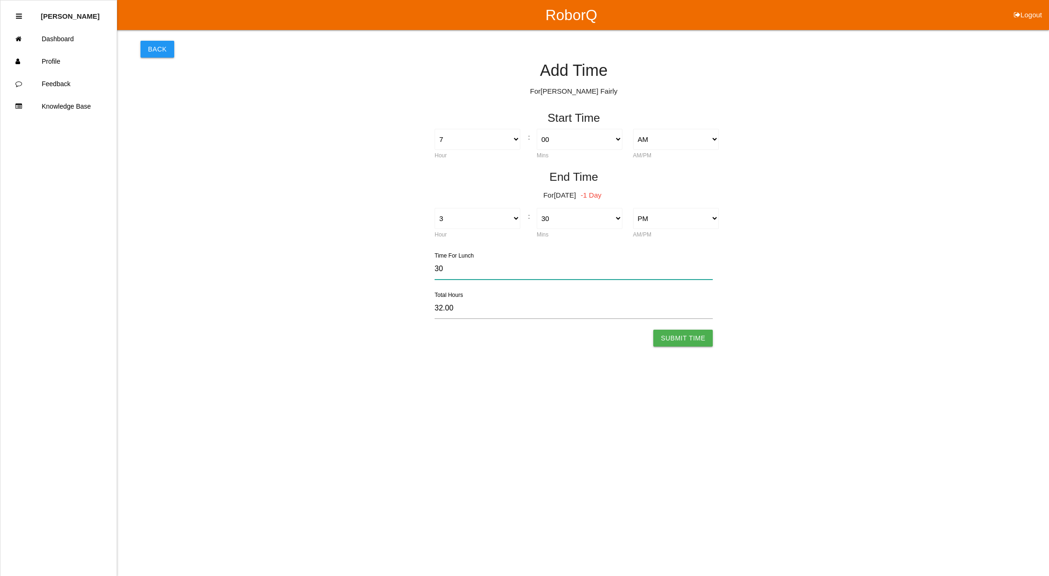
type input "0"
type input "32.50"
type input "0.5"
type input "32.49"
type input "0.5"
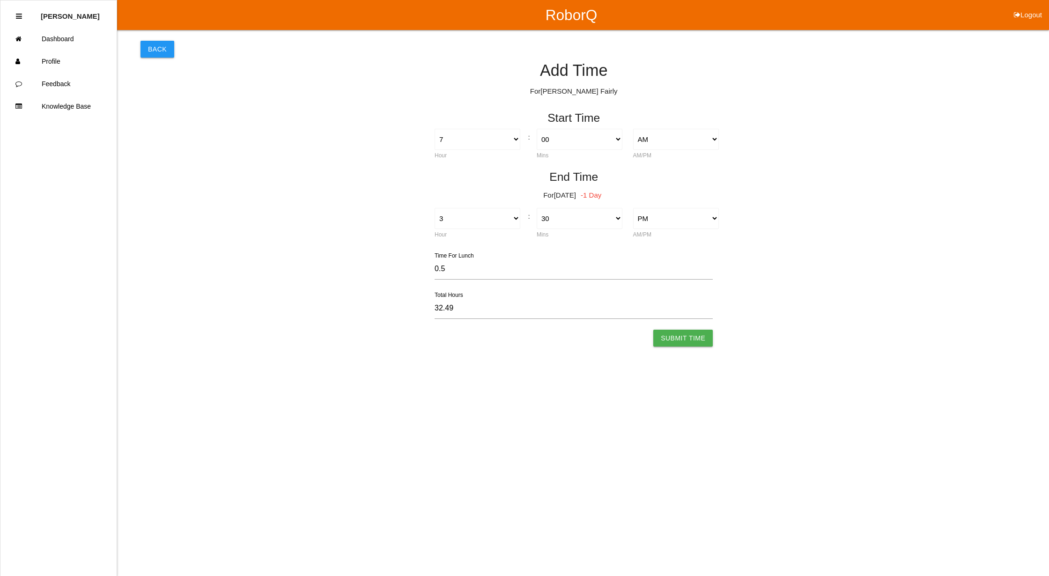
click at [603, 195] on button "-1 Day" at bounding box center [591, 195] width 26 height 9
type input "8.49"
click at [467, 265] on input "0.5" at bounding box center [574, 269] width 278 height 22
drag, startPoint x: 450, startPoint y: 268, endPoint x: 299, endPoint y: 246, distance: 152.6
click at [296, 248] on form "Start Time 1 2 3 4 5 6 7 8 9 10 11 12 Hour : 00 01 02 03 04 05 06 07 08 09 10 1…" at bounding box center [574, 225] width 867 height 243
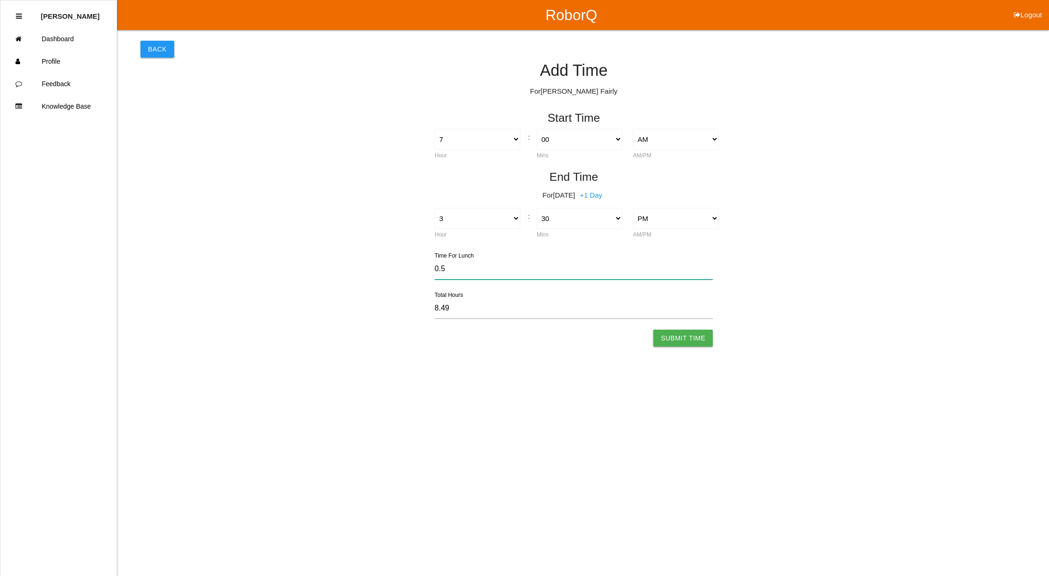
type input "8.50"
click at [577, 191] on button "+1 Day" at bounding box center [591, 195] width 28 height 9
click at [598, 197] on button "-1 Day" at bounding box center [591, 195] width 26 height 9
type input "8.50"
drag, startPoint x: 461, startPoint y: 270, endPoint x: 468, endPoint y: 271, distance: 6.6
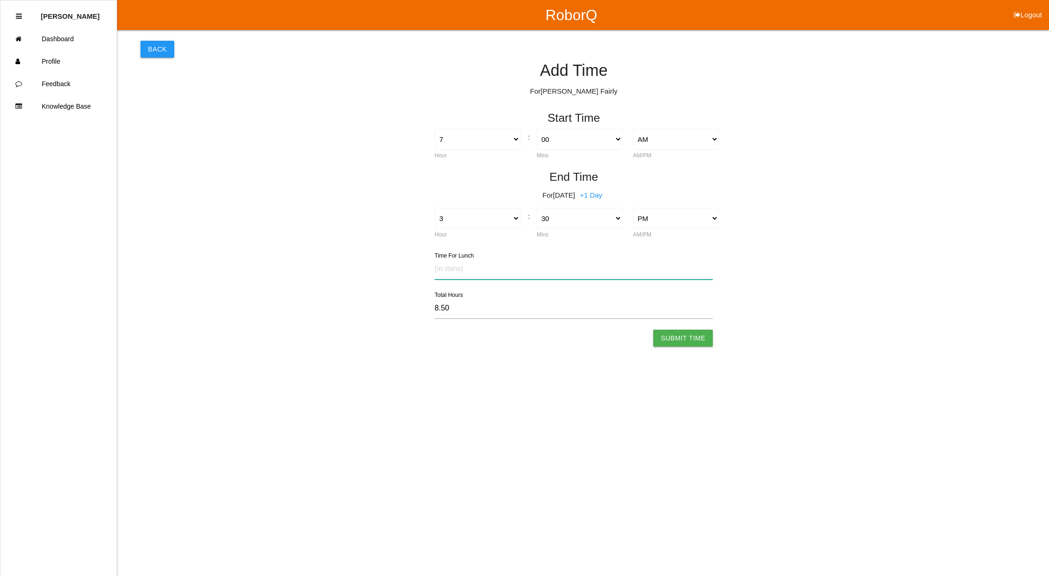
click at [461, 270] on input "text" at bounding box center [574, 269] width 278 height 22
type input "."
type input "NaN"
type input ".5"
type input "8.49"
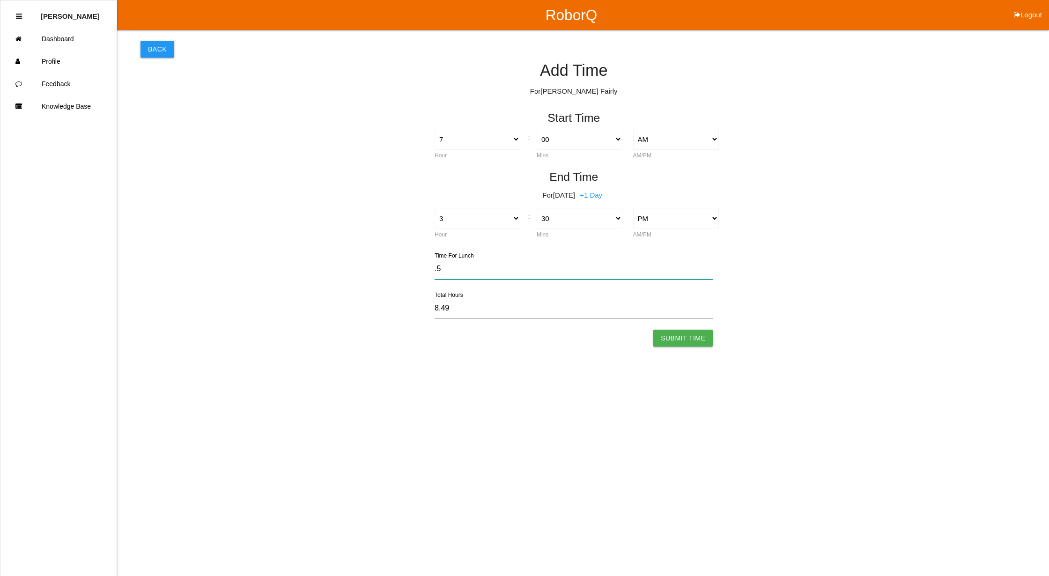
type input ".5"
click at [577, 191] on button "+1 Day" at bounding box center [591, 195] width 28 height 9
type input "32.49"
drag, startPoint x: 471, startPoint y: 272, endPoint x: 343, endPoint y: 261, distance: 128.3
click at [343, 261] on div ".5 Time For Lunch 32.49 Total Hours Submit Time" at bounding box center [574, 299] width 867 height 96
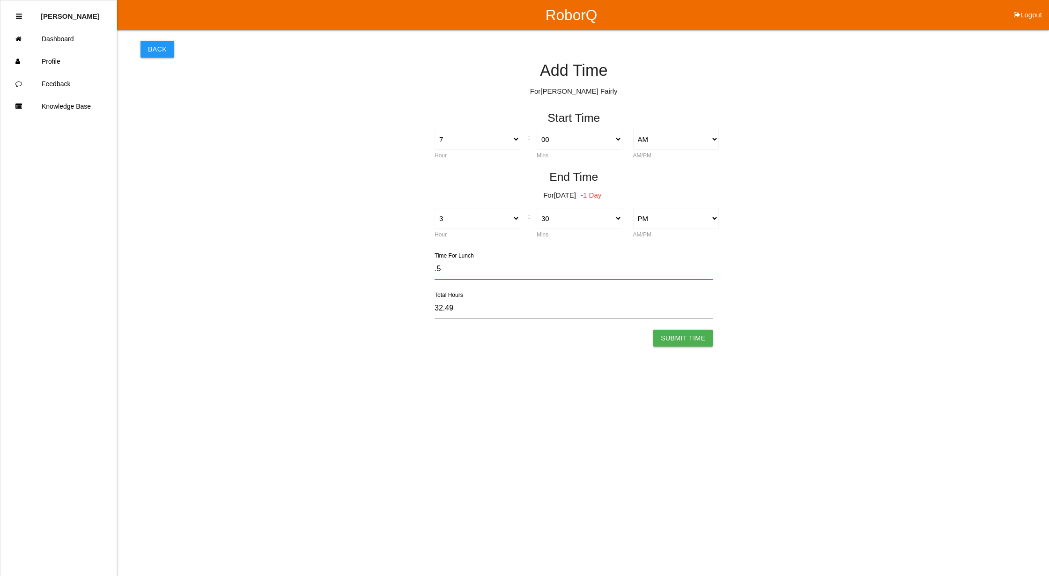
type input "0"
type input "32.50"
type input "0.5"
type input "32.49"
type input "0.5"
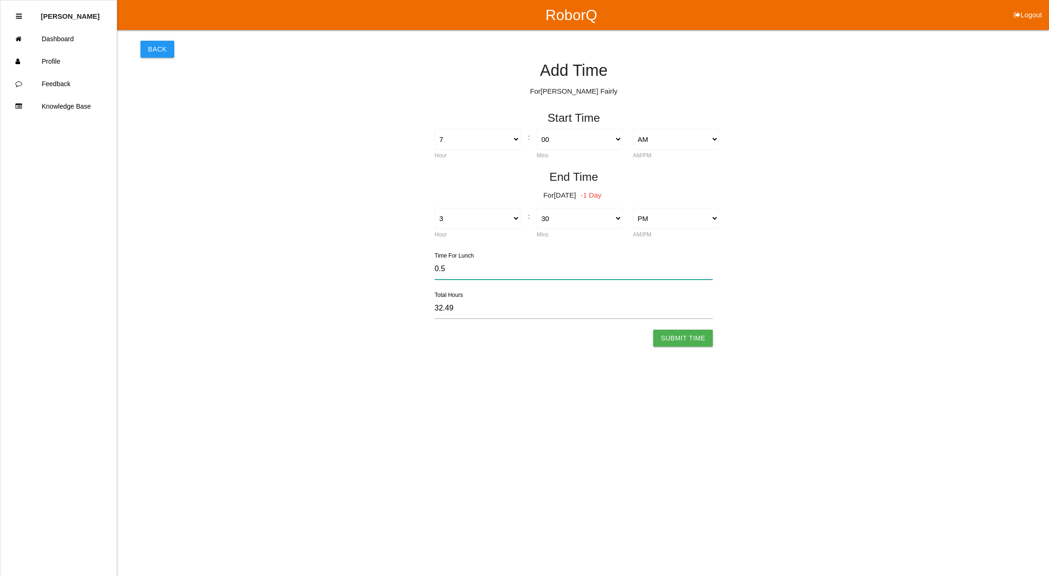
click at [578, 191] on button "-1 Day" at bounding box center [591, 195] width 26 height 9
type input "8.49"
click at [685, 340] on button "Submit Time" at bounding box center [684, 338] width 60 height 17
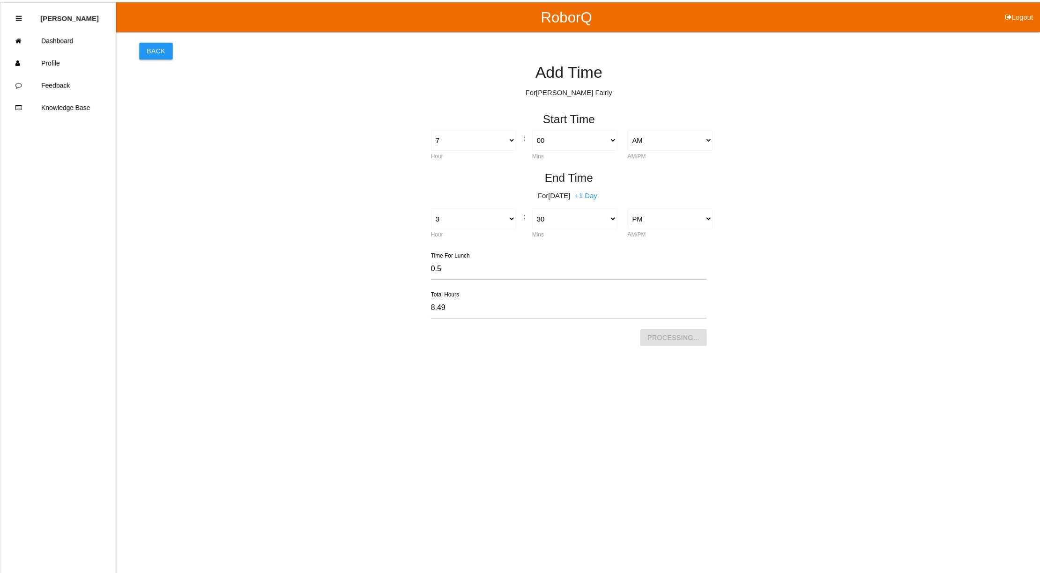
scroll to position [635, 0]
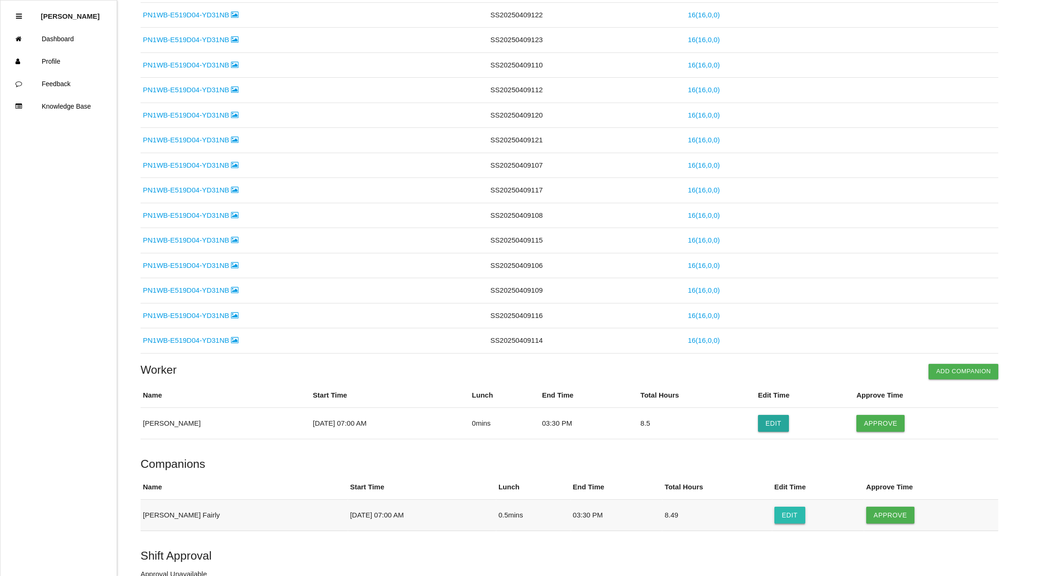
click at [774, 524] on button "Edit" at bounding box center [789, 515] width 31 height 17
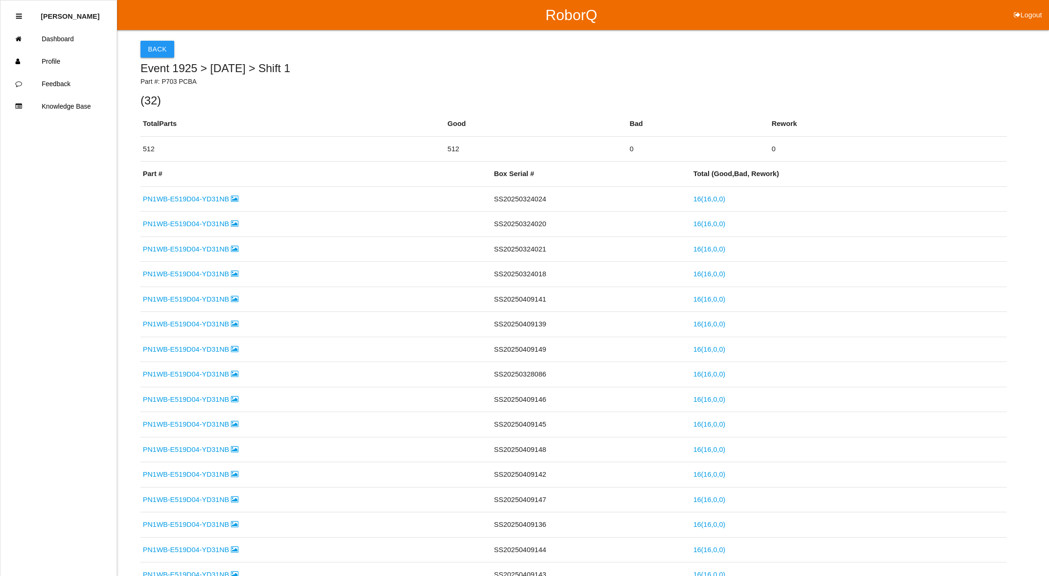
select select "7"
select select "3"
select select "30"
select select "2"
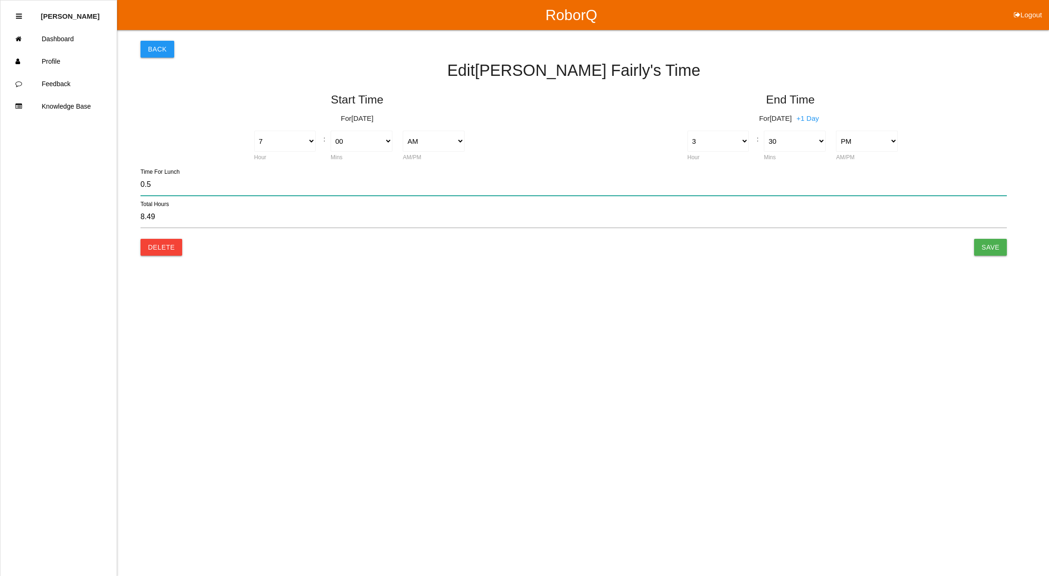
click at [159, 182] on input "0.5" at bounding box center [574, 185] width 867 height 22
drag, startPoint x: 159, startPoint y: 182, endPoint x: 79, endPoint y: 177, distance: 80.3
click at [79, 177] on div "RoborQ Logout [PERSON_NAME] Dashboard Profile Feedback Knowledge Base Back Edit…" at bounding box center [524, 124] width 1049 height 249
type input "8.50"
click at [167, 187] on input "text" at bounding box center [574, 185] width 867 height 22
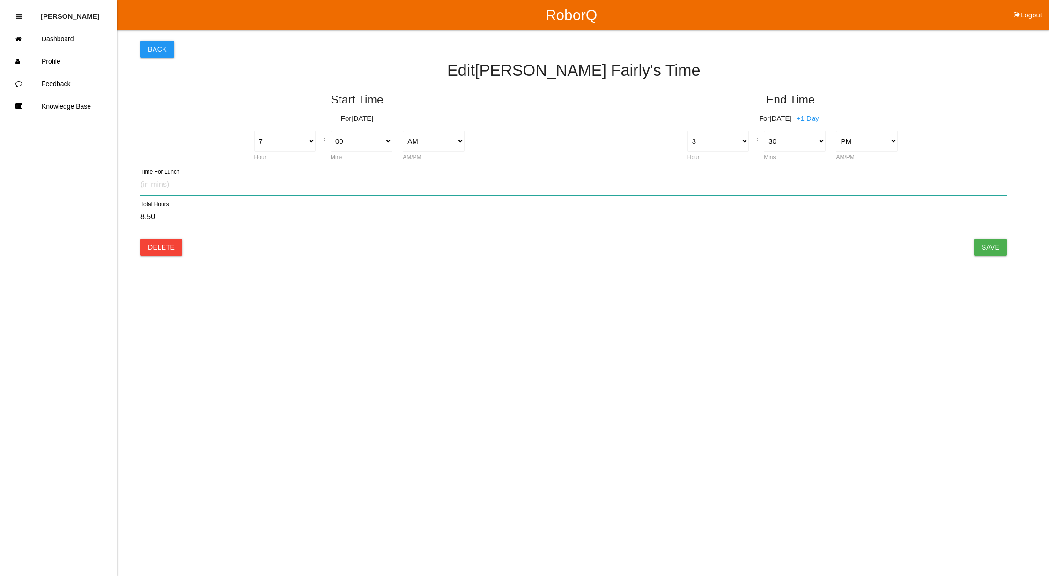
type input "30"
type input "8.00"
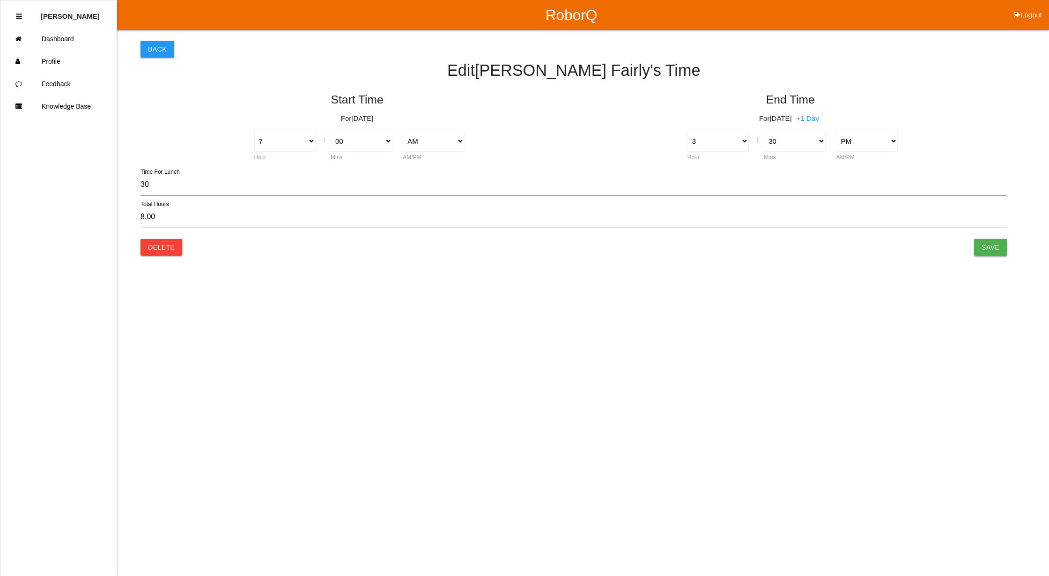
click at [1001, 249] on input "Save" at bounding box center [991, 247] width 33 height 17
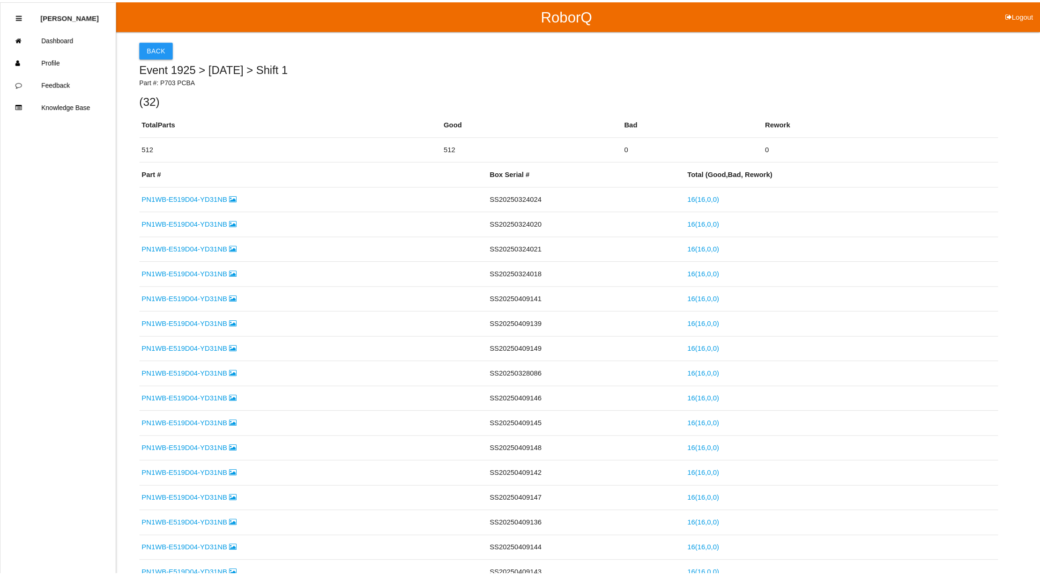
scroll to position [635, 0]
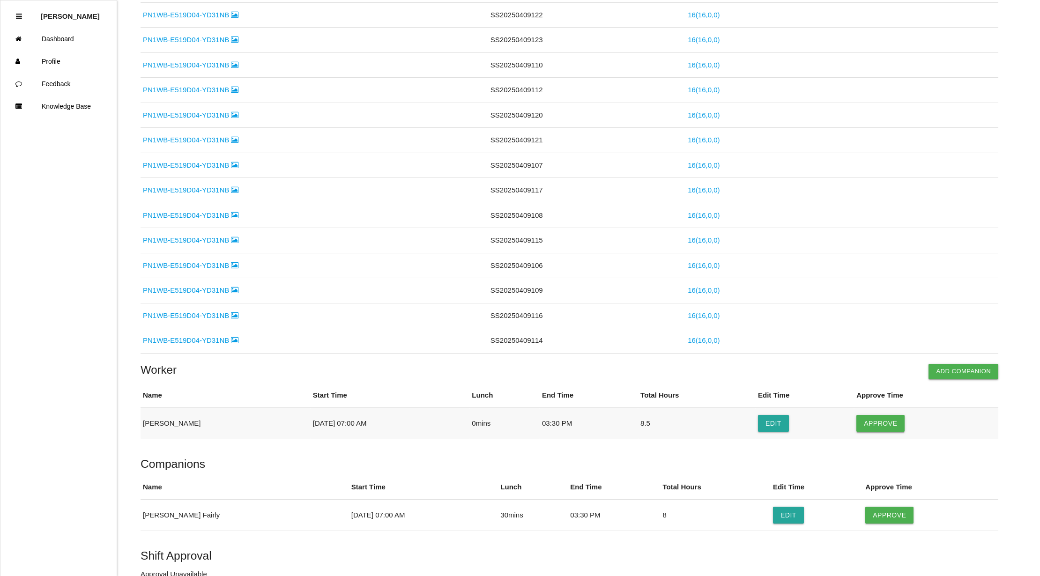
click at [888, 428] on button "Approve" at bounding box center [880, 423] width 48 height 17
click at [882, 523] on button "Approve" at bounding box center [889, 515] width 48 height 17
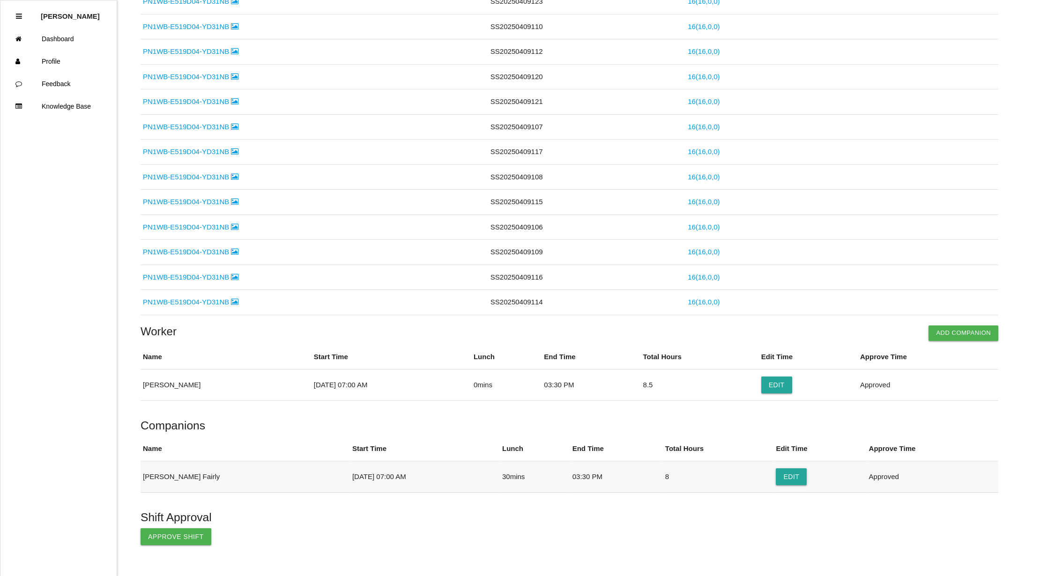
scroll to position [695, 0]
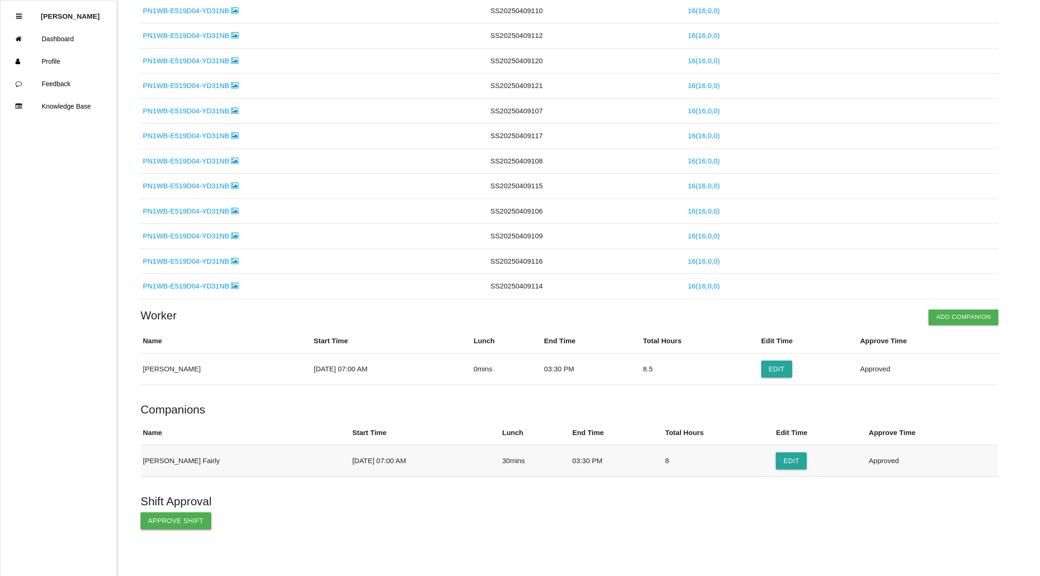
click at [173, 520] on button "Approve Shift" at bounding box center [176, 521] width 71 height 17
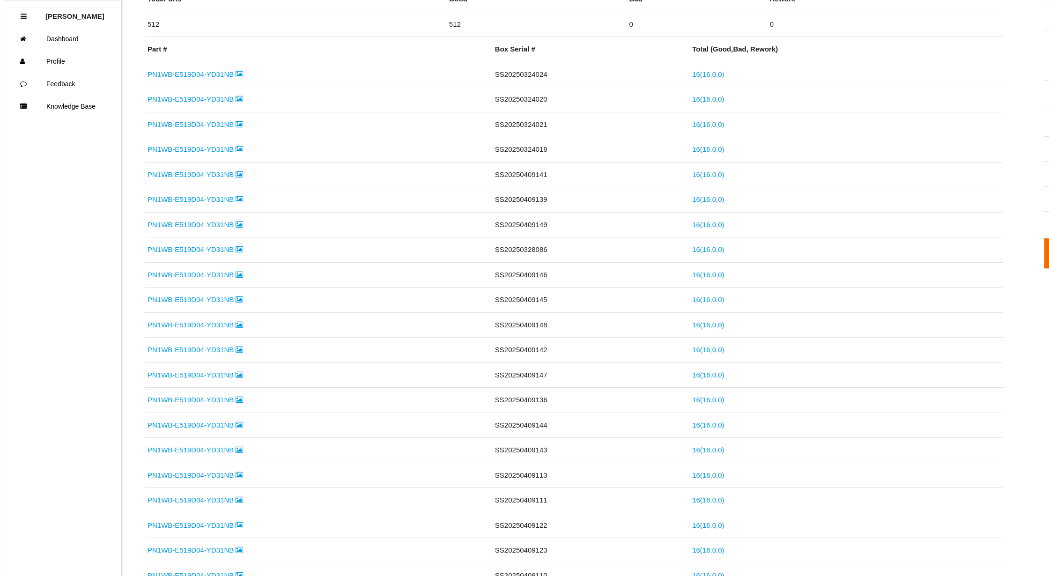
scroll to position [0, 0]
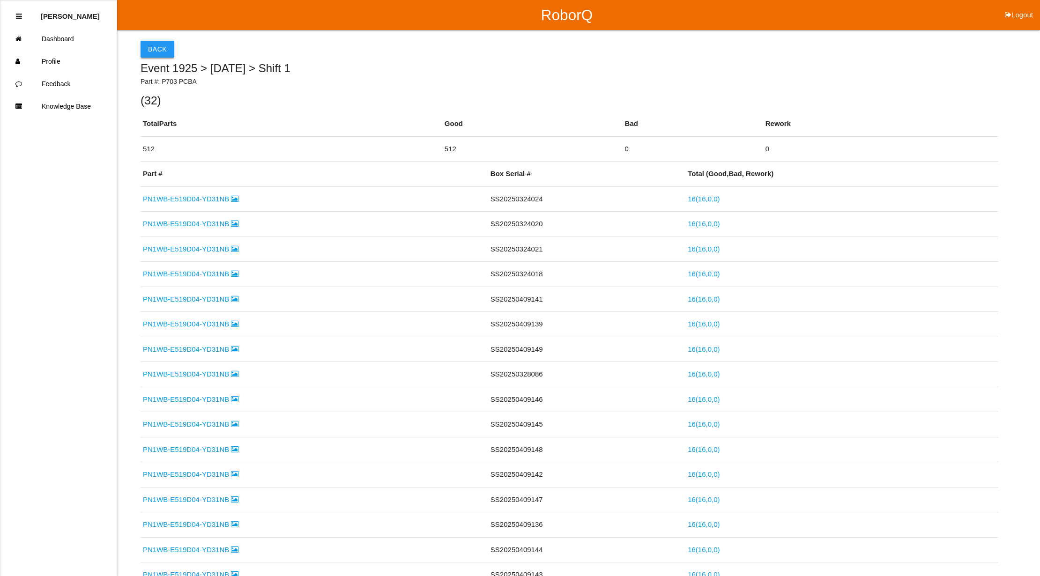
click at [165, 45] on button "Back" at bounding box center [158, 49] width 34 height 17
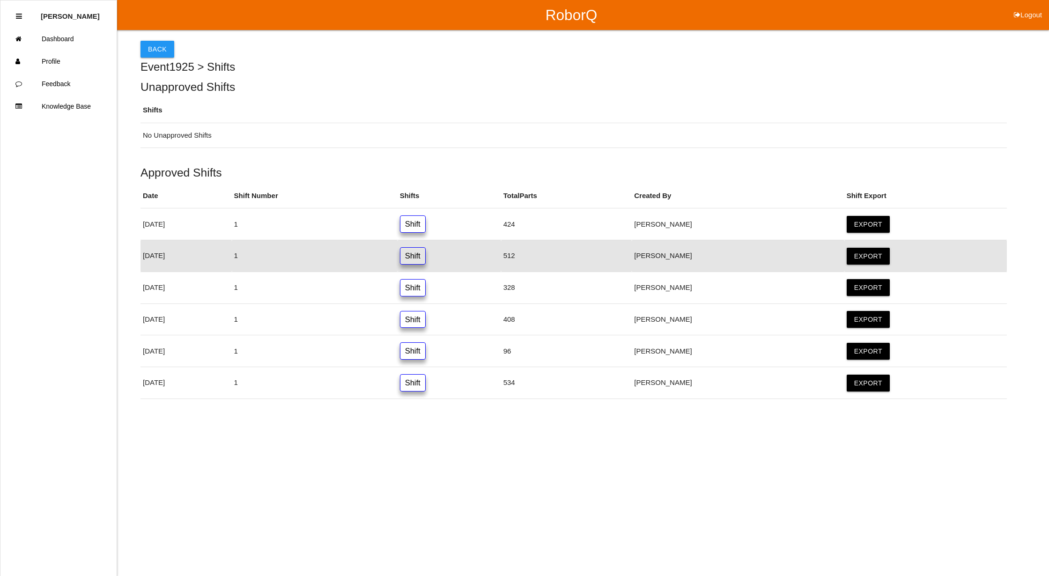
click at [165, 45] on button "Back" at bounding box center [158, 49] width 34 height 17
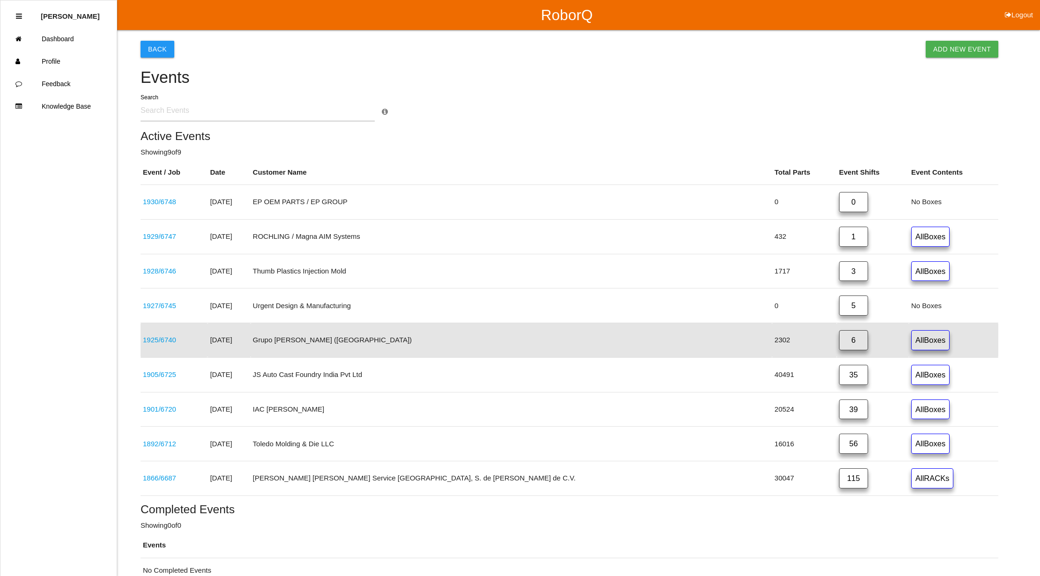
click at [1022, 7] on button "Logout" at bounding box center [1019, 3] width 42 height 7
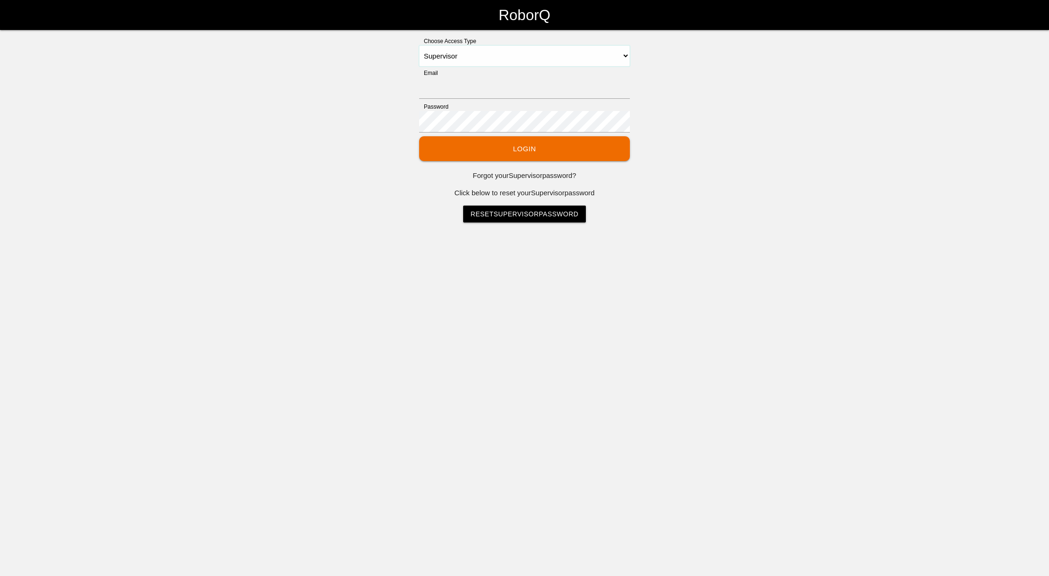
click at [452, 52] on select "Select Access Type Admin Customer Supervisor Worker" at bounding box center [524, 55] width 211 height 21
select select "Admin"
click at [419, 45] on select "Select Access Type Admin Customer Supervisor Worker" at bounding box center [524, 55] width 211 height 21
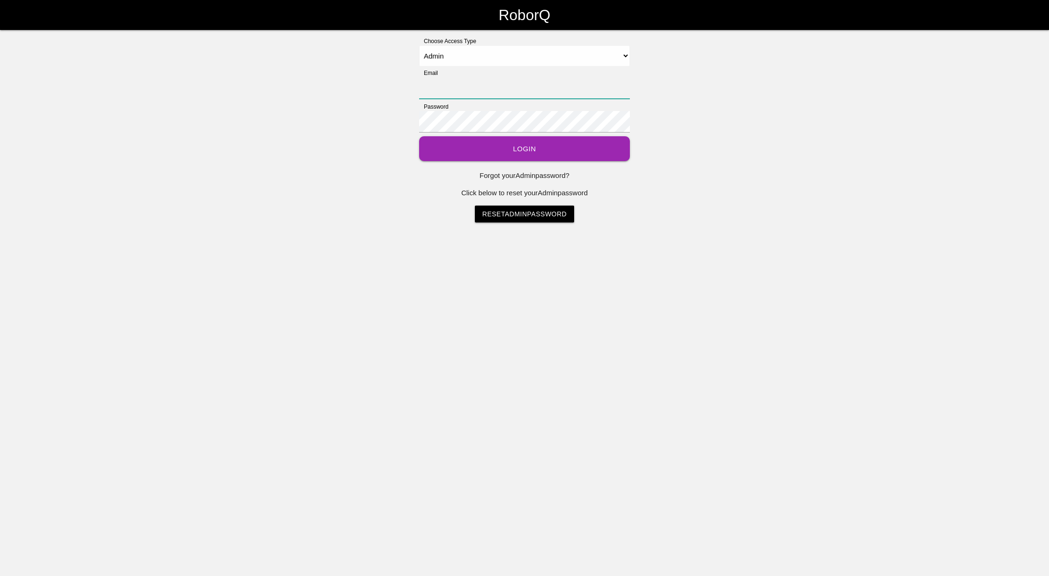
click at [452, 88] on input "Email" at bounding box center [524, 88] width 211 height 22
type input "[EMAIL_ADDRESS][DOMAIN_NAME]"
click at [543, 147] on button "Login" at bounding box center [524, 148] width 211 height 25
